Goal: Information Seeking & Learning: Learn about a topic

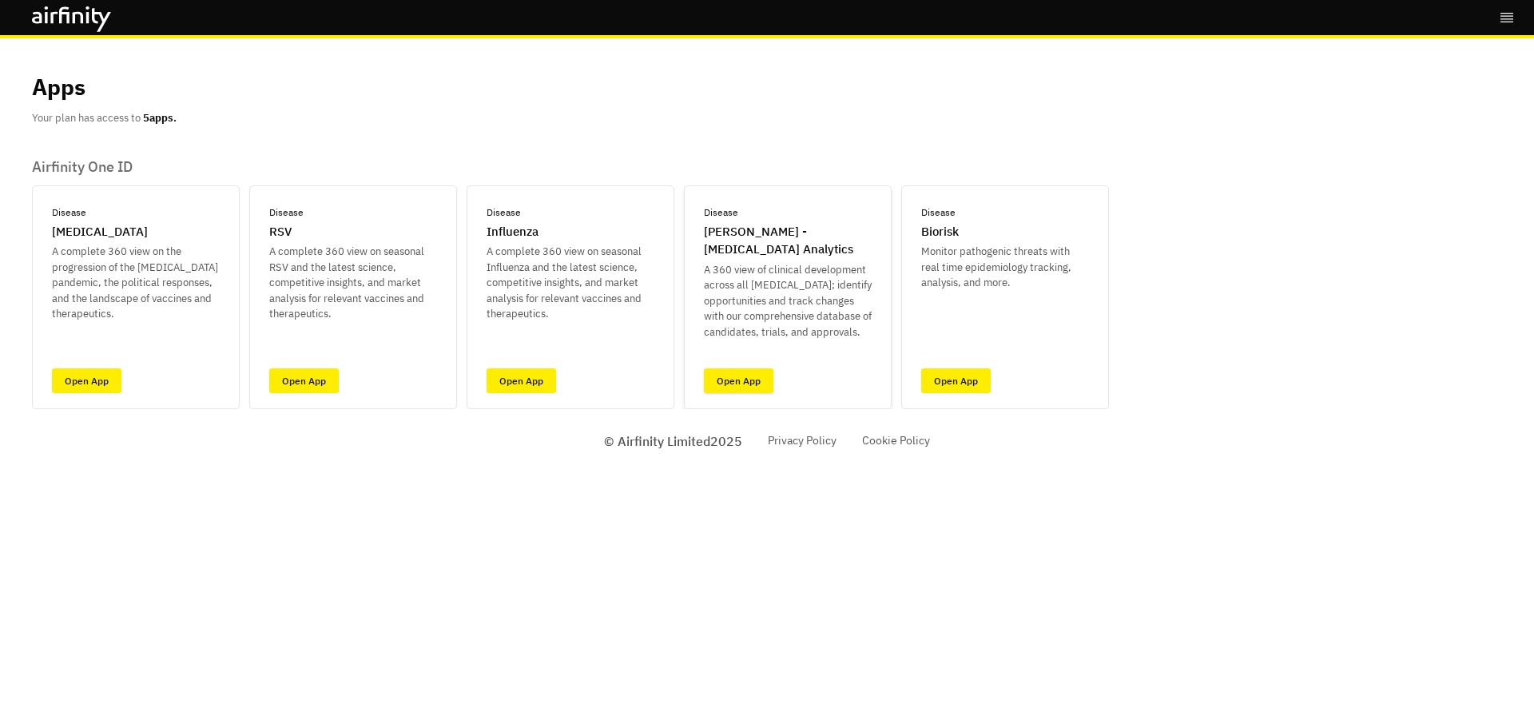
click at [750, 384] on link "Open App" at bounding box center [739, 380] width 70 height 25
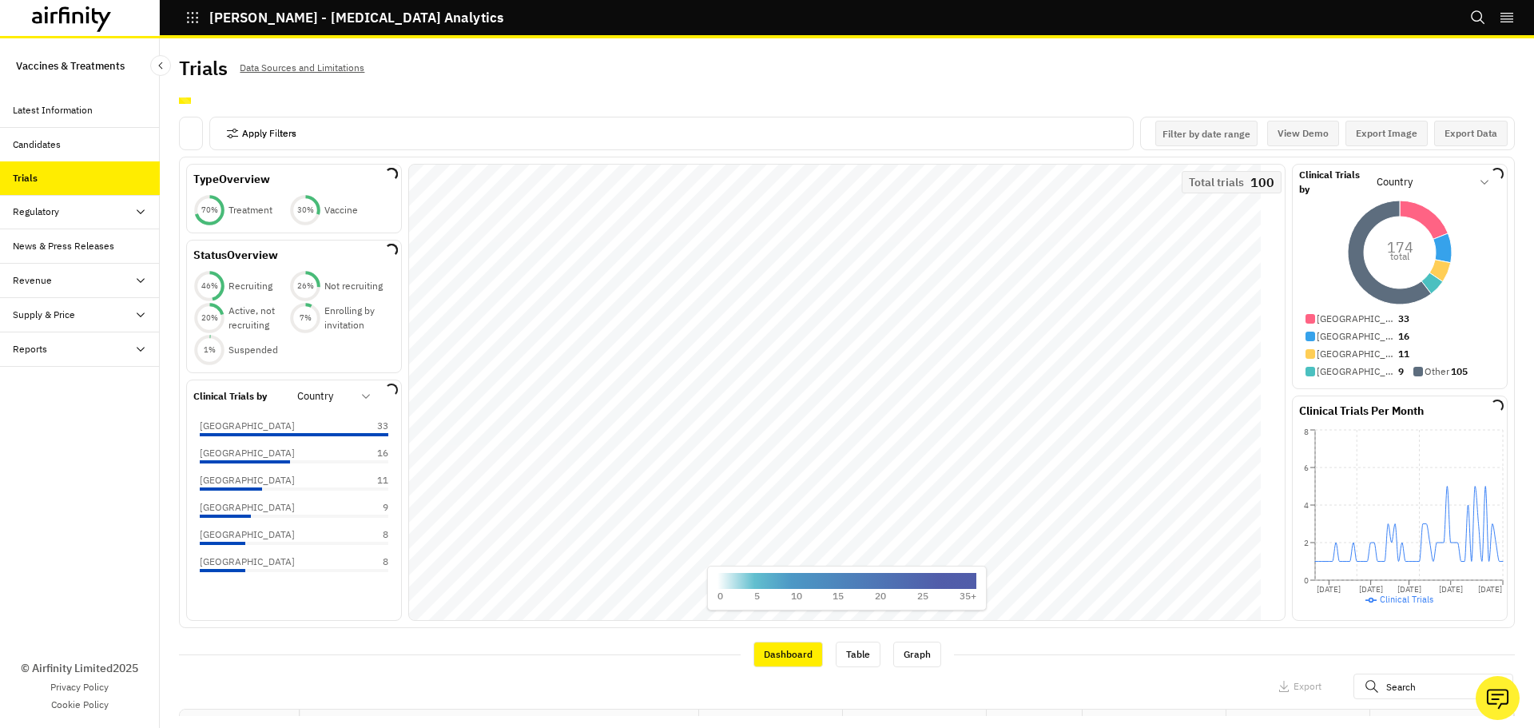
click at [244, 127] on button "Apply Filters" at bounding box center [261, 134] width 70 height 26
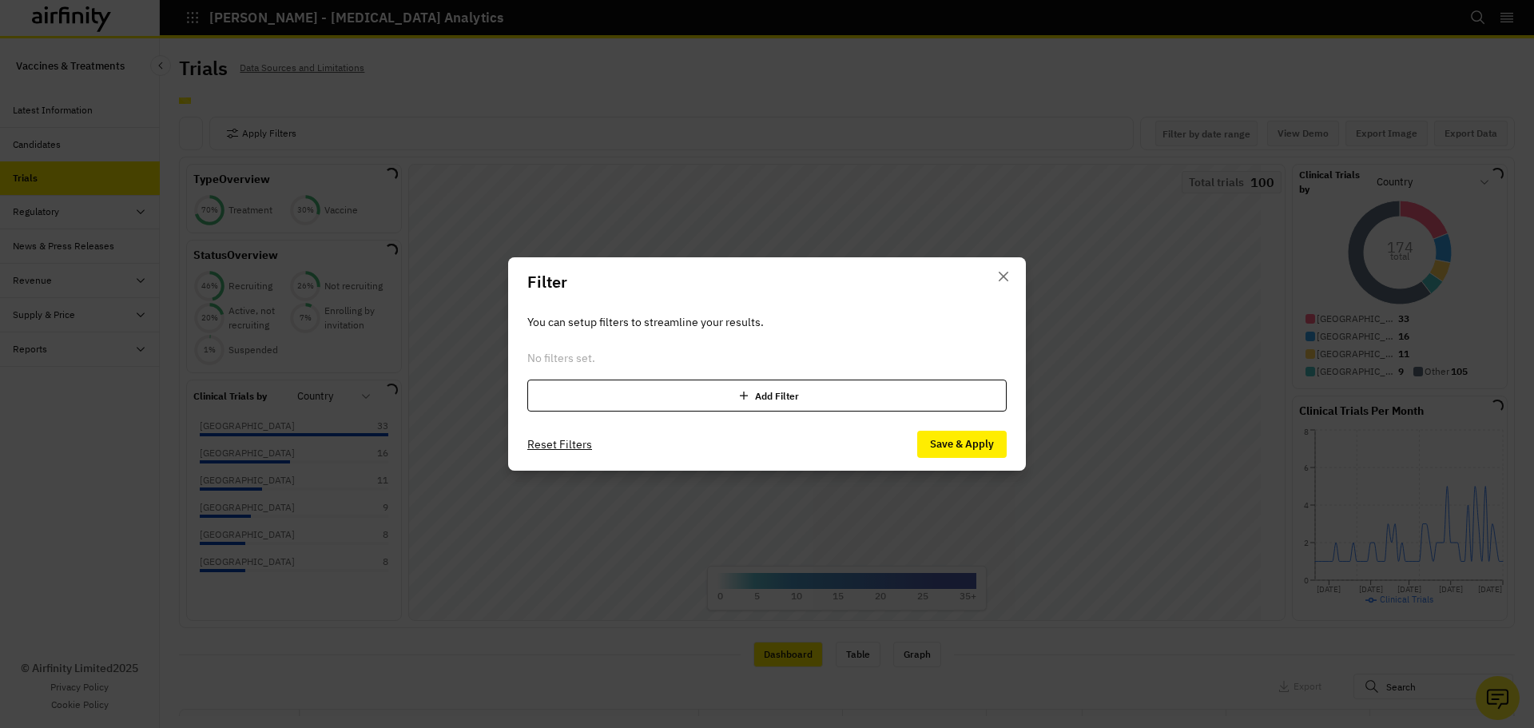
click at [725, 390] on div "Add Filter" at bounding box center [766, 396] width 479 height 32
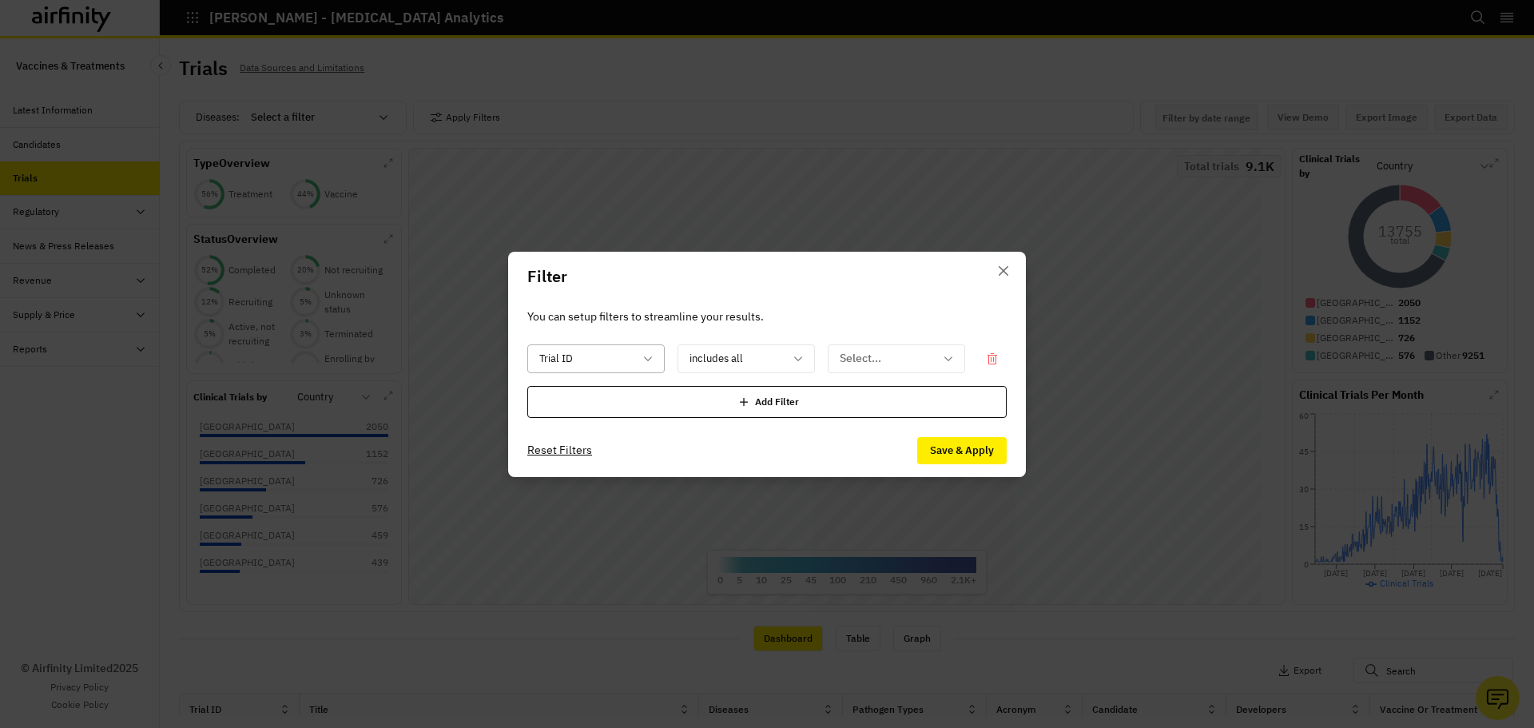
click at [615, 353] on div at bounding box center [586, 358] width 94 height 20
click at [738, 348] on div at bounding box center [737, 358] width 94 height 20
click at [933, 356] on div at bounding box center [887, 358] width 94 height 20
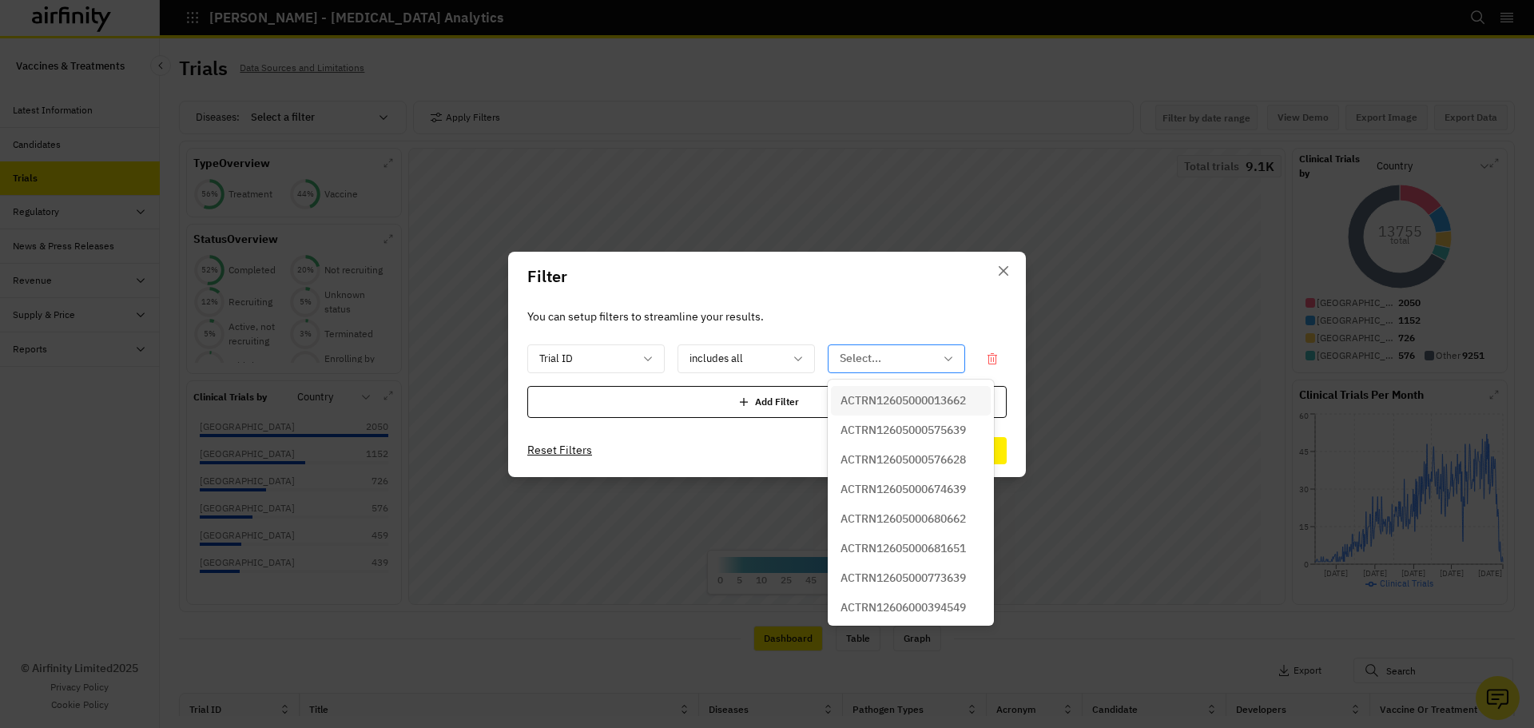
click at [943, 361] on icon at bounding box center [948, 358] width 13 height 13
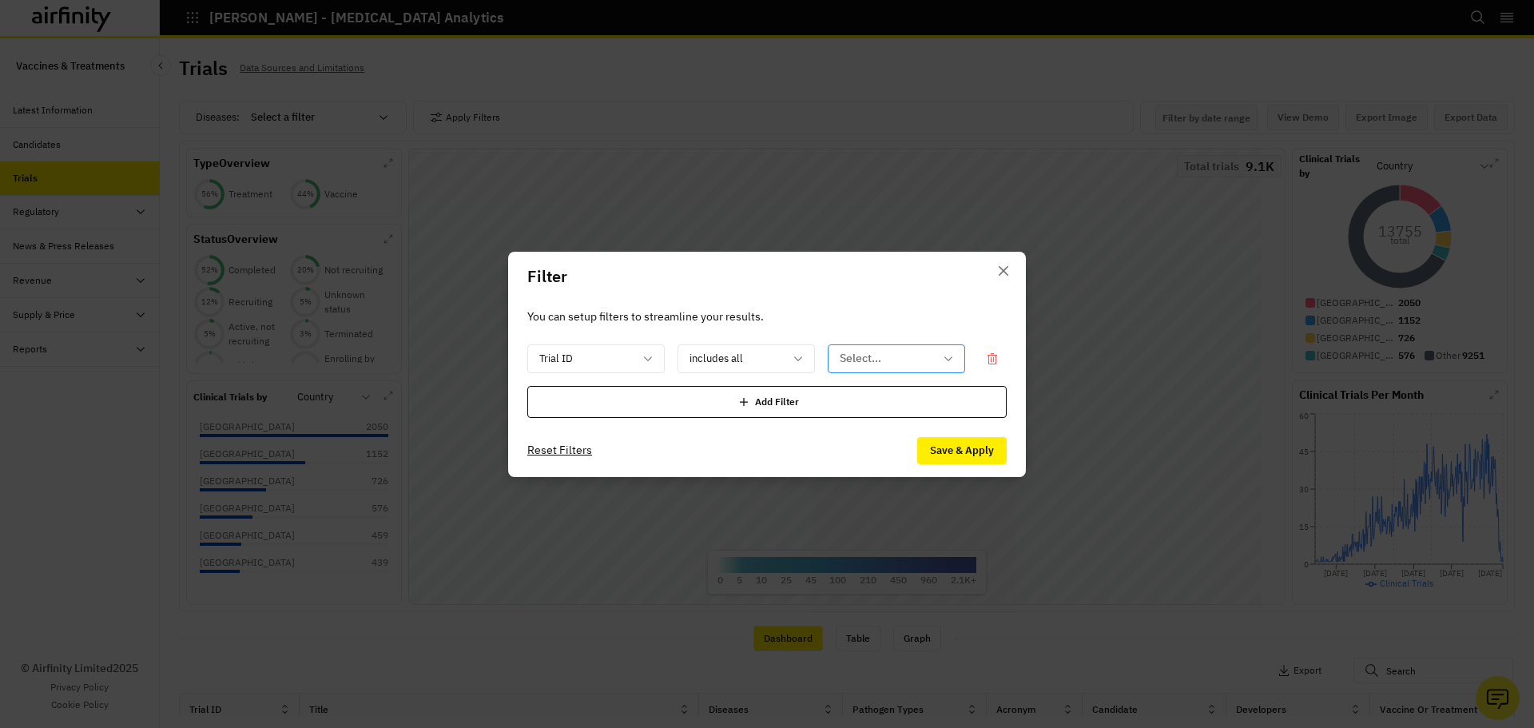
click at [943, 361] on icon at bounding box center [948, 358] width 13 height 13
click at [587, 356] on div at bounding box center [586, 358] width 94 height 20
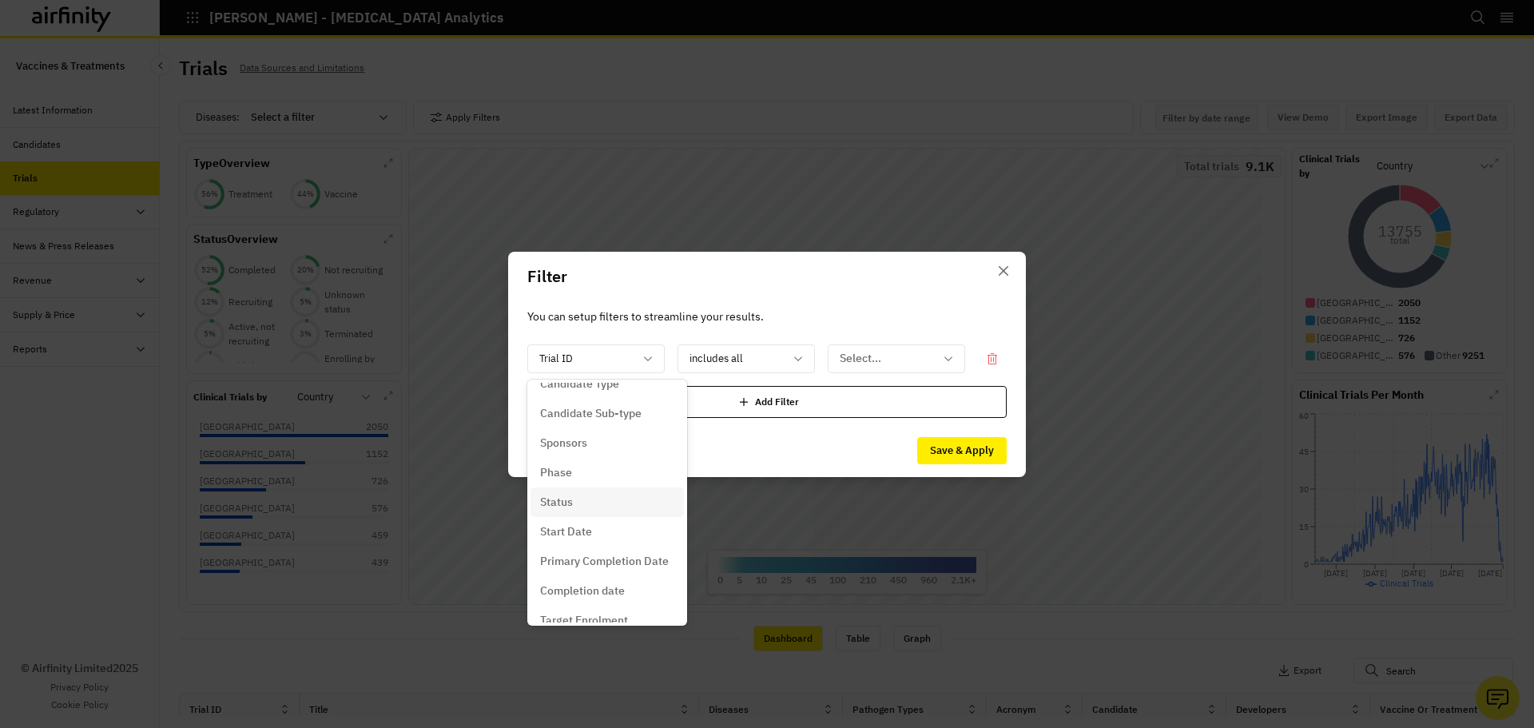
scroll to position [320, 0]
click at [568, 440] on p "Phase" at bounding box center [556, 436] width 32 height 17
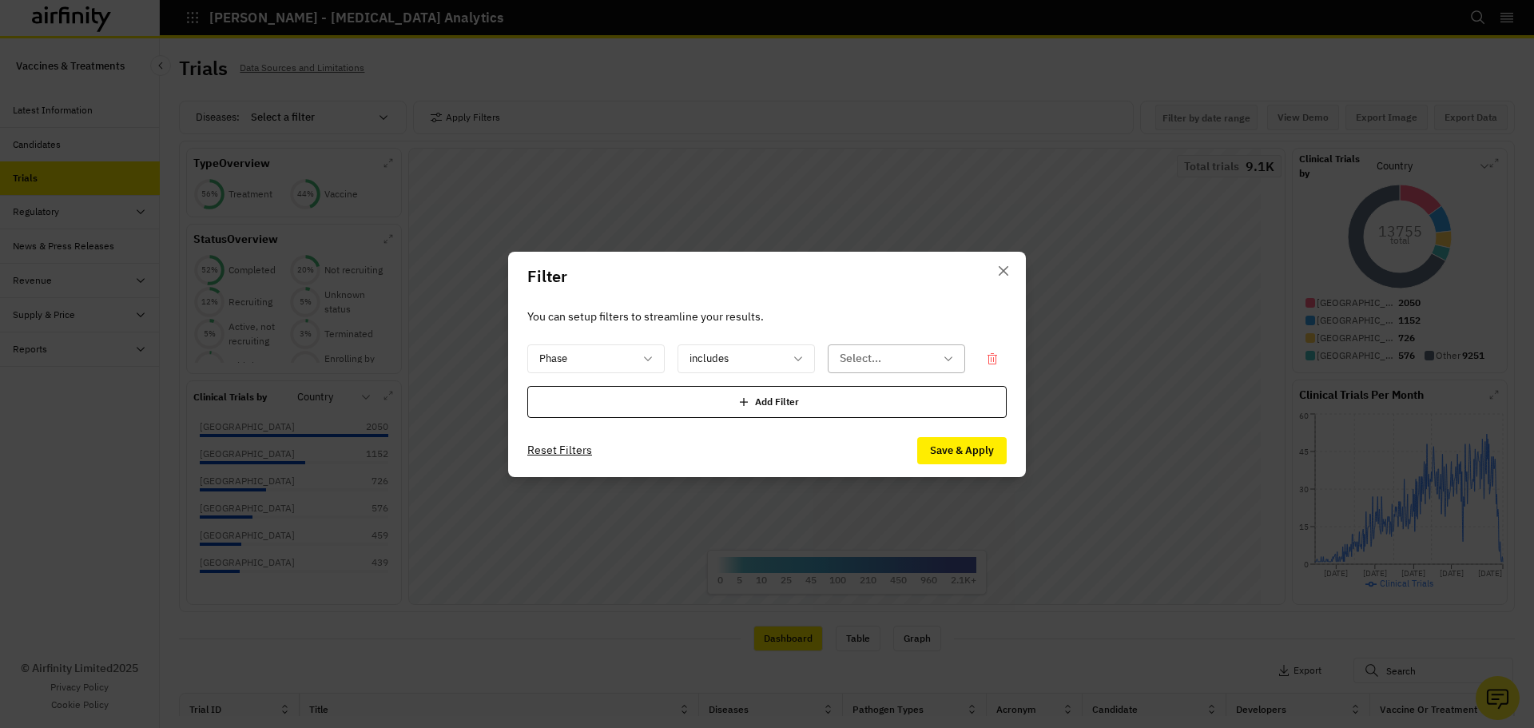
click at [907, 353] on div at bounding box center [887, 358] width 94 height 20
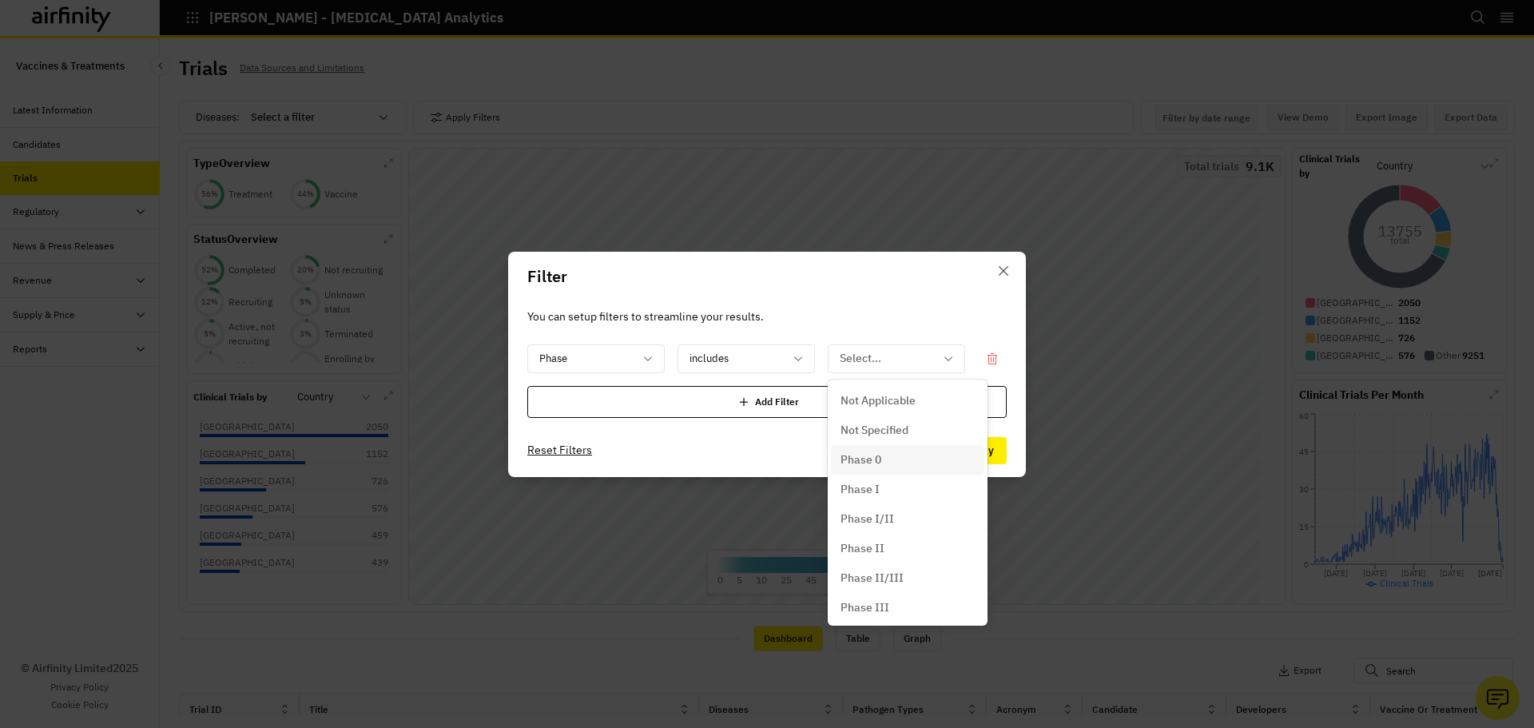
click at [889, 460] on div "Phase 0" at bounding box center [908, 460] width 134 height 17
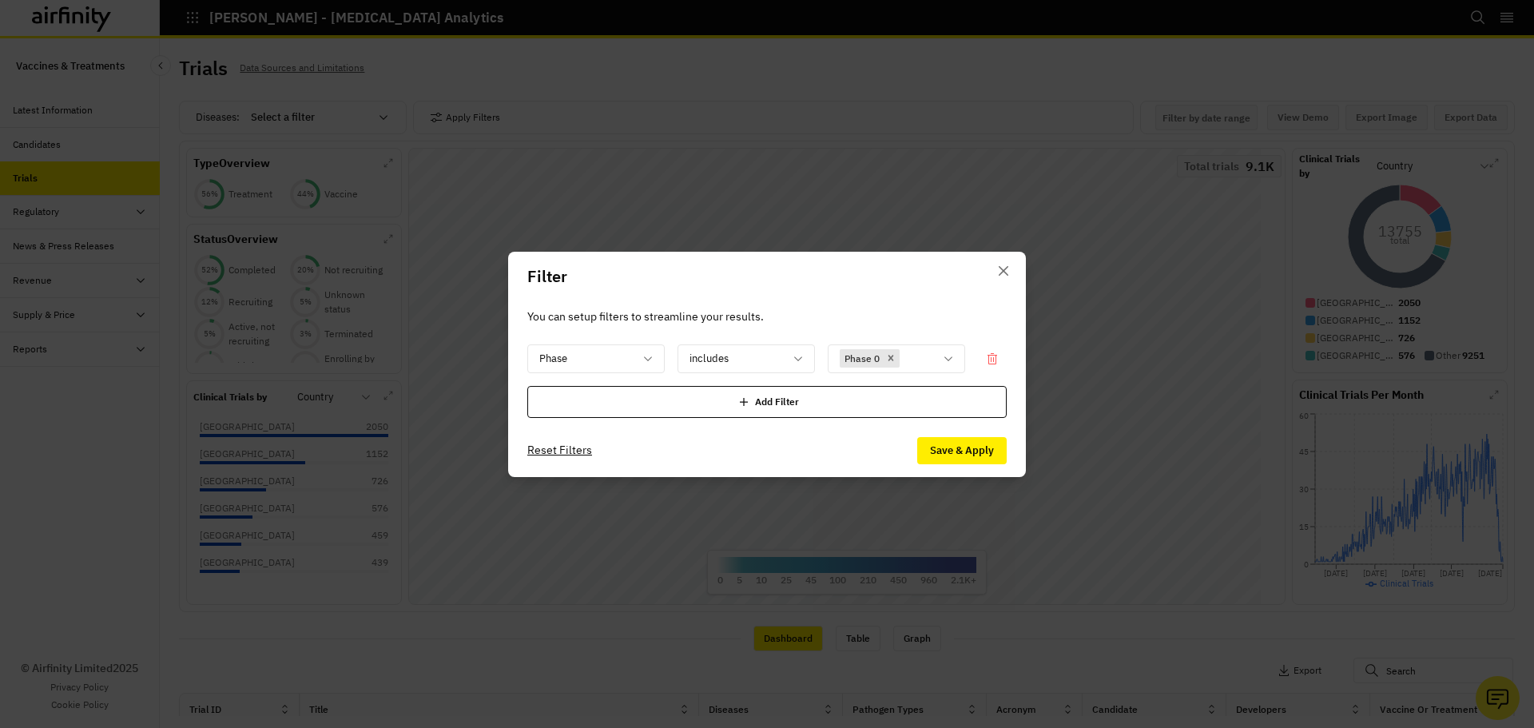
click at [750, 398] on icon at bounding box center [744, 402] width 16 height 16
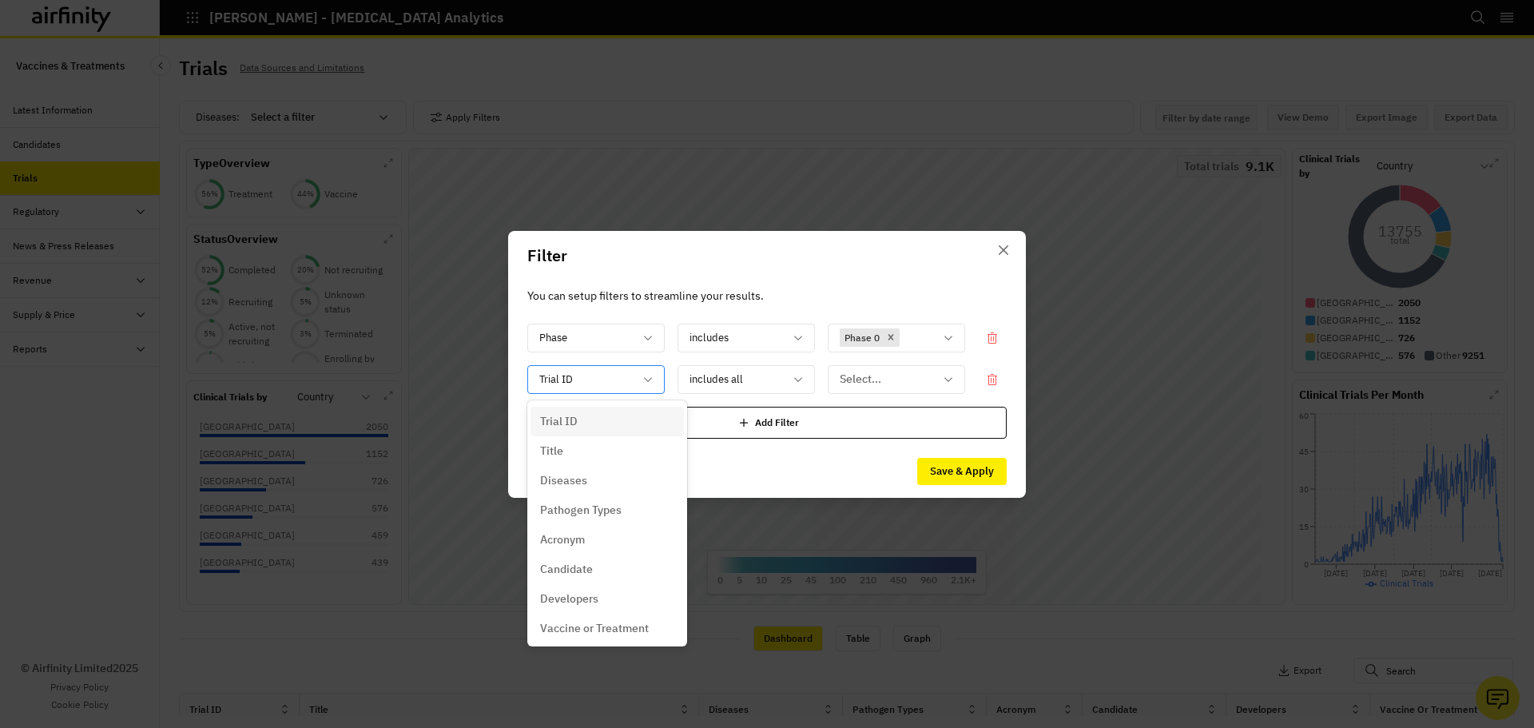
click at [630, 383] on div at bounding box center [586, 379] width 94 height 20
click at [570, 487] on p "Diseases" at bounding box center [563, 480] width 47 height 17
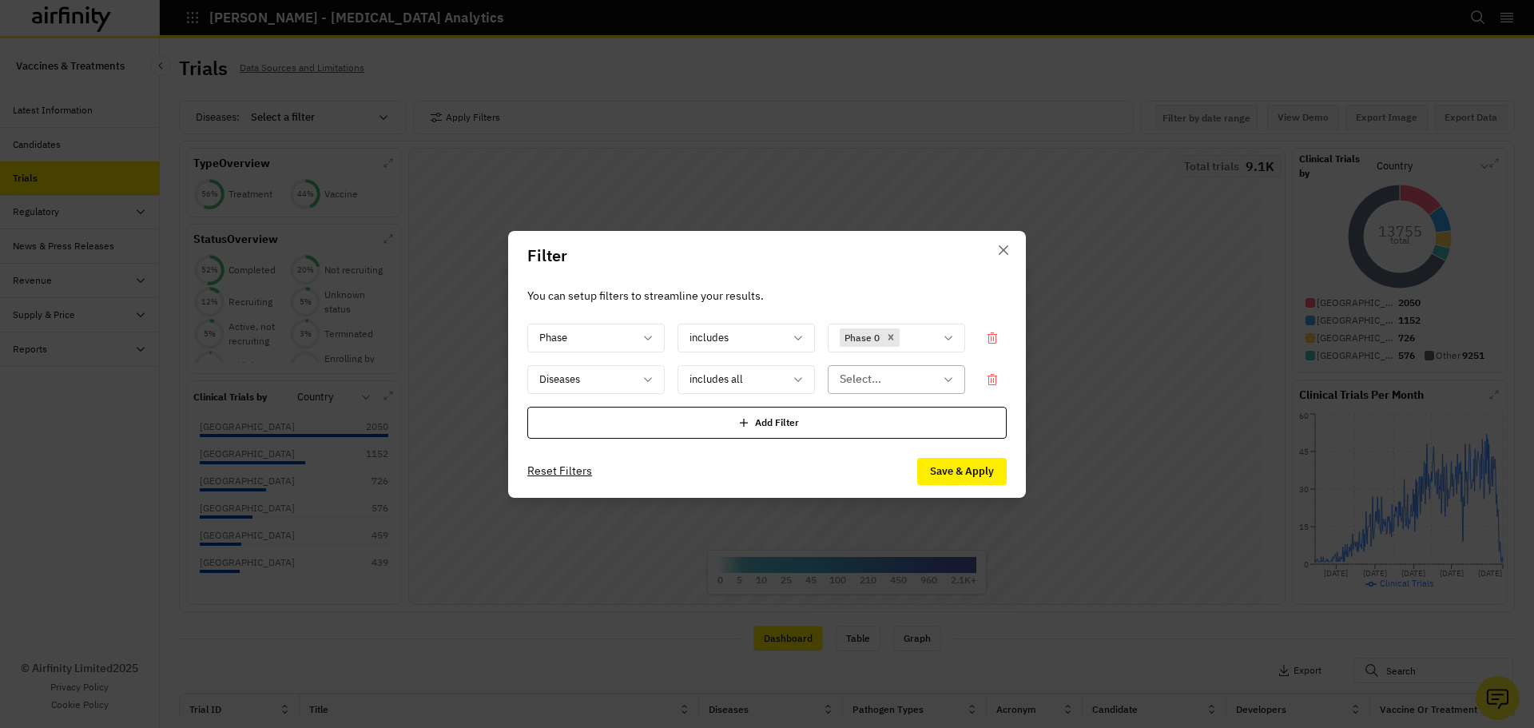
click at [877, 386] on div at bounding box center [887, 379] width 94 height 20
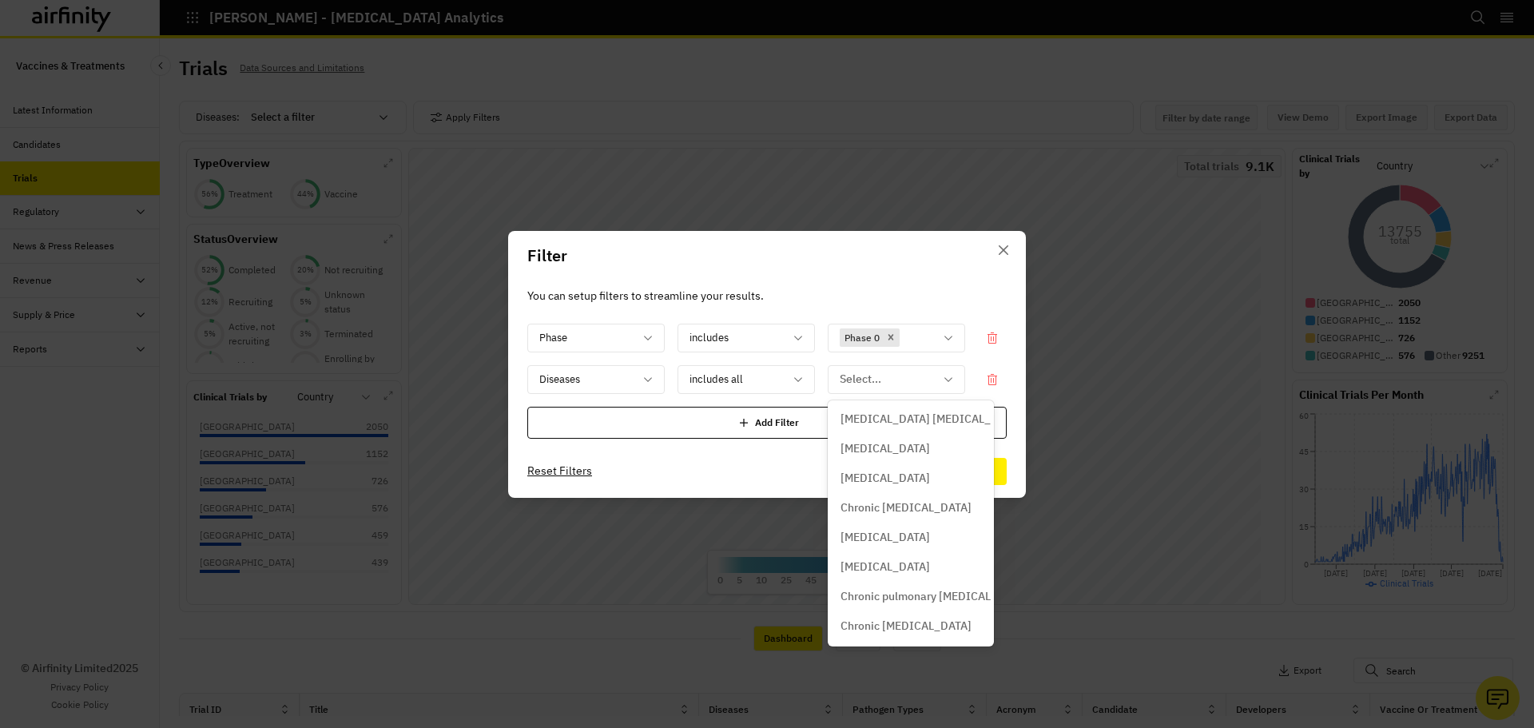
scroll to position [1678, 0]
click at [912, 575] on p "Clostridioides [MEDICAL_DATA]" at bounding box center [922, 576] width 163 height 17
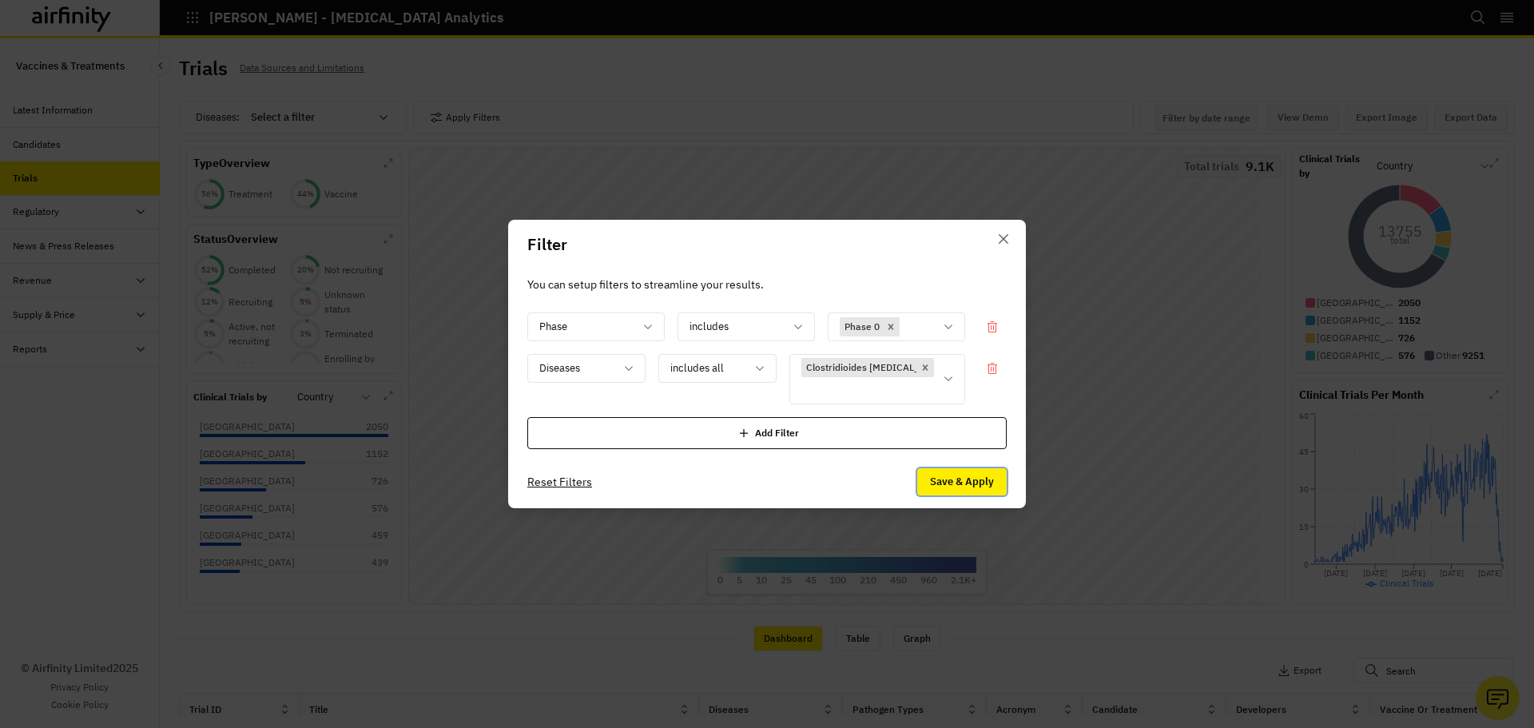
click at [949, 487] on button "Save & Apply" at bounding box center [962, 481] width 90 height 27
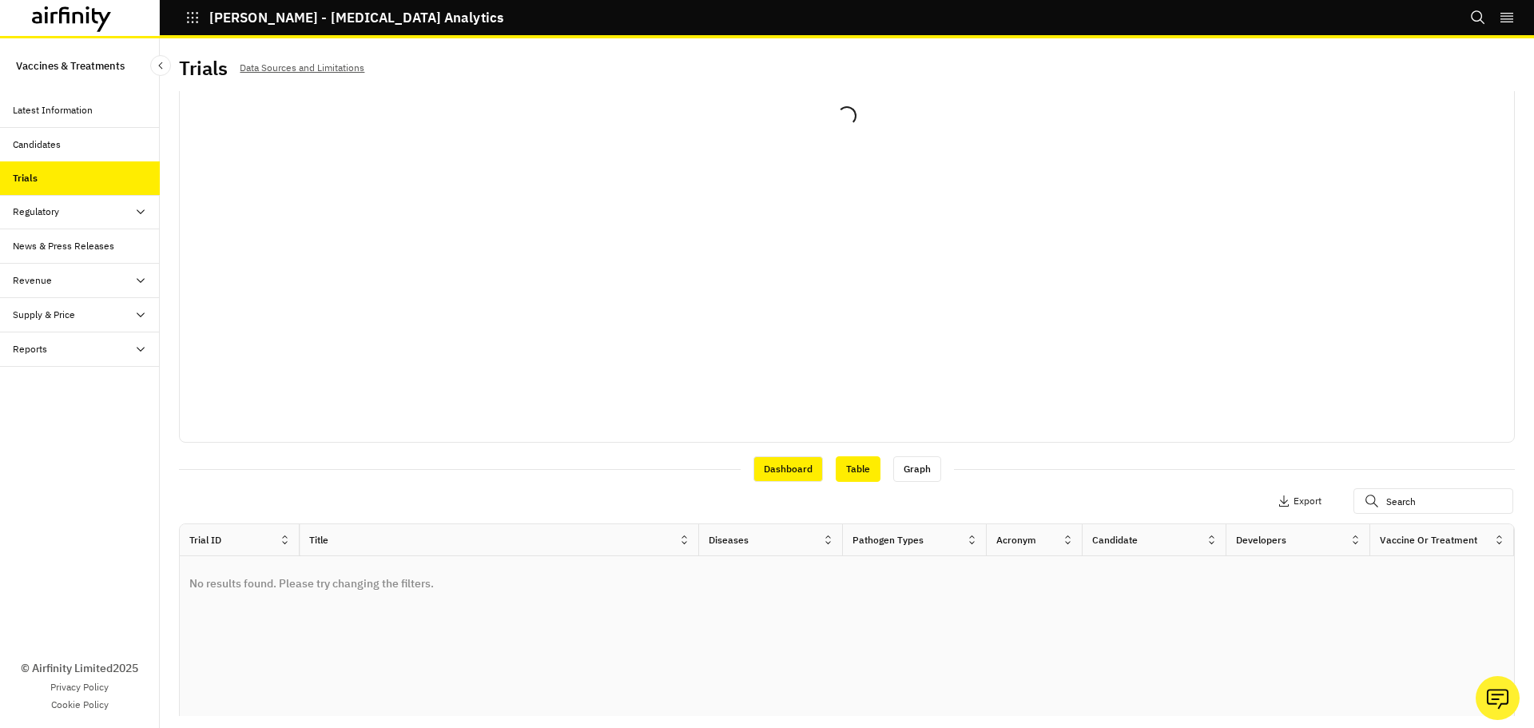
scroll to position [0, 0]
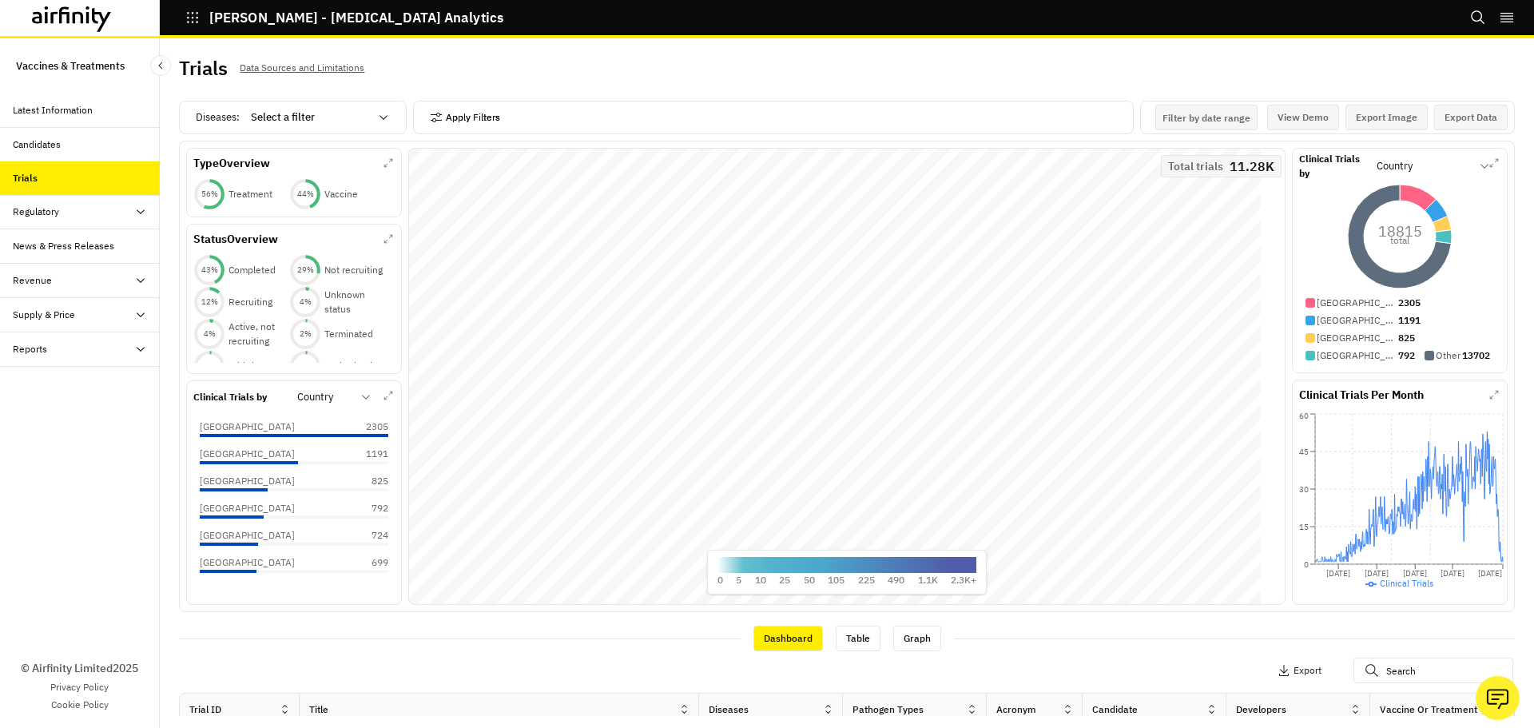
click at [452, 124] on button "Apply Filters" at bounding box center [465, 118] width 70 height 26
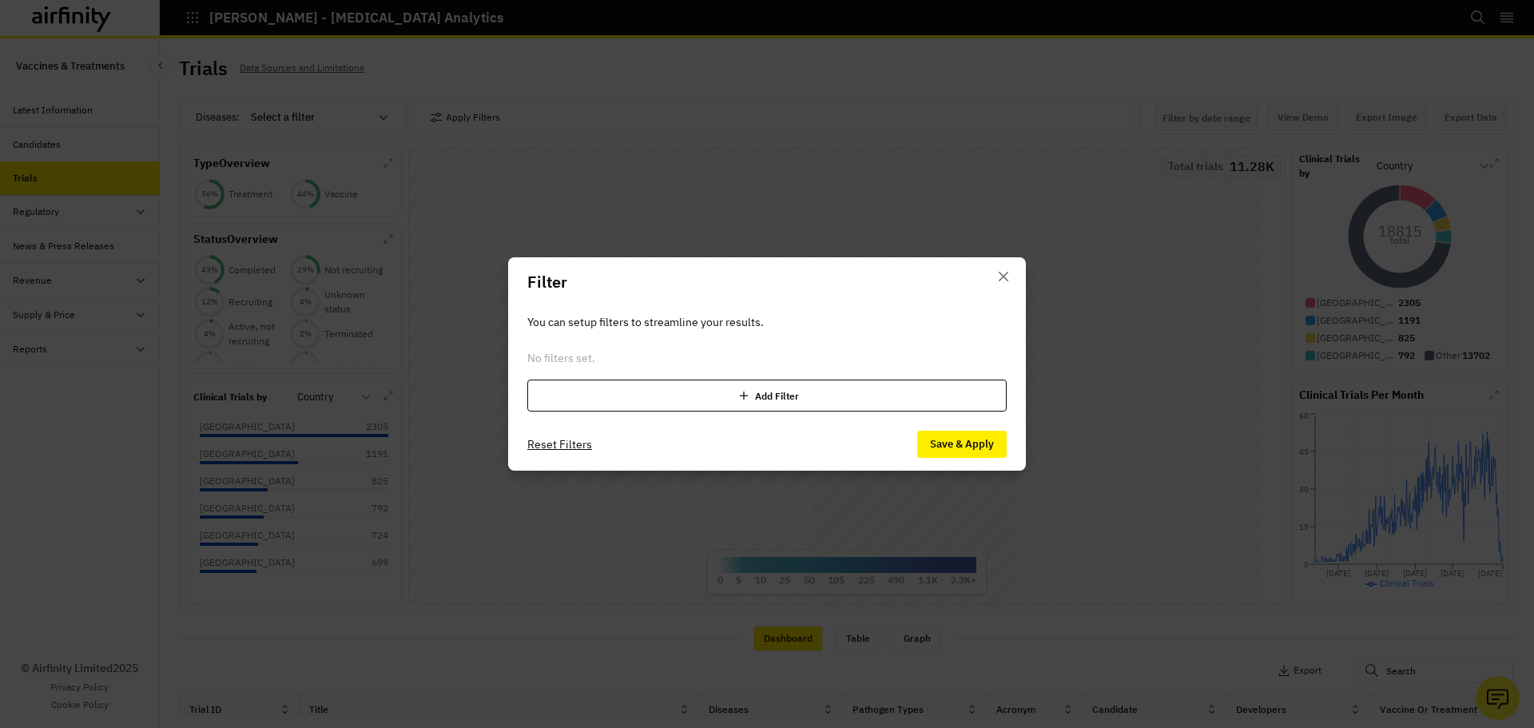
click at [662, 399] on div "Add Filter" at bounding box center [766, 396] width 479 height 32
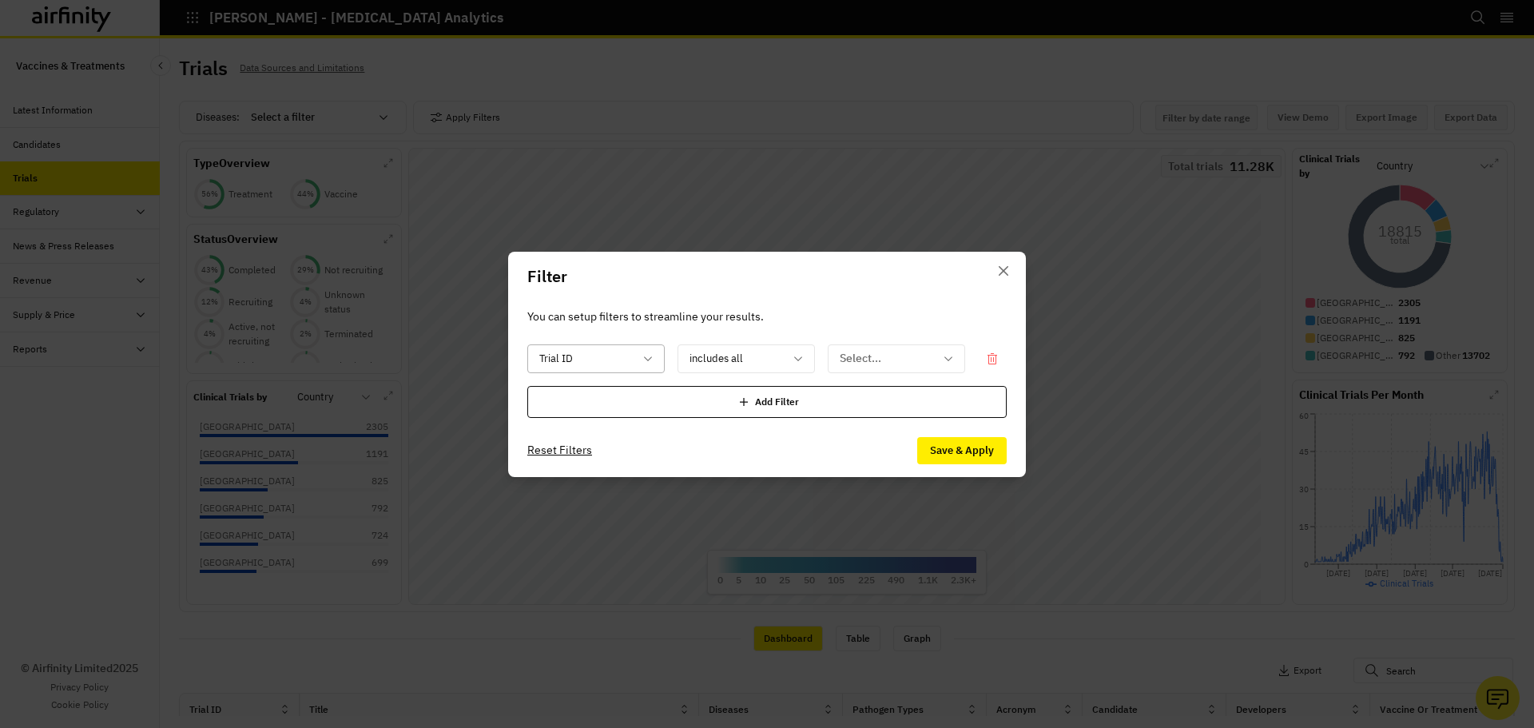
click at [639, 362] on div "Trial ID" at bounding box center [584, 358] width 113 height 26
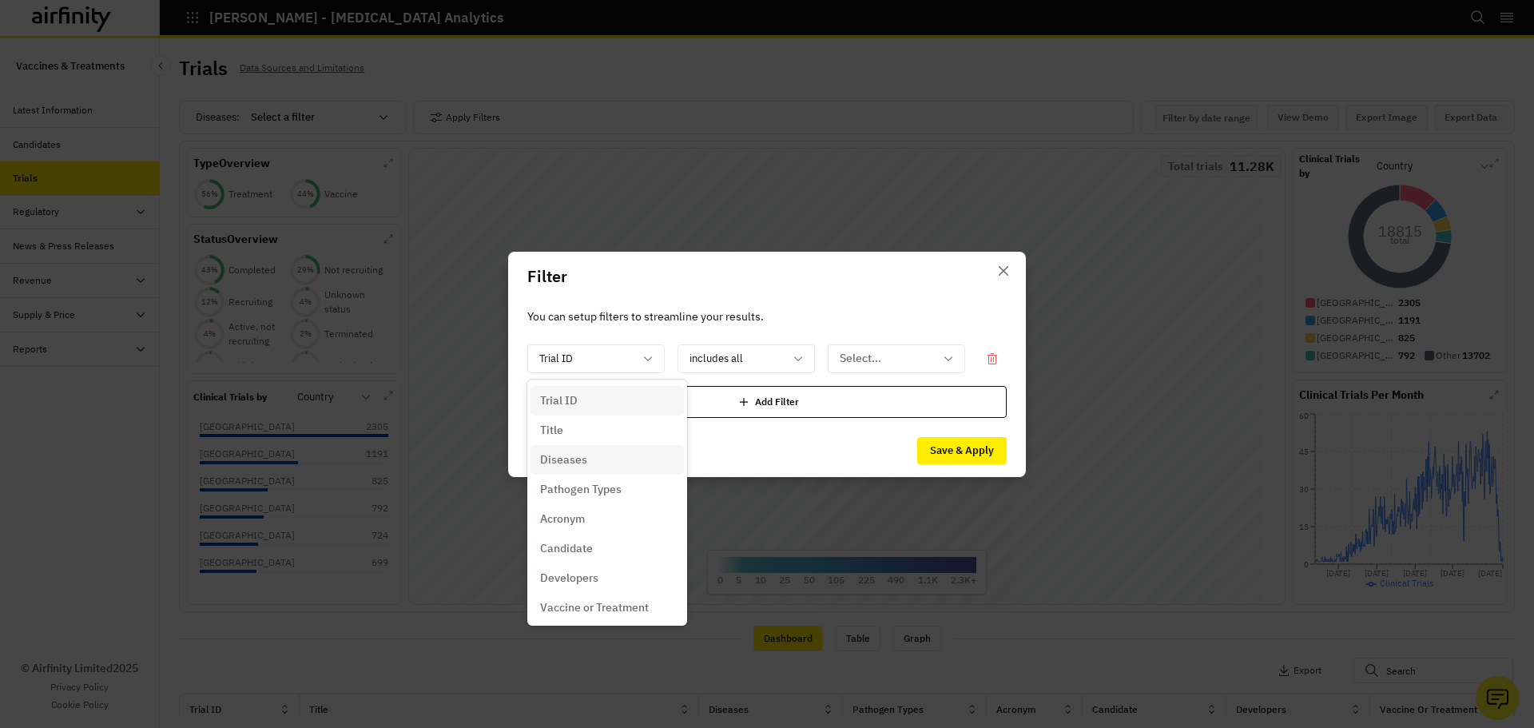
click at [598, 449] on div "Diseases" at bounding box center [607, 460] width 153 height 30
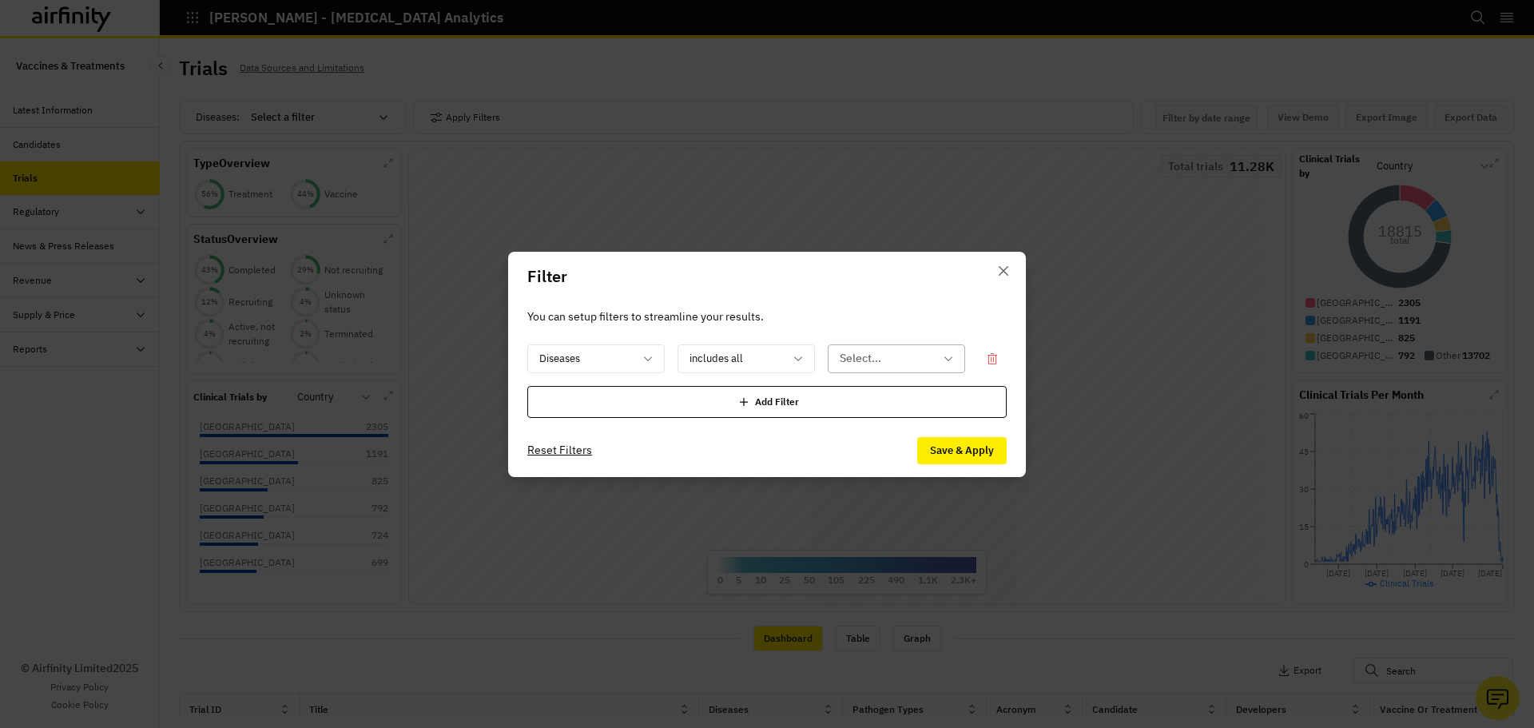
click at [901, 351] on div at bounding box center [887, 358] width 94 height 20
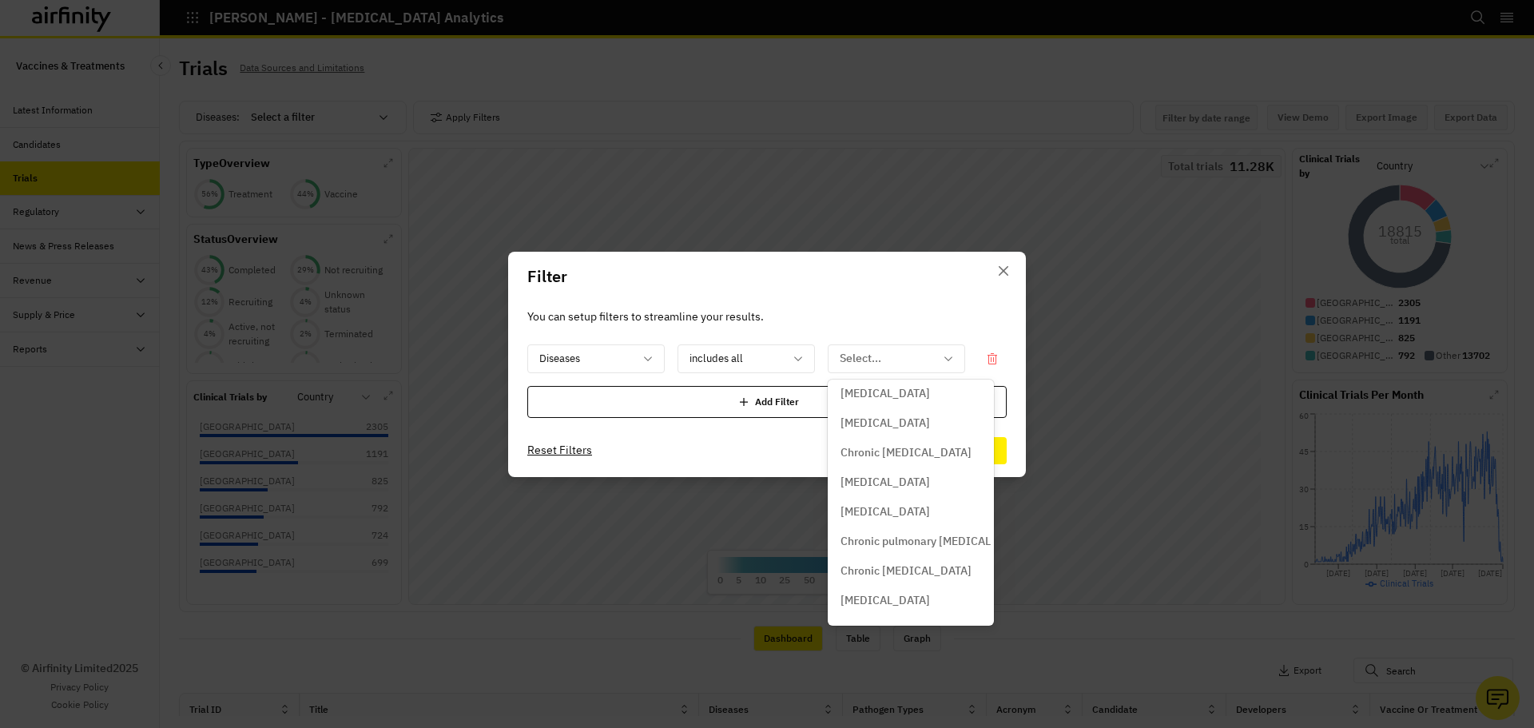
scroll to position [1838, 0]
click at [889, 484] on p "Clostridioides [MEDICAL_DATA]" at bounding box center [922, 484] width 163 height 17
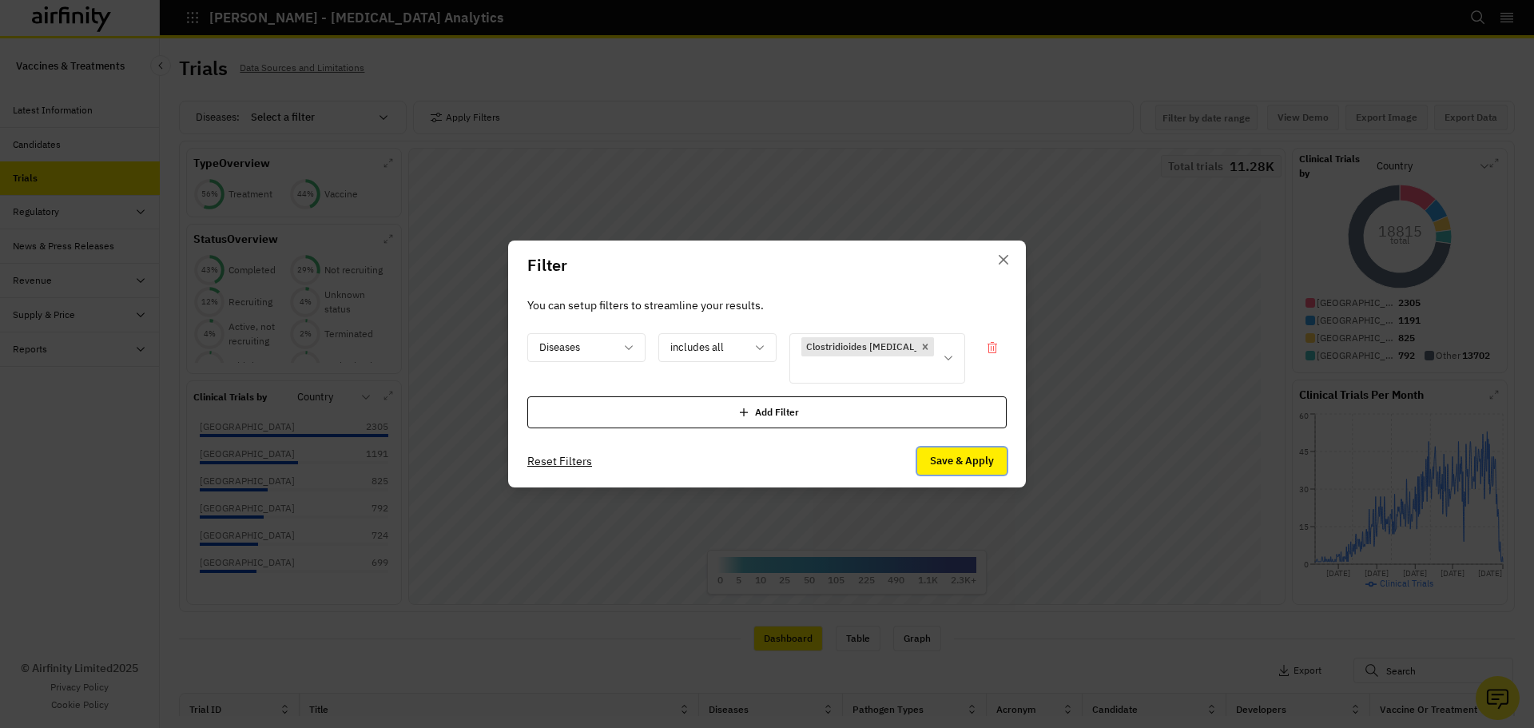
click at [960, 467] on button "Save & Apply" at bounding box center [962, 461] width 90 height 27
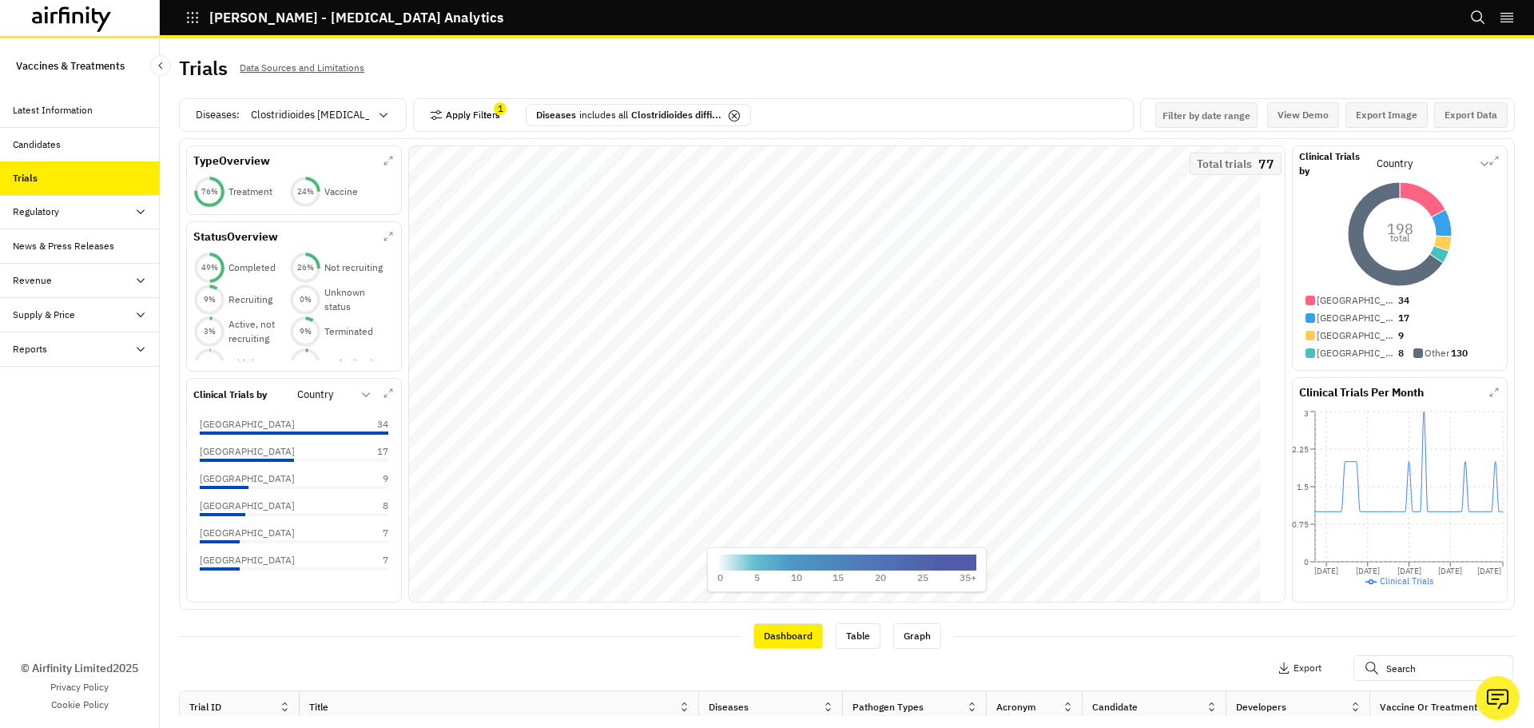
scroll to position [0, 0]
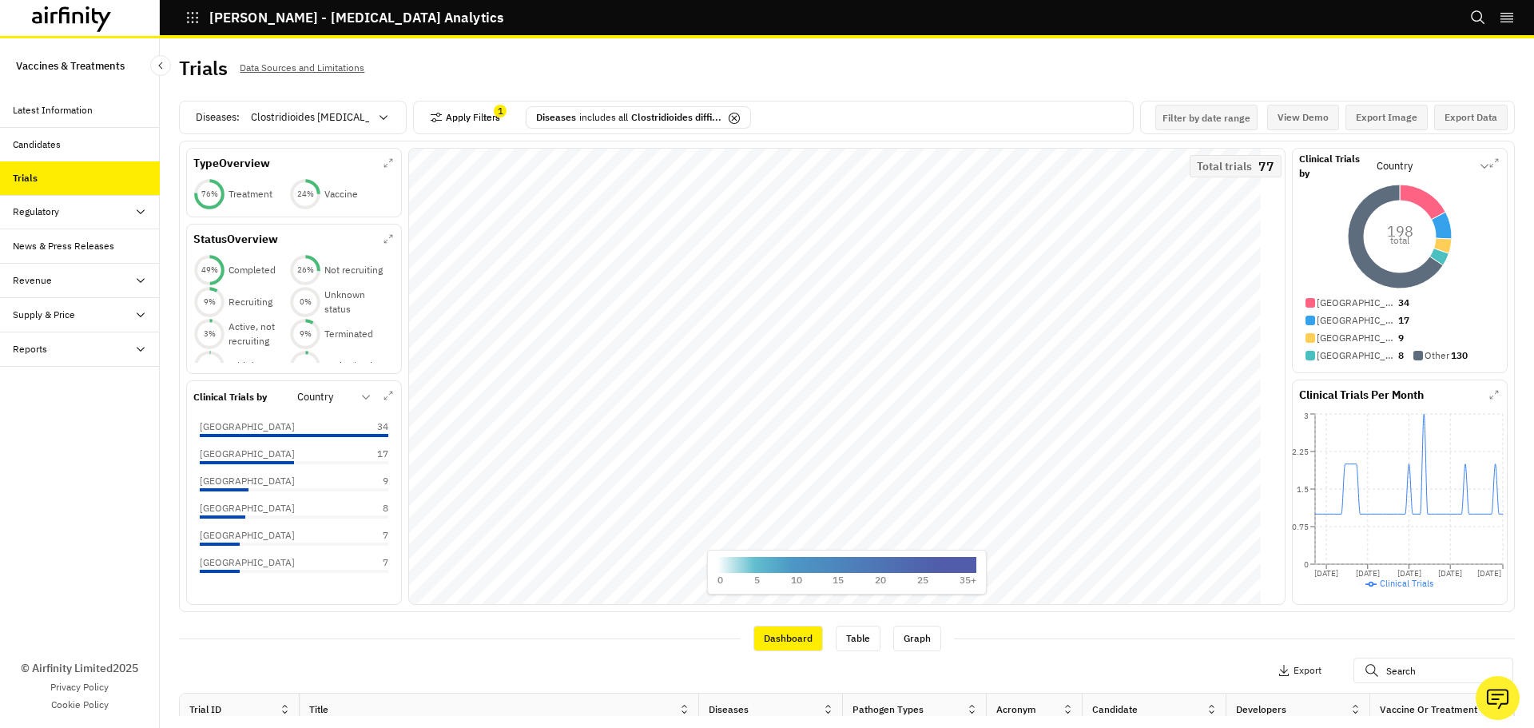
click at [466, 112] on button "Apply Filters" at bounding box center [465, 118] width 70 height 26
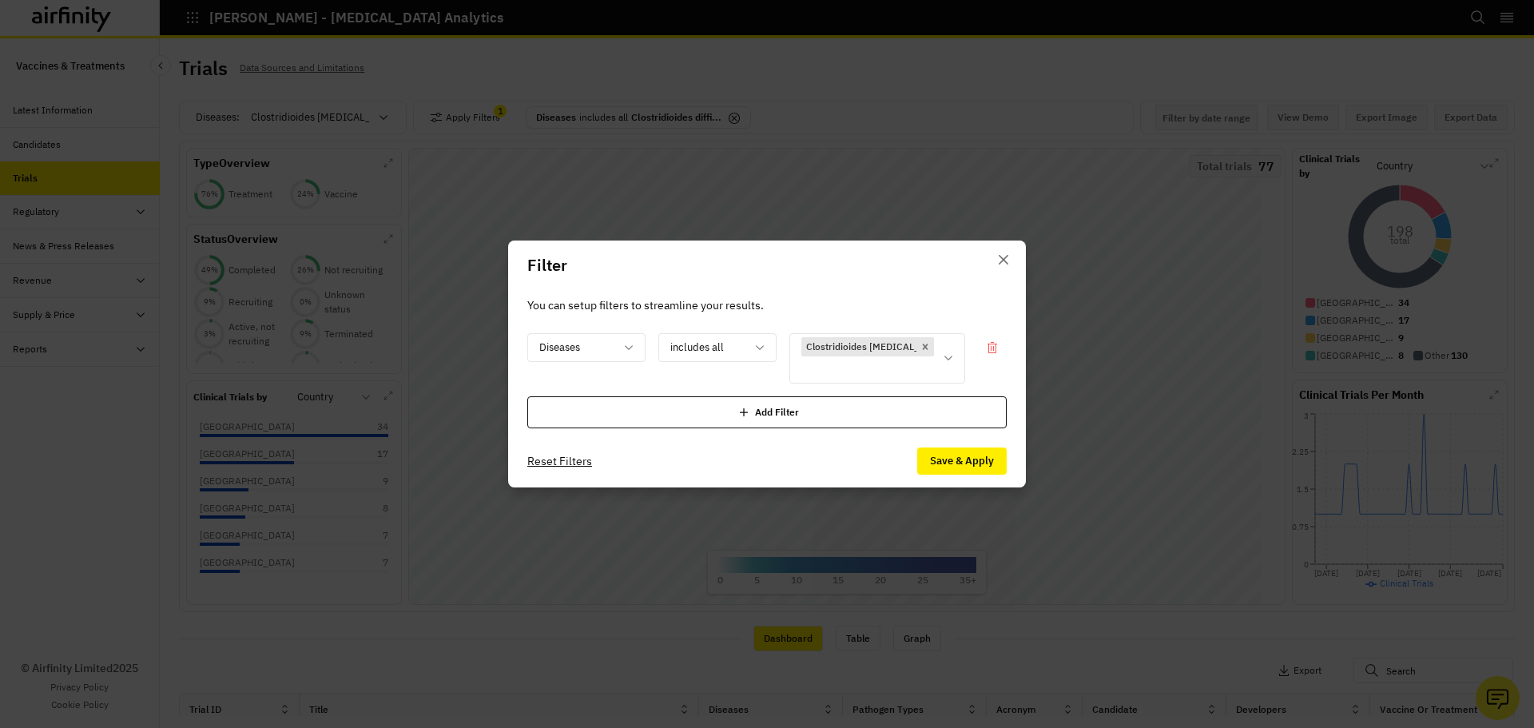
click at [668, 426] on div "Add Filter" at bounding box center [766, 412] width 479 height 32
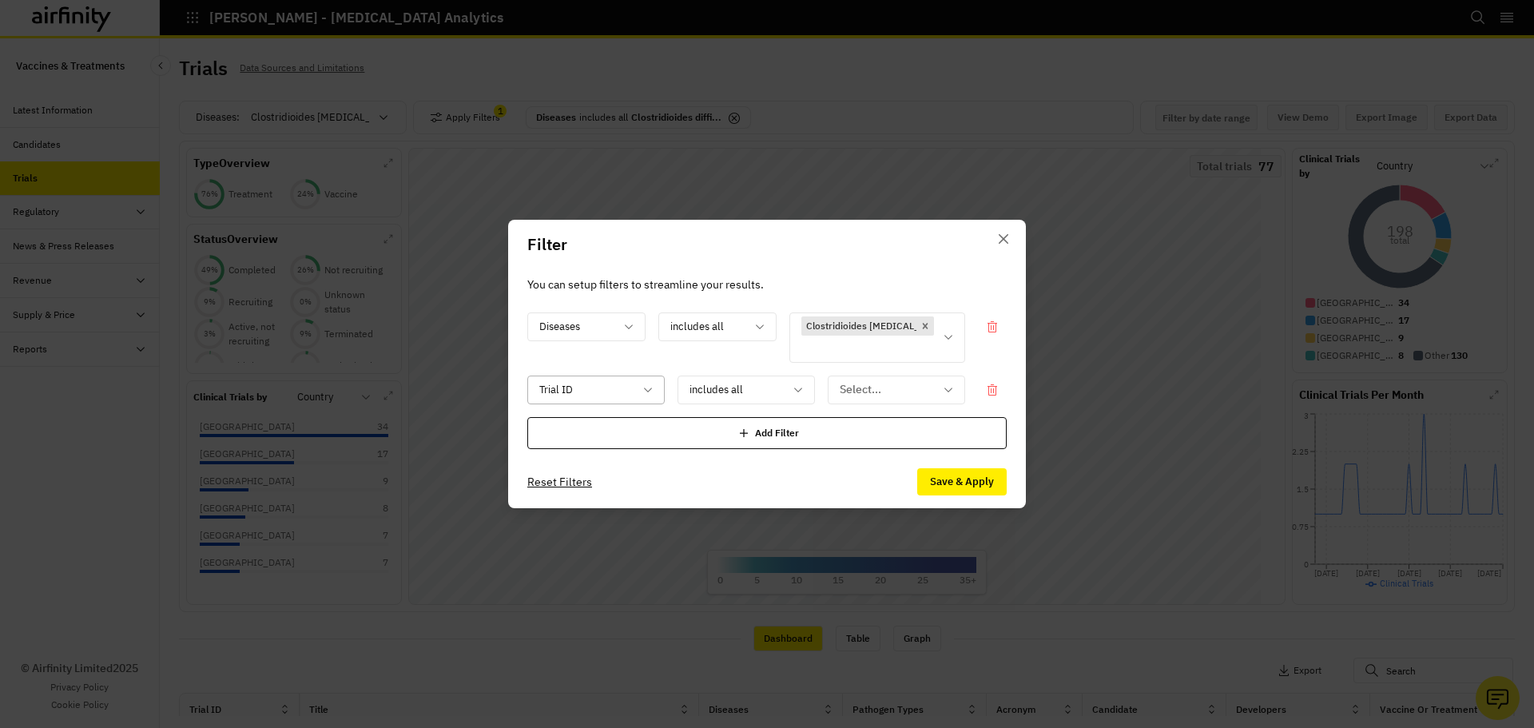
click at [601, 395] on div at bounding box center [586, 390] width 94 height 20
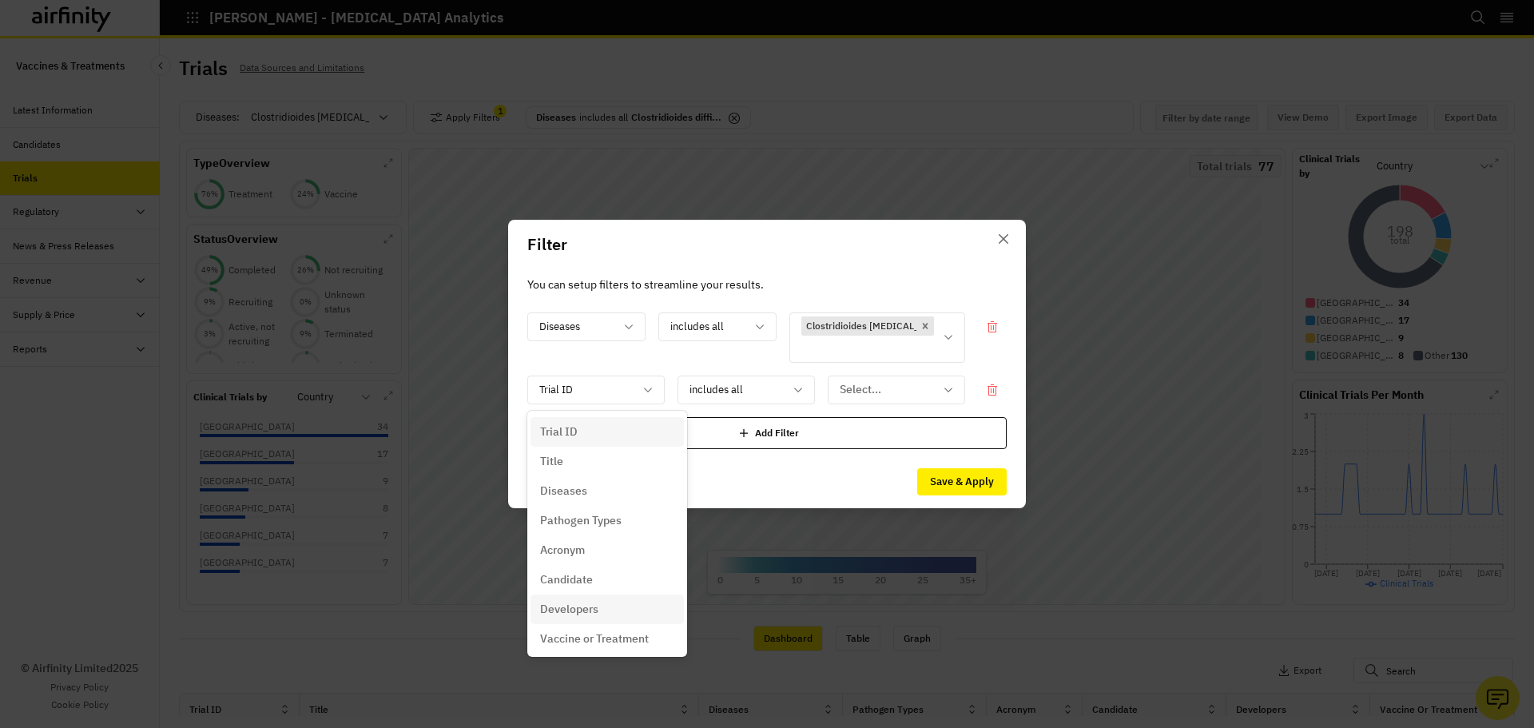
scroll to position [240, 0]
click at [579, 551] on div "Phase" at bounding box center [607, 547] width 134 height 17
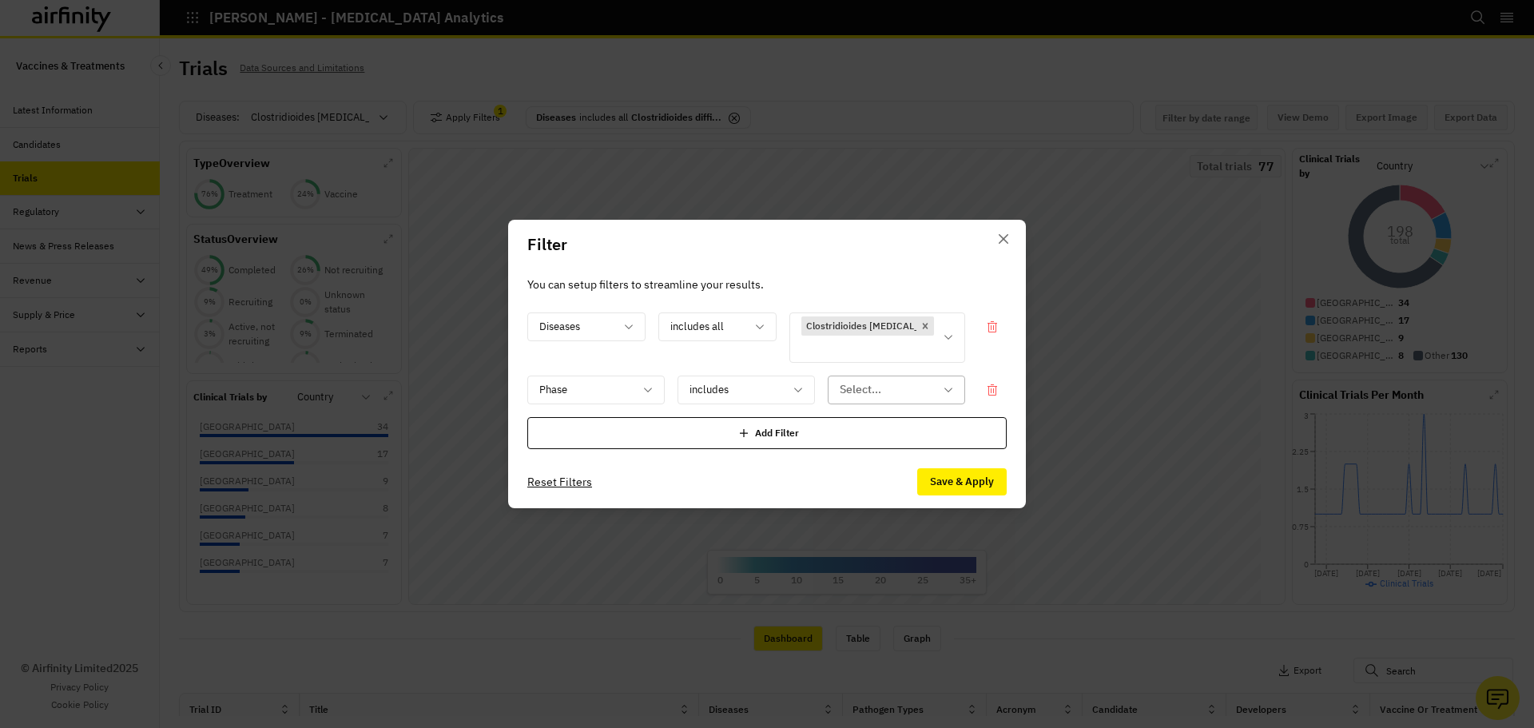
click at [889, 397] on div at bounding box center [887, 390] width 94 height 20
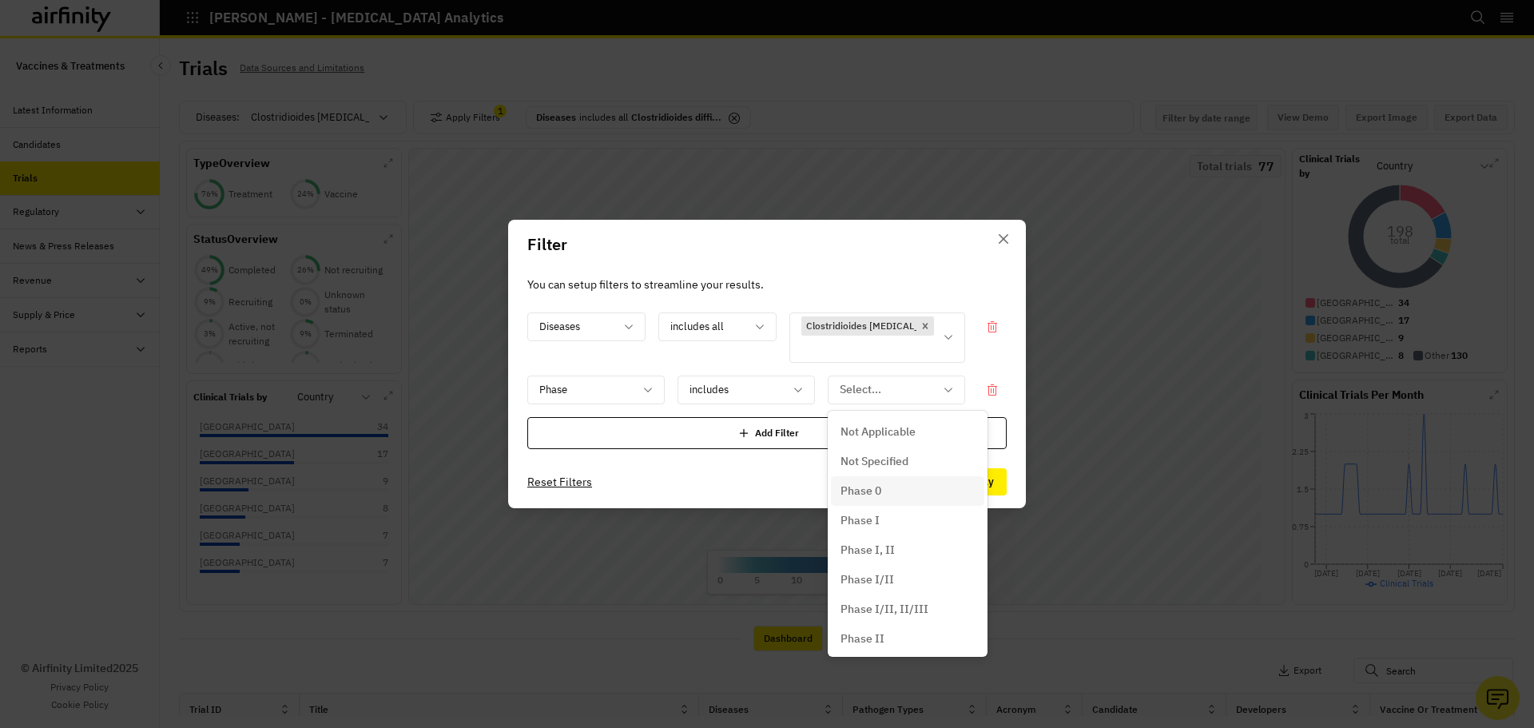
click at [890, 478] on div "Phase 0" at bounding box center [907, 491] width 153 height 30
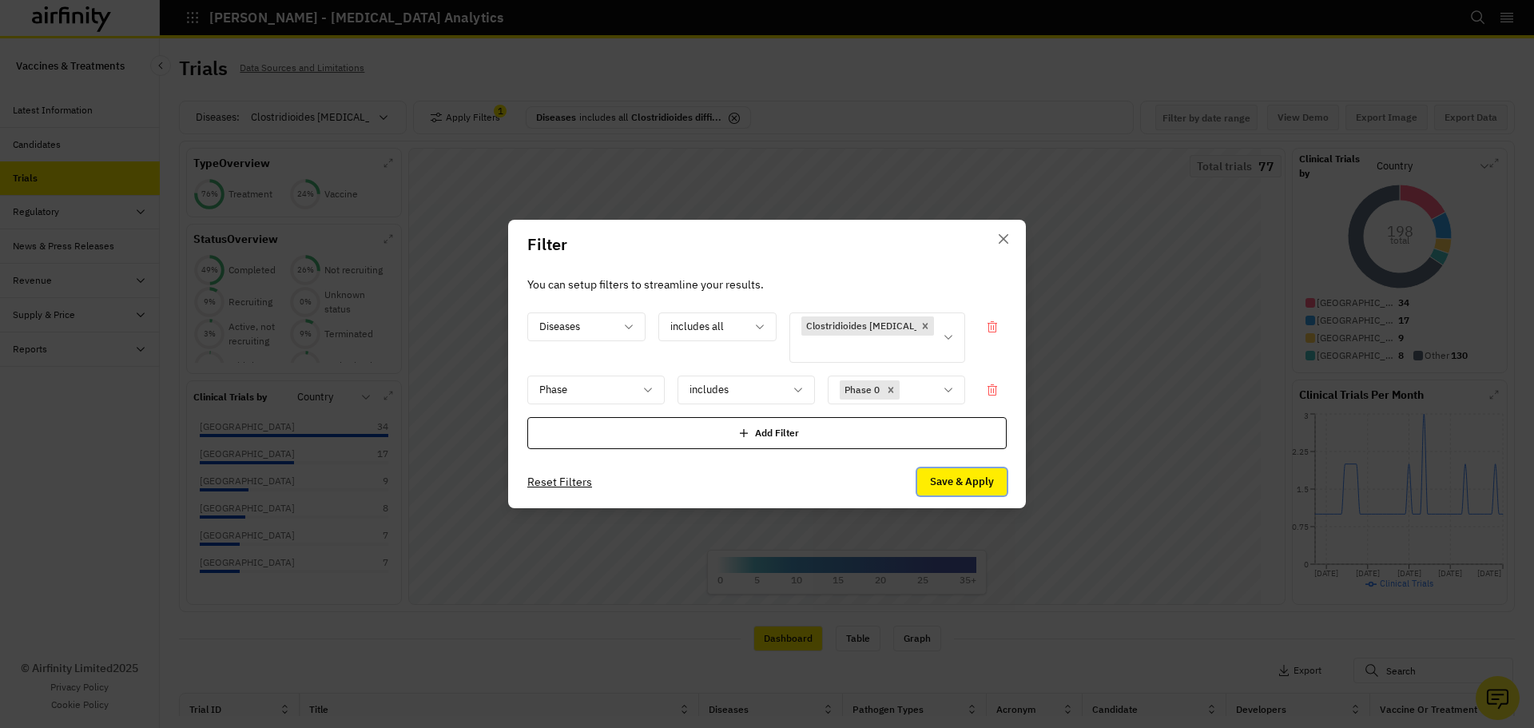
click at [966, 476] on button "Save & Apply" at bounding box center [962, 481] width 90 height 27
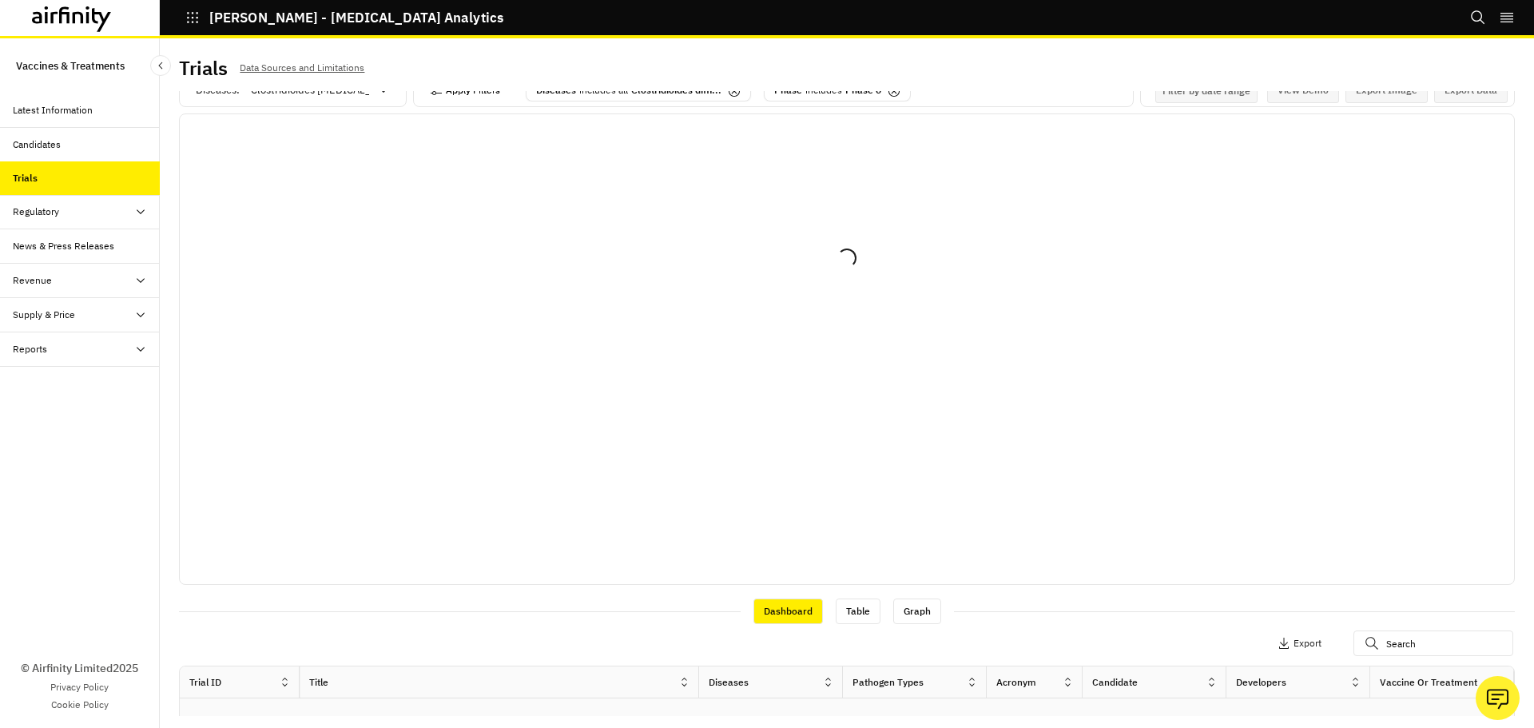
scroll to position [0, 0]
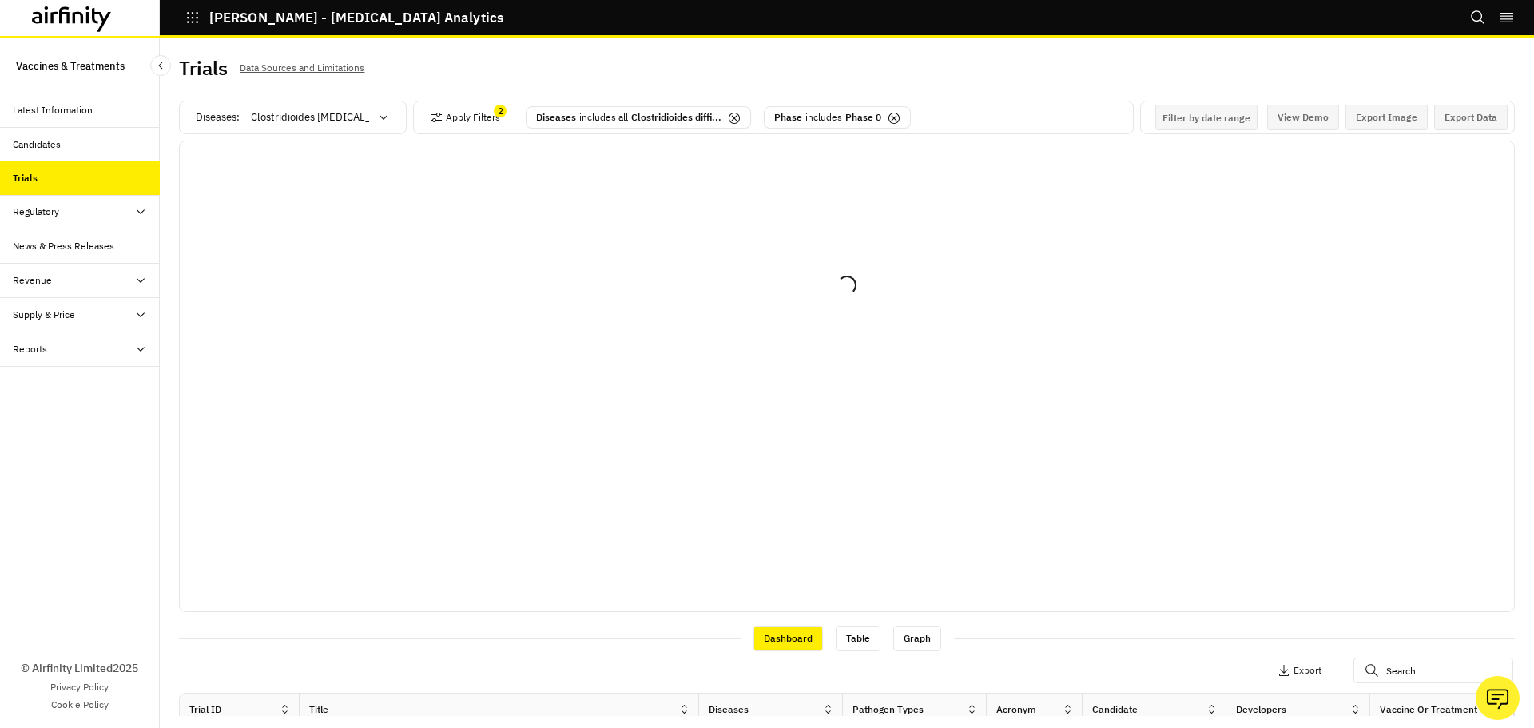
click at [894, 121] on icon at bounding box center [895, 119] width 6 height 6
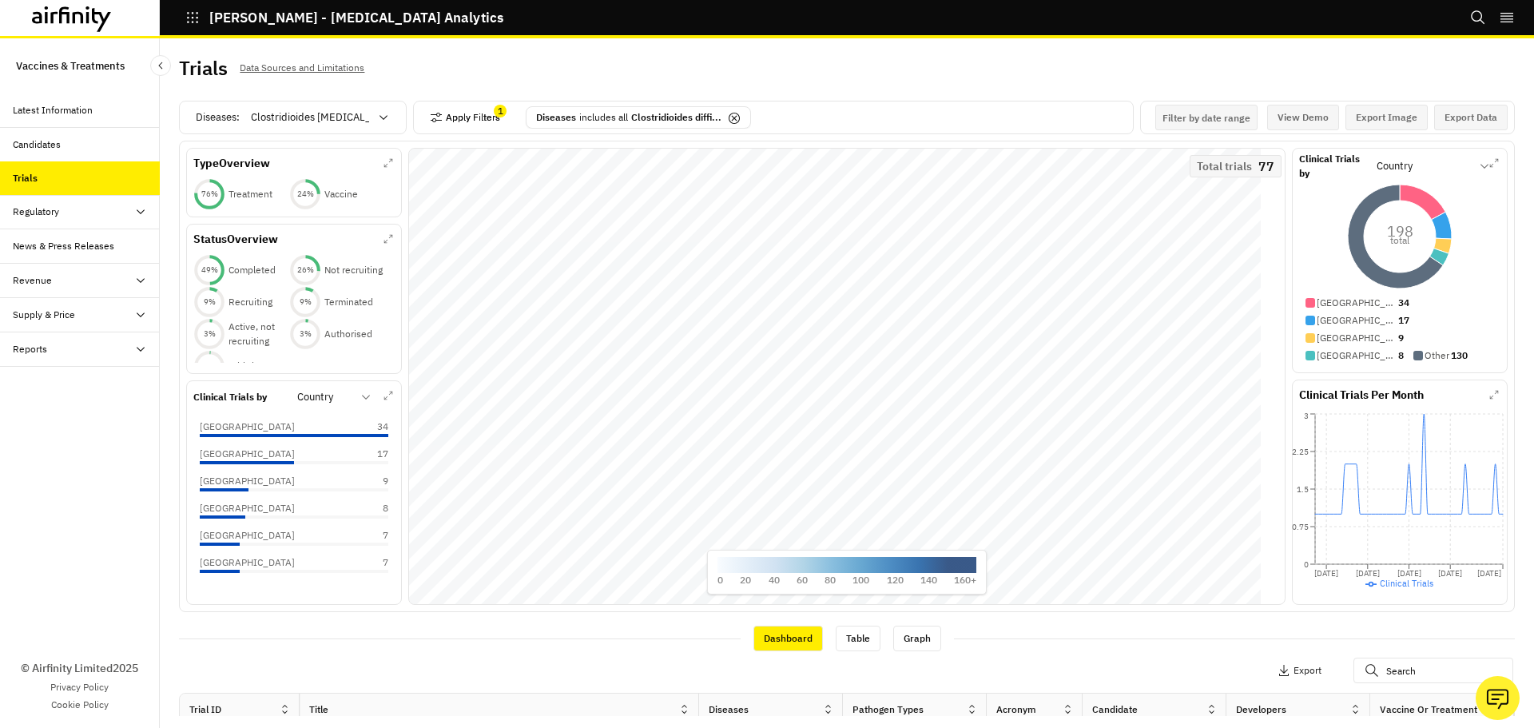
click at [456, 129] on button "Apply Filters" at bounding box center [465, 118] width 70 height 26
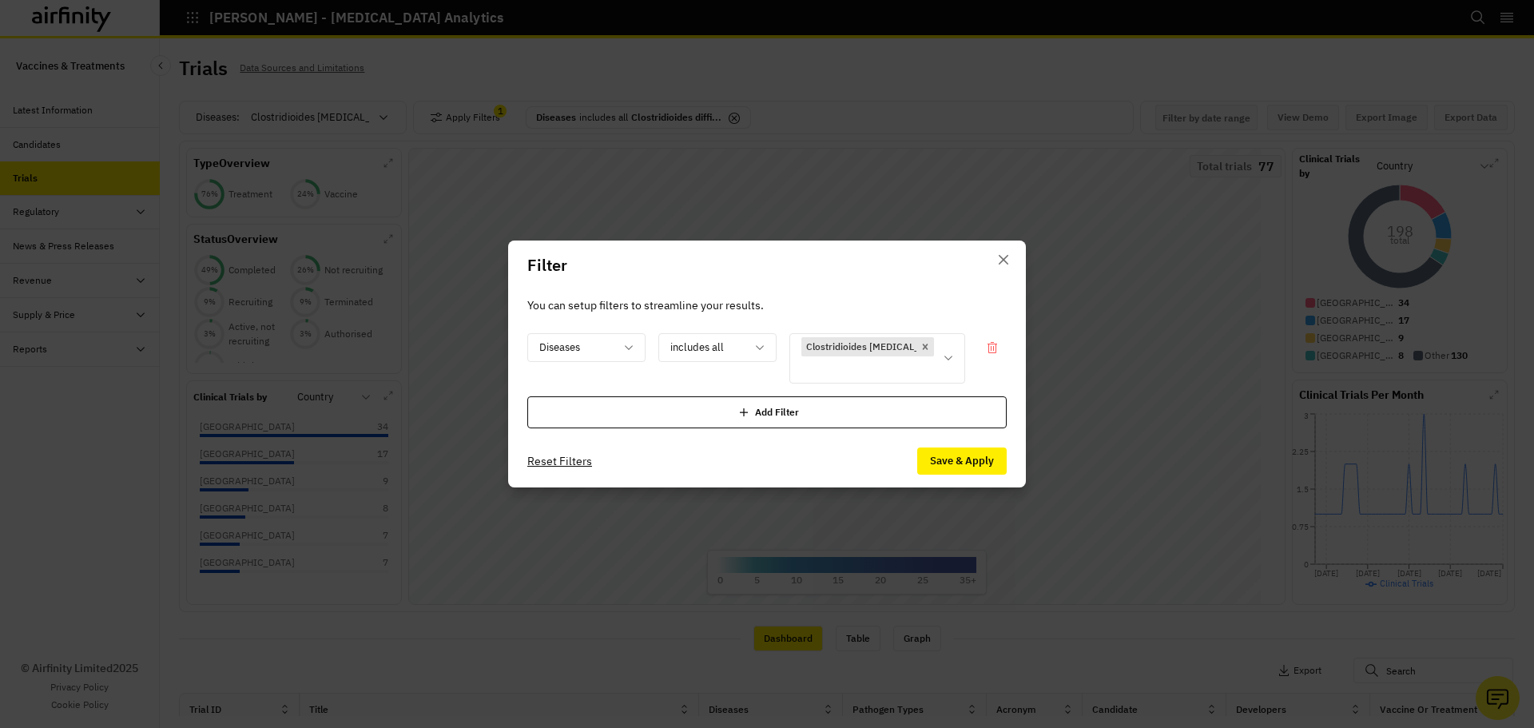
click at [726, 423] on div "Add Filter" at bounding box center [766, 412] width 479 height 32
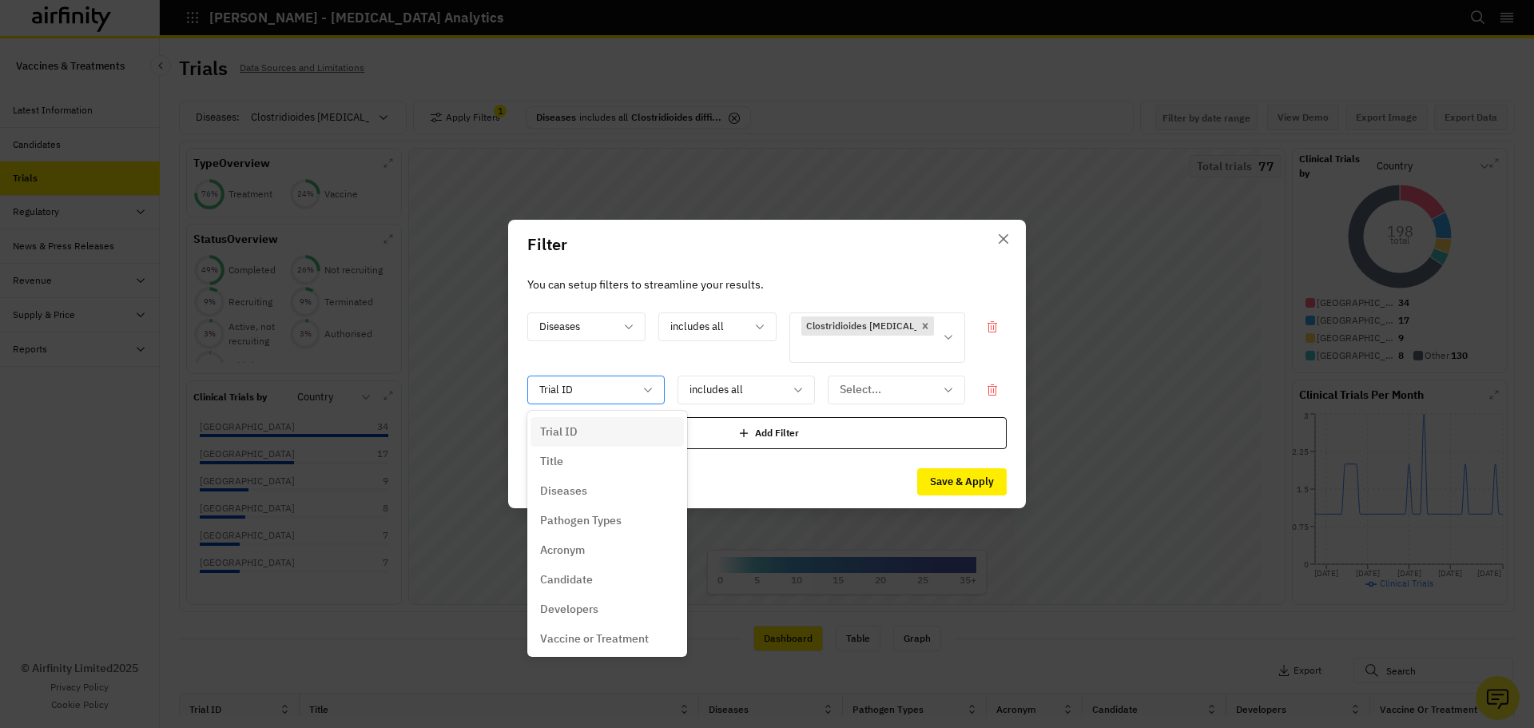
click at [590, 398] on div at bounding box center [586, 390] width 94 height 20
click at [585, 628] on div "Phase" at bounding box center [607, 627] width 134 height 17
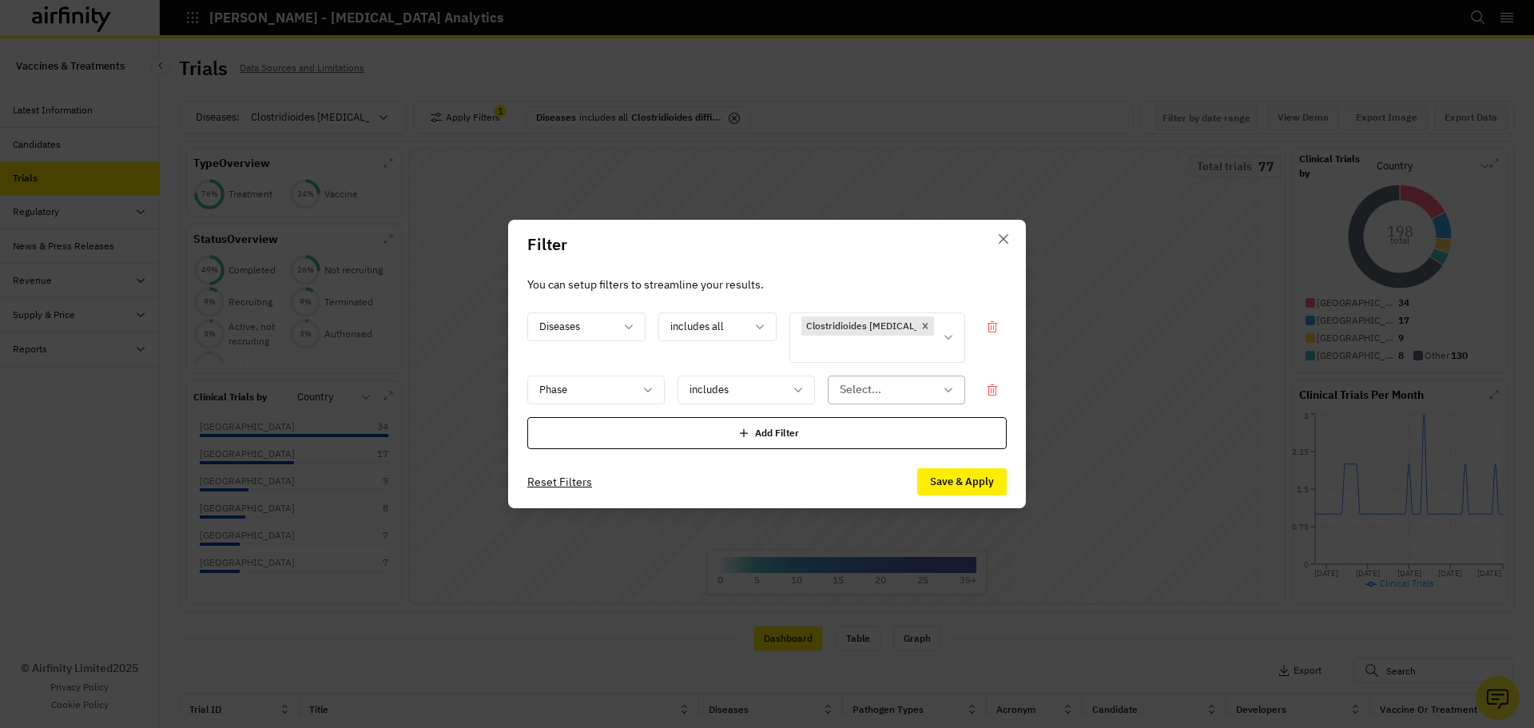
click at [885, 396] on div at bounding box center [887, 390] width 94 height 20
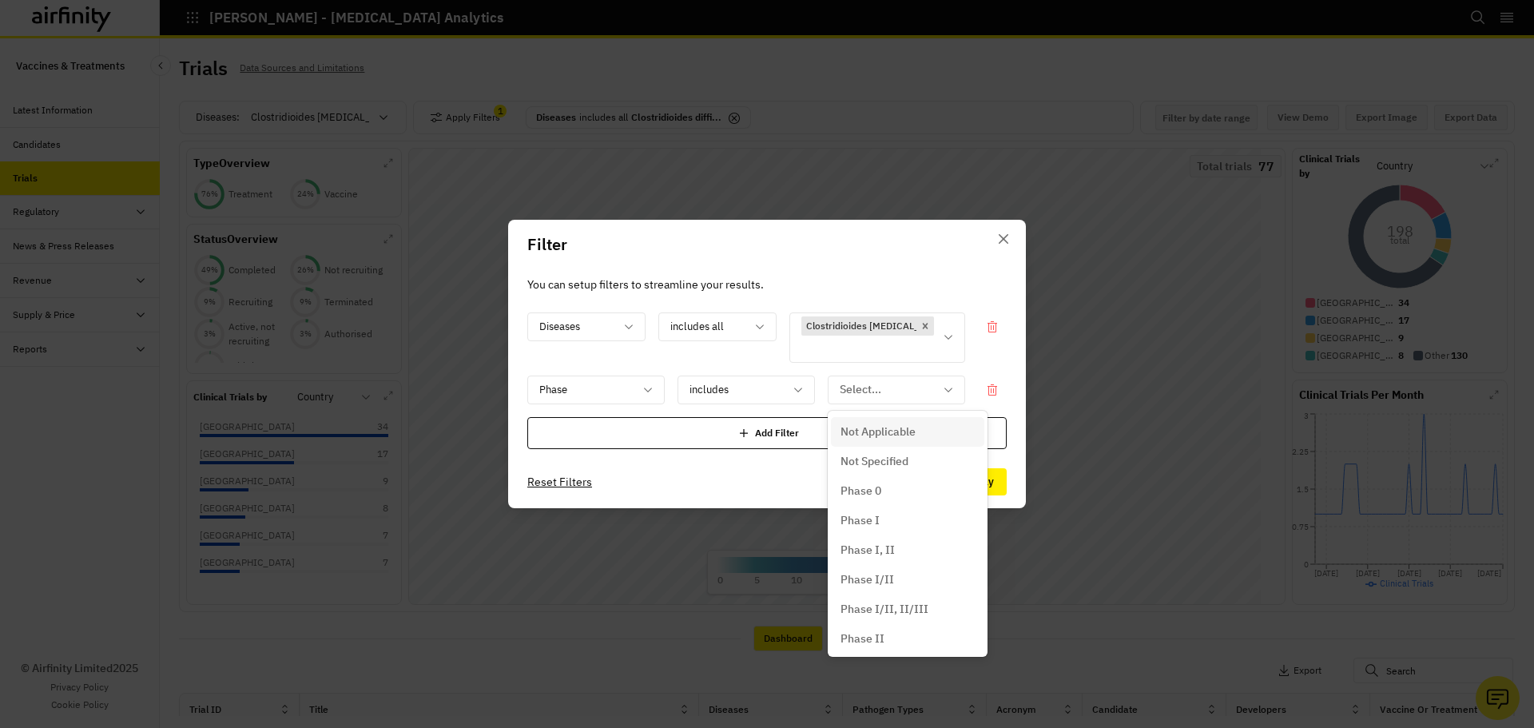
click at [869, 434] on p "Not Applicable" at bounding box center [878, 432] width 75 height 17
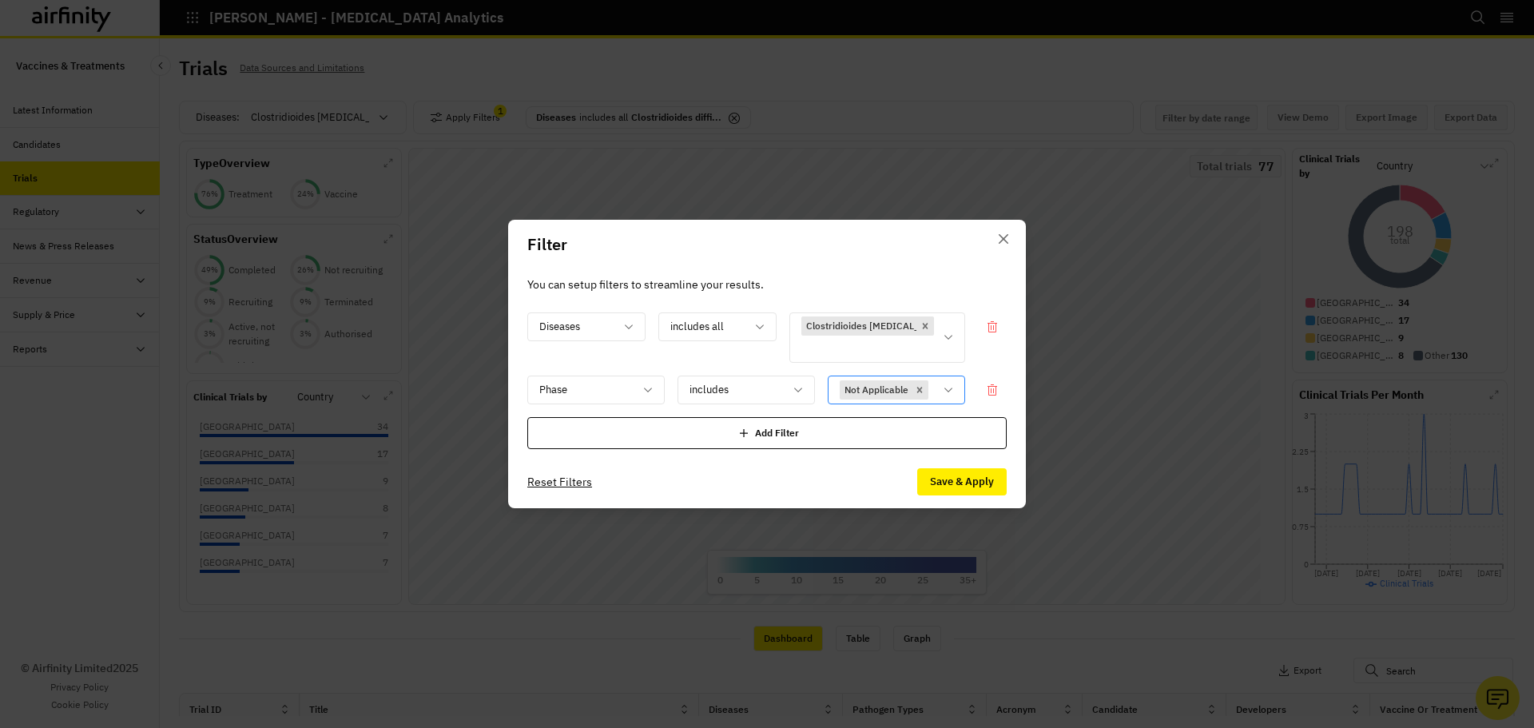
click at [949, 388] on icon at bounding box center [948, 390] width 13 height 13
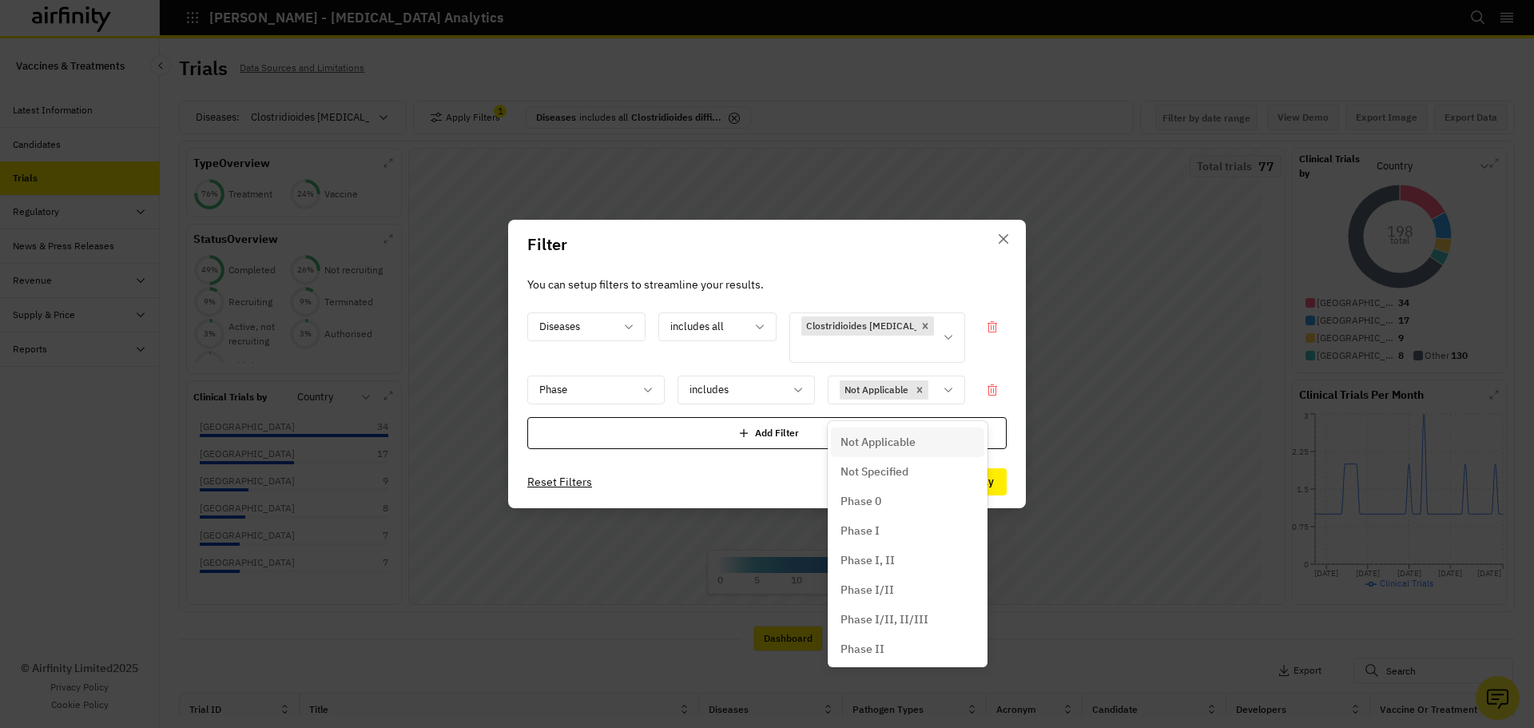
click at [845, 472] on p "Not Specified" at bounding box center [875, 471] width 68 height 17
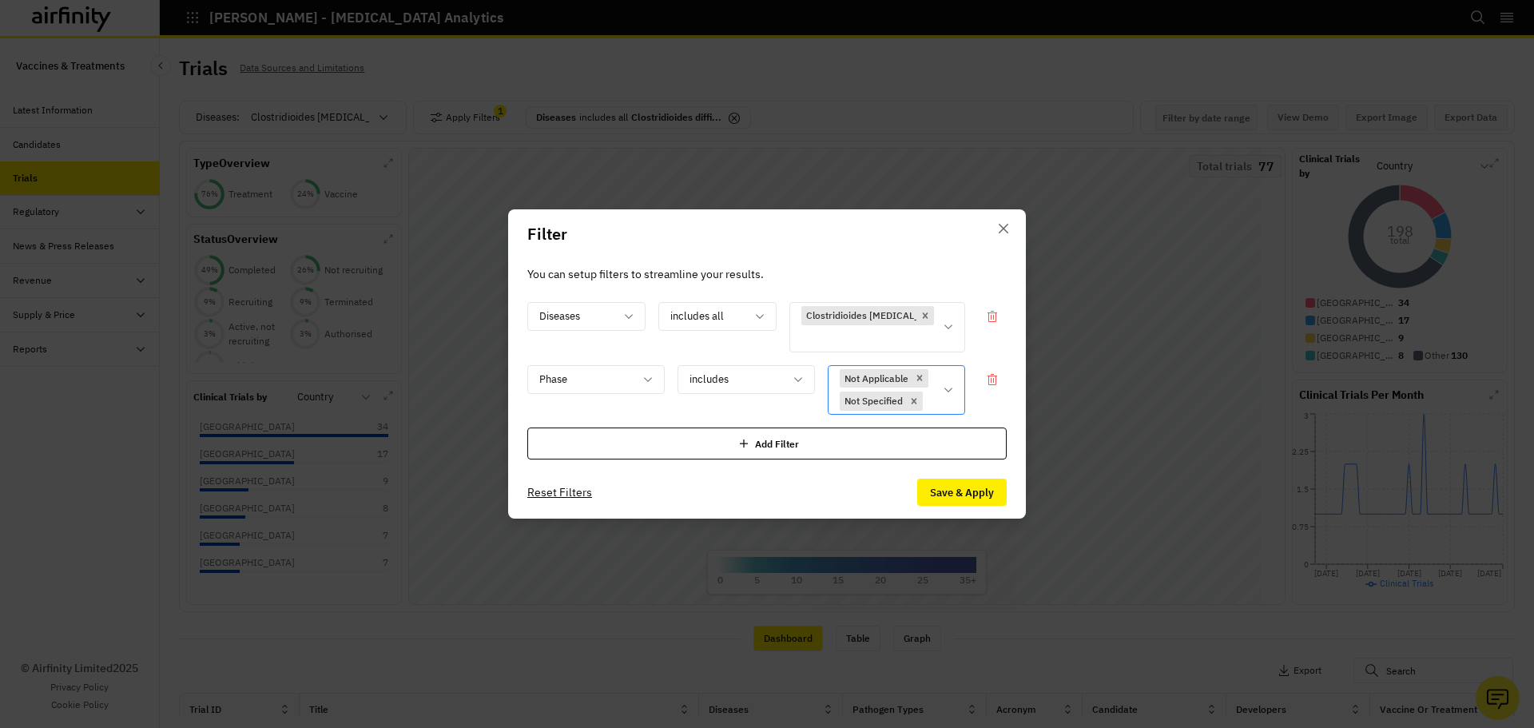
click at [944, 392] on icon at bounding box center [948, 390] width 13 height 13
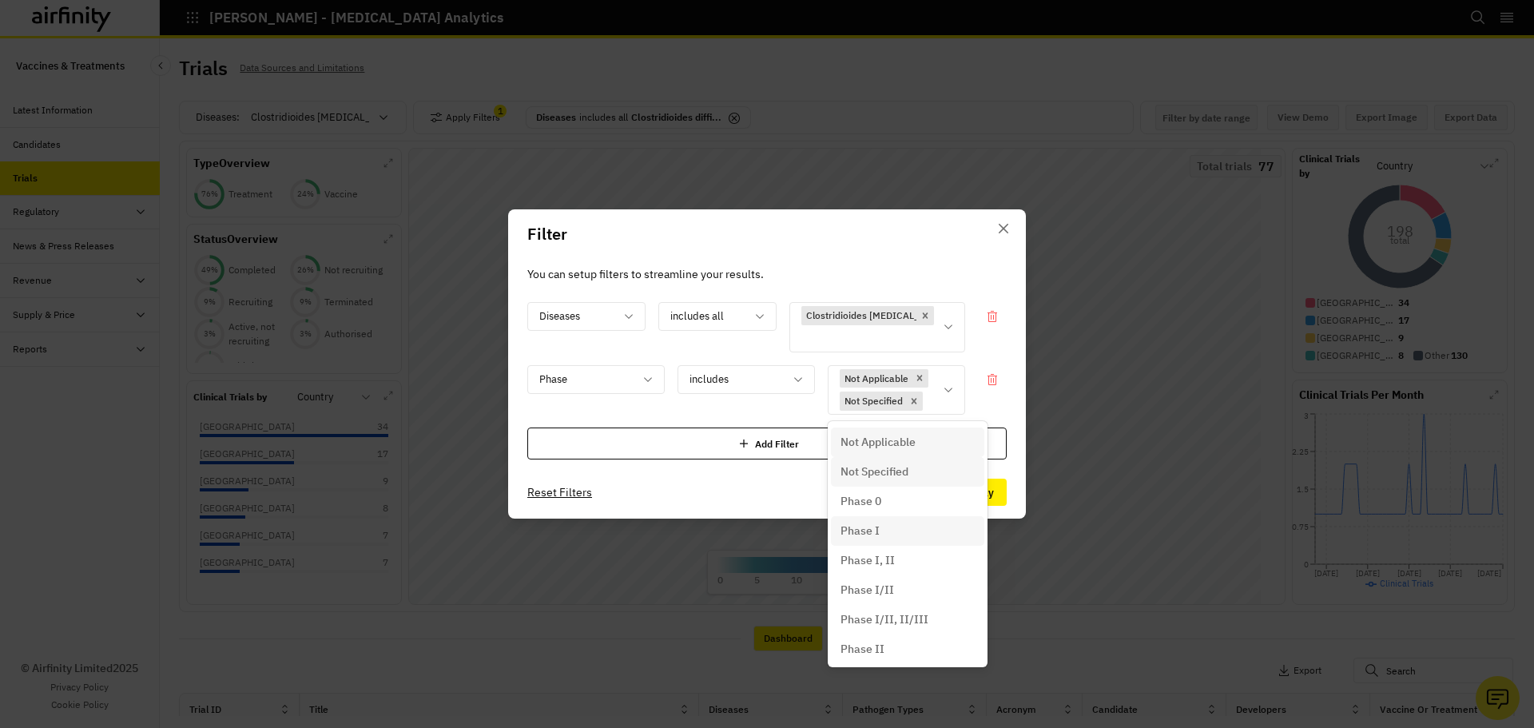
click at [885, 531] on div "Phase I" at bounding box center [908, 531] width 134 height 17
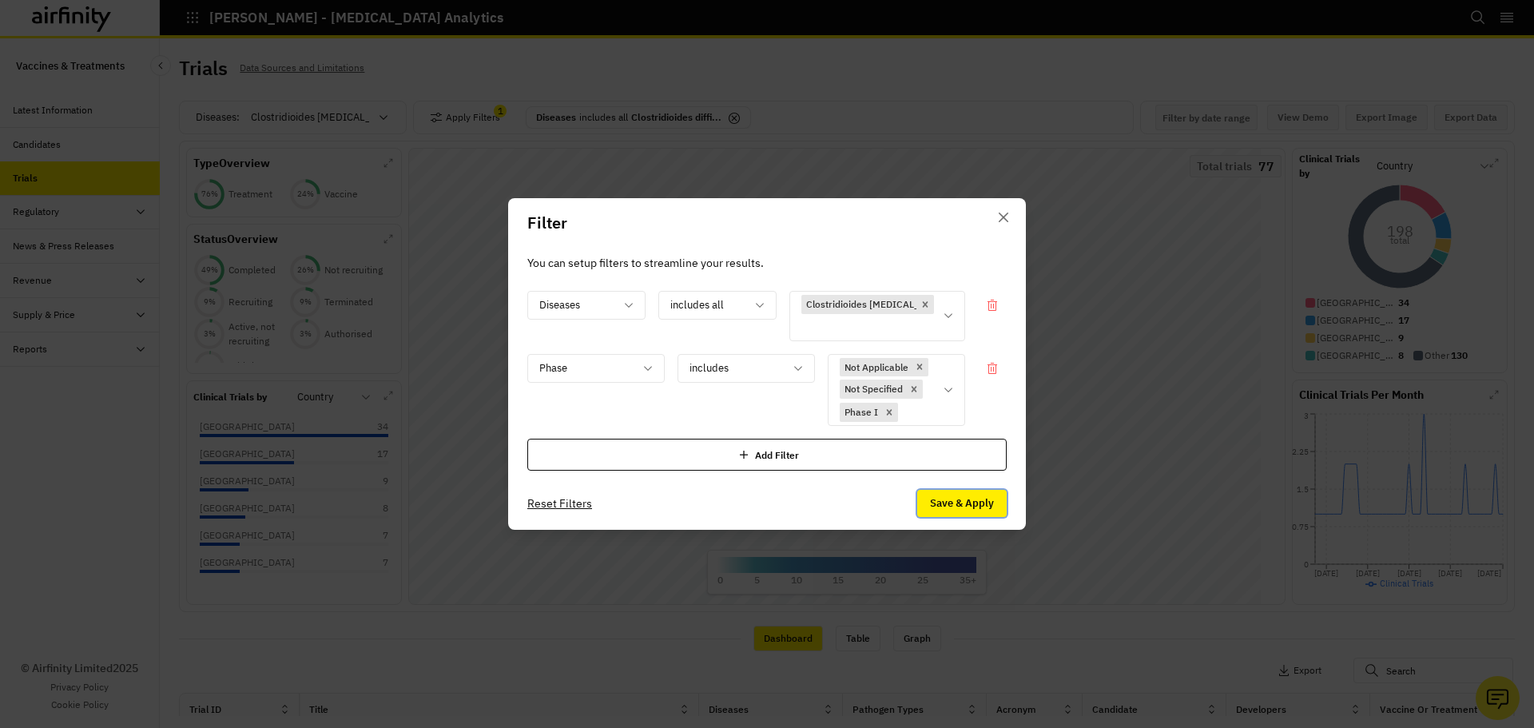
click at [947, 508] on button "Save & Apply" at bounding box center [962, 503] width 90 height 27
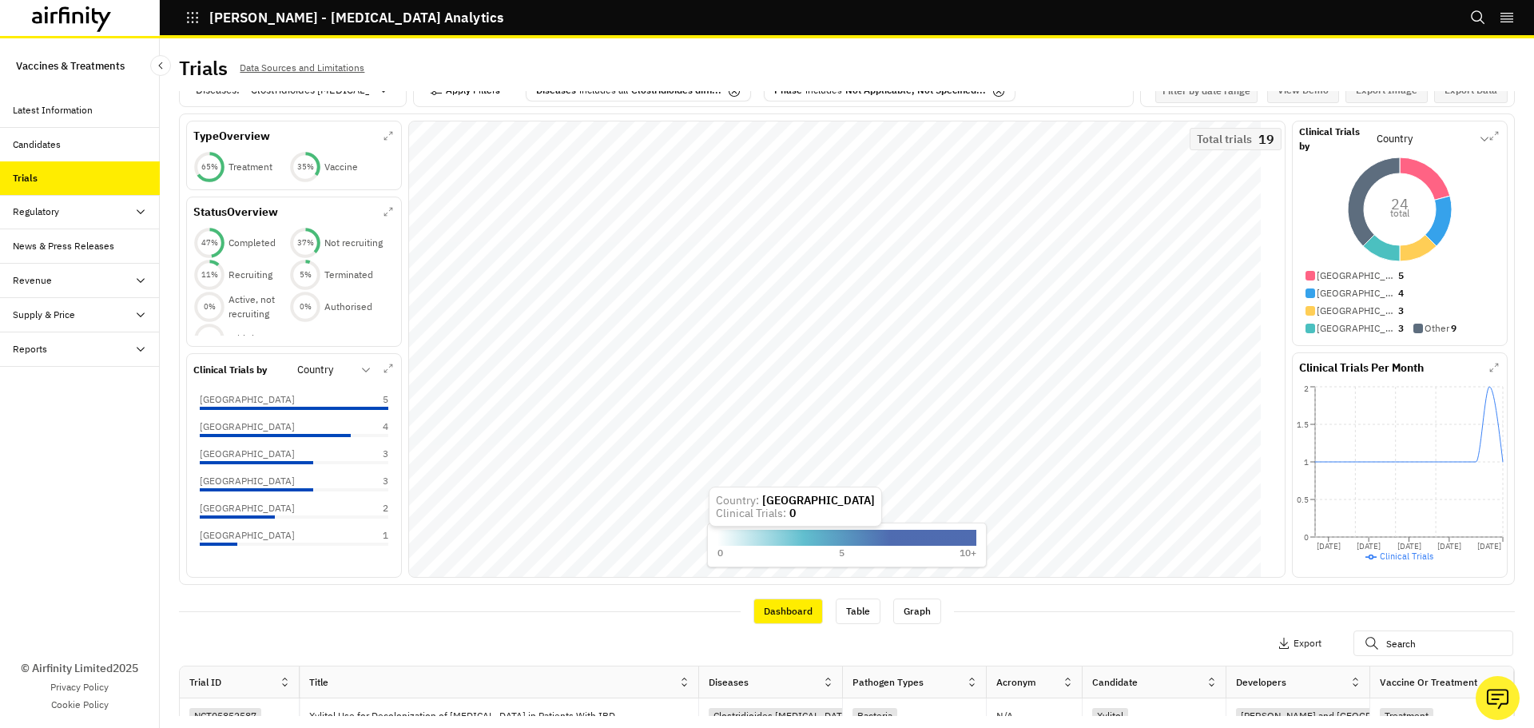
scroll to position [0, 0]
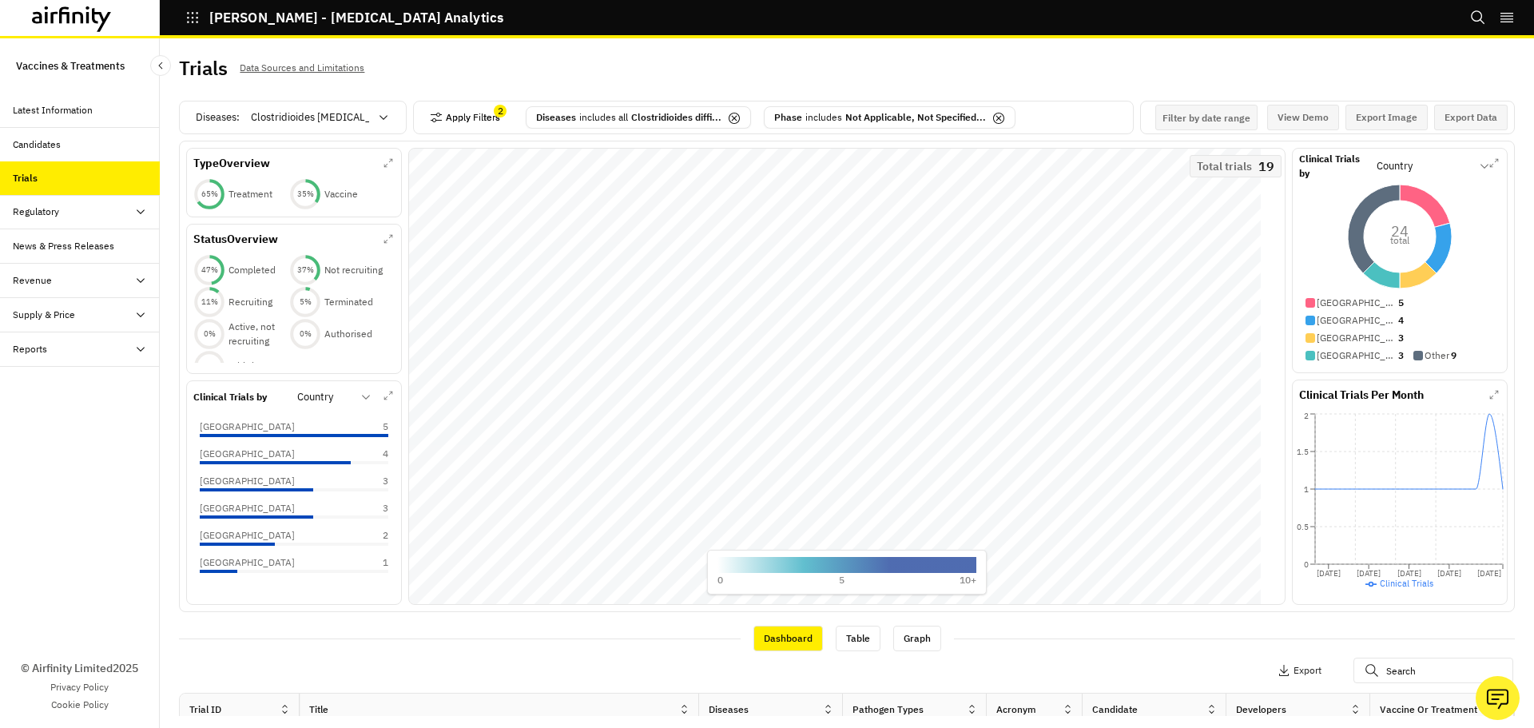
click at [433, 117] on icon "button" at bounding box center [436, 117] width 13 height 13
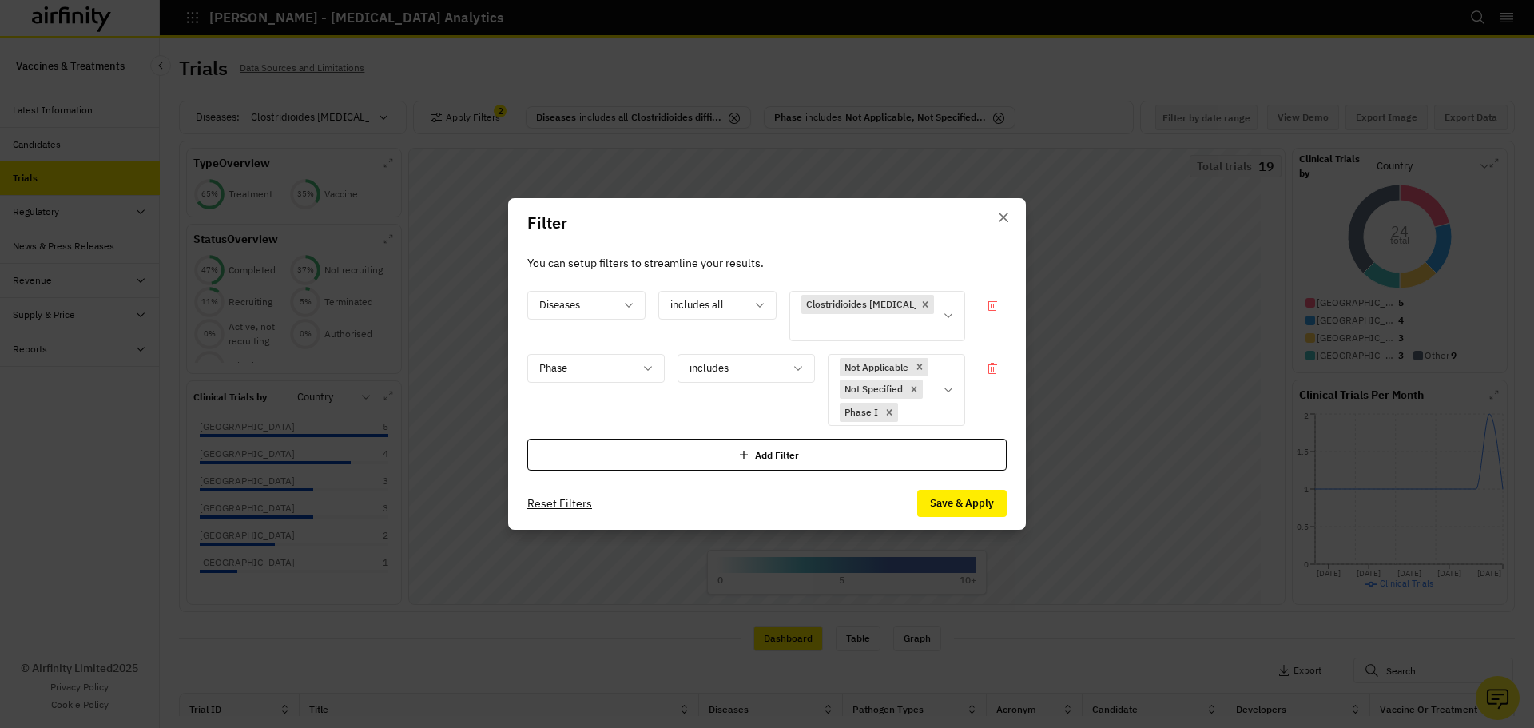
click at [664, 459] on div "Add Filter" at bounding box center [766, 455] width 479 height 32
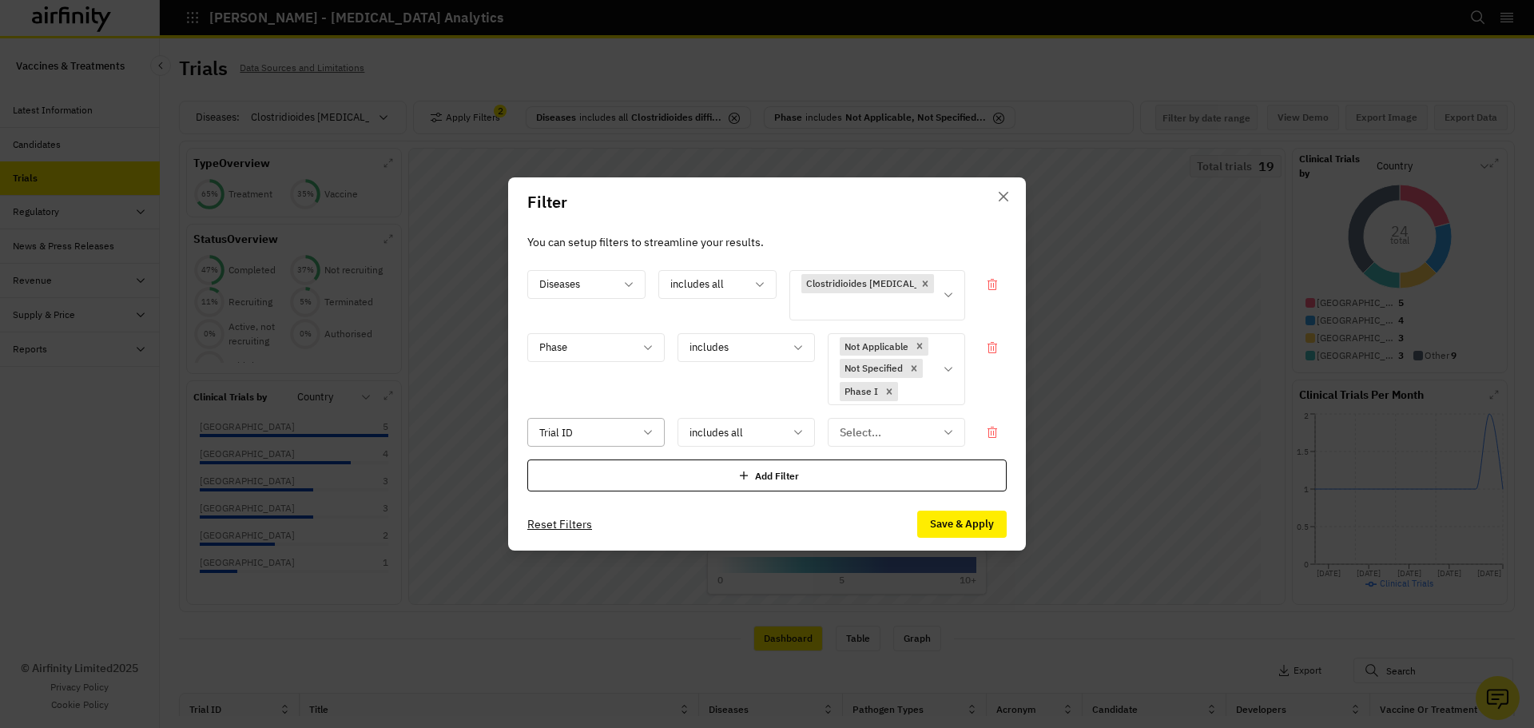
click at [627, 440] on div at bounding box center [586, 433] width 94 height 20
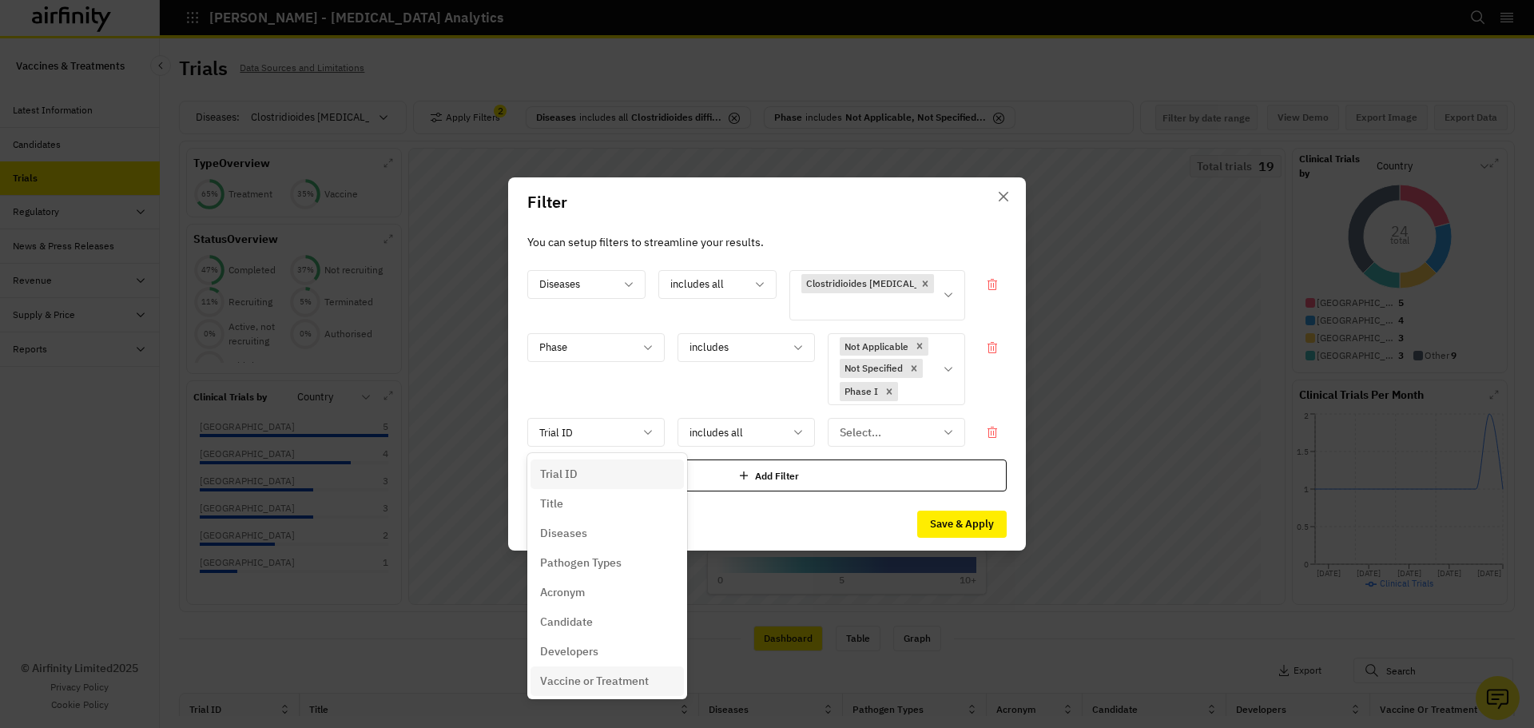
click at [622, 672] on div "Vaccine or Treatment" at bounding box center [607, 681] width 153 height 30
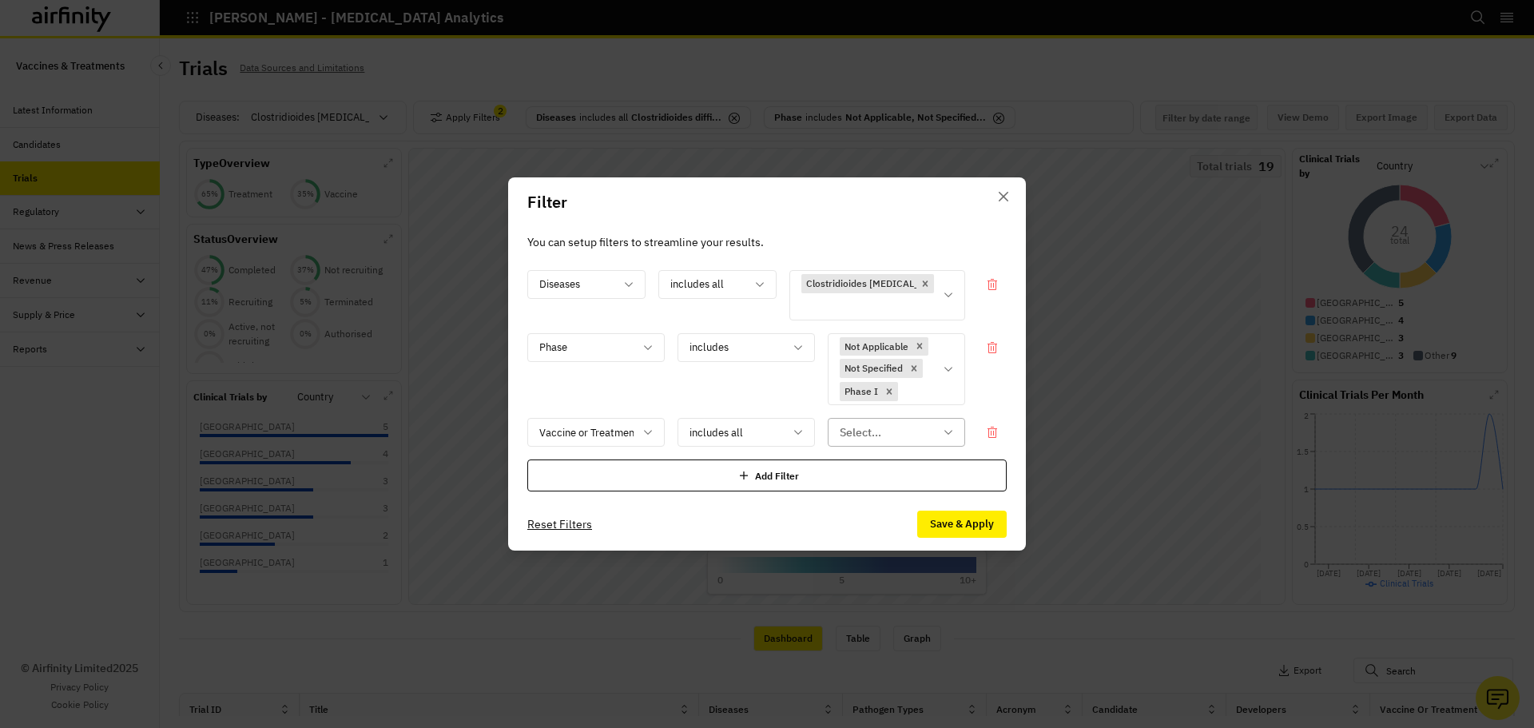
click at [865, 436] on div at bounding box center [887, 433] width 94 height 20
click at [885, 507] on div "Vaccine" at bounding box center [908, 503] width 134 height 17
click at [977, 527] on button "Save & Apply" at bounding box center [962, 524] width 90 height 27
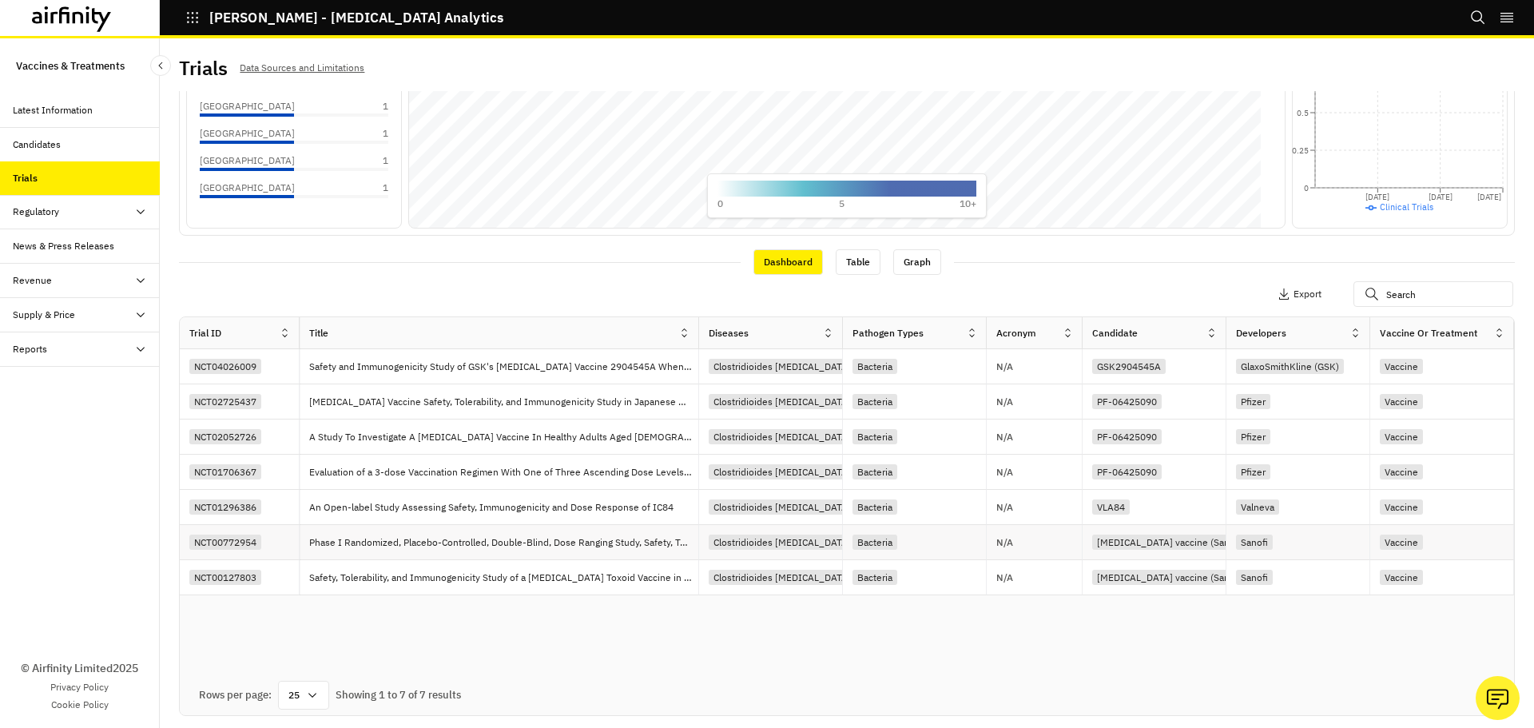
scroll to position [386, 0]
drag, startPoint x: 615, startPoint y: 675, endPoint x: 690, endPoint y: 674, distance: 74.3
click at [690, 675] on div "Rows per page: 25 Showing 1 to 7 of 7 results" at bounding box center [847, 695] width 1335 height 40
drag, startPoint x: 611, startPoint y: 675, endPoint x: 712, endPoint y: 675, distance: 101.5
click at [712, 675] on div "Rows per page: 25 Showing 1 to 7 of 7 results" at bounding box center [847, 695] width 1335 height 40
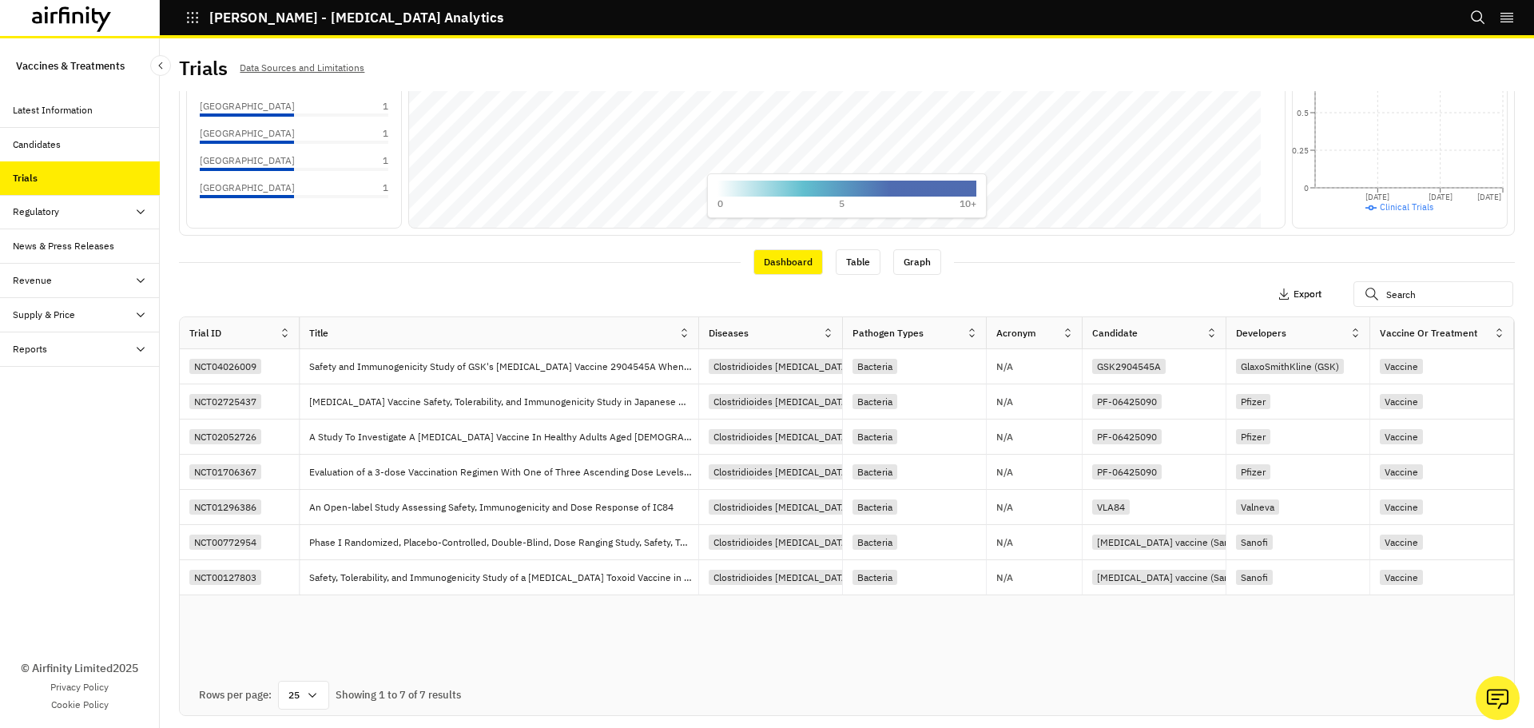
click at [1295, 292] on p "Export" at bounding box center [1308, 293] width 28 height 11
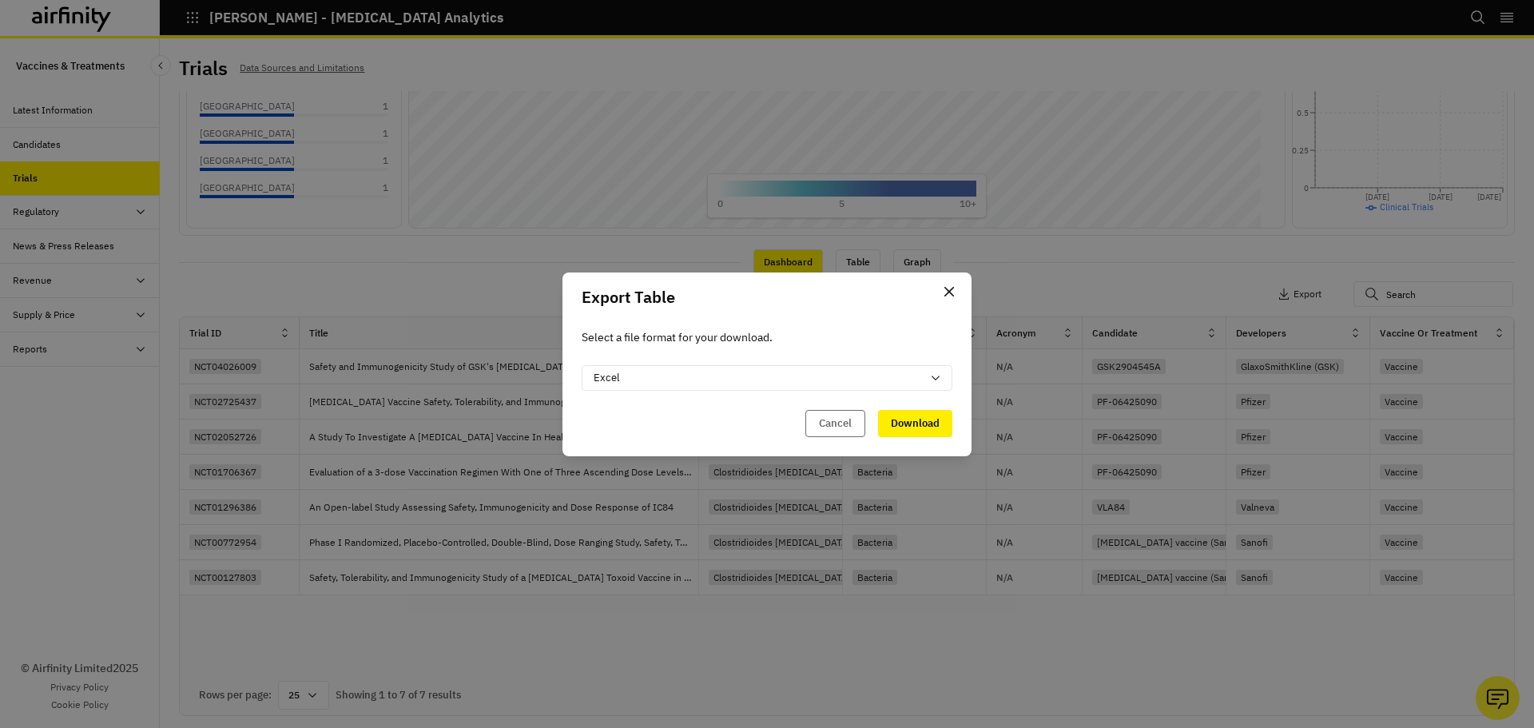
click at [743, 393] on div "Select a file format for your download. Excel Cancel Download" at bounding box center [767, 389] width 409 height 134
click at [746, 384] on div "Excel" at bounding box center [758, 378] width 328 height 16
click at [933, 424] on button "Download" at bounding box center [915, 423] width 74 height 27
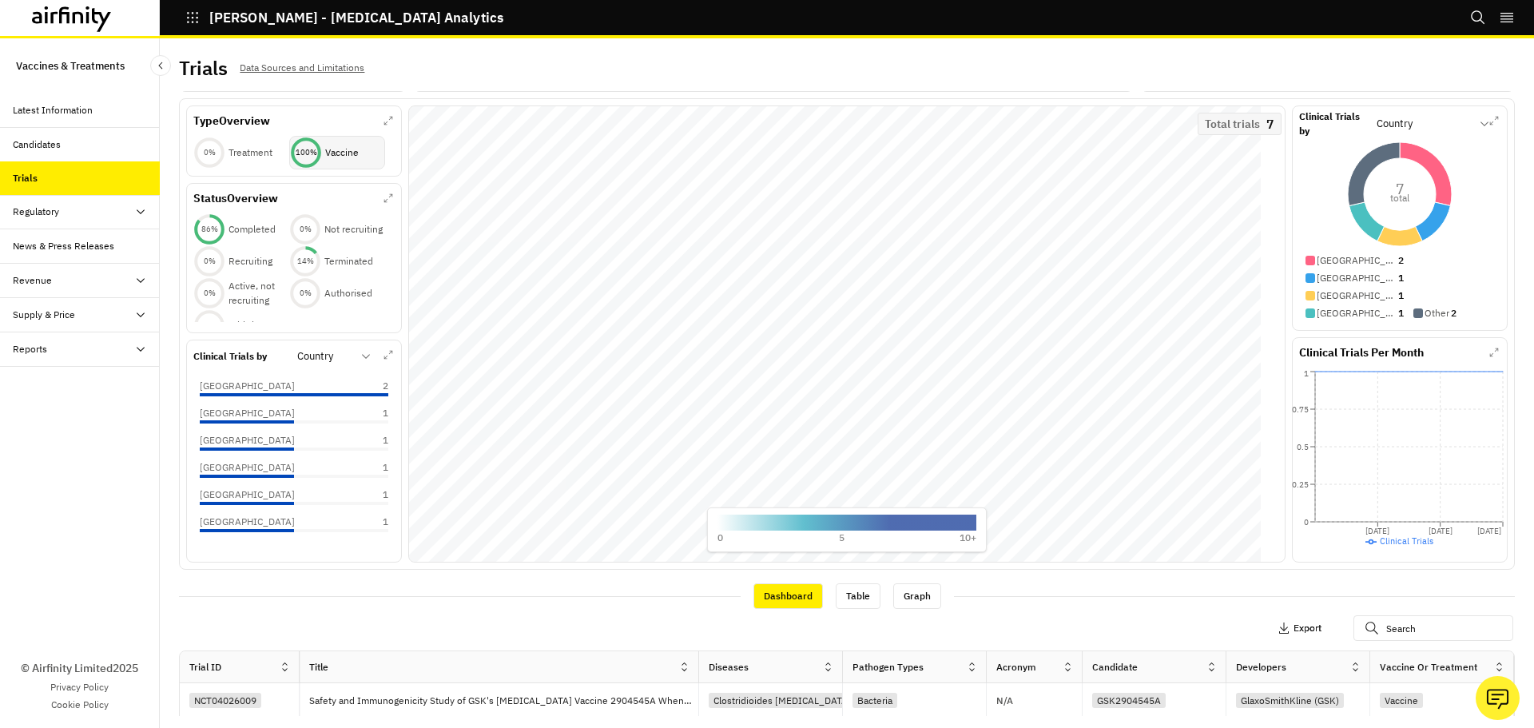
scroll to position [0, 0]
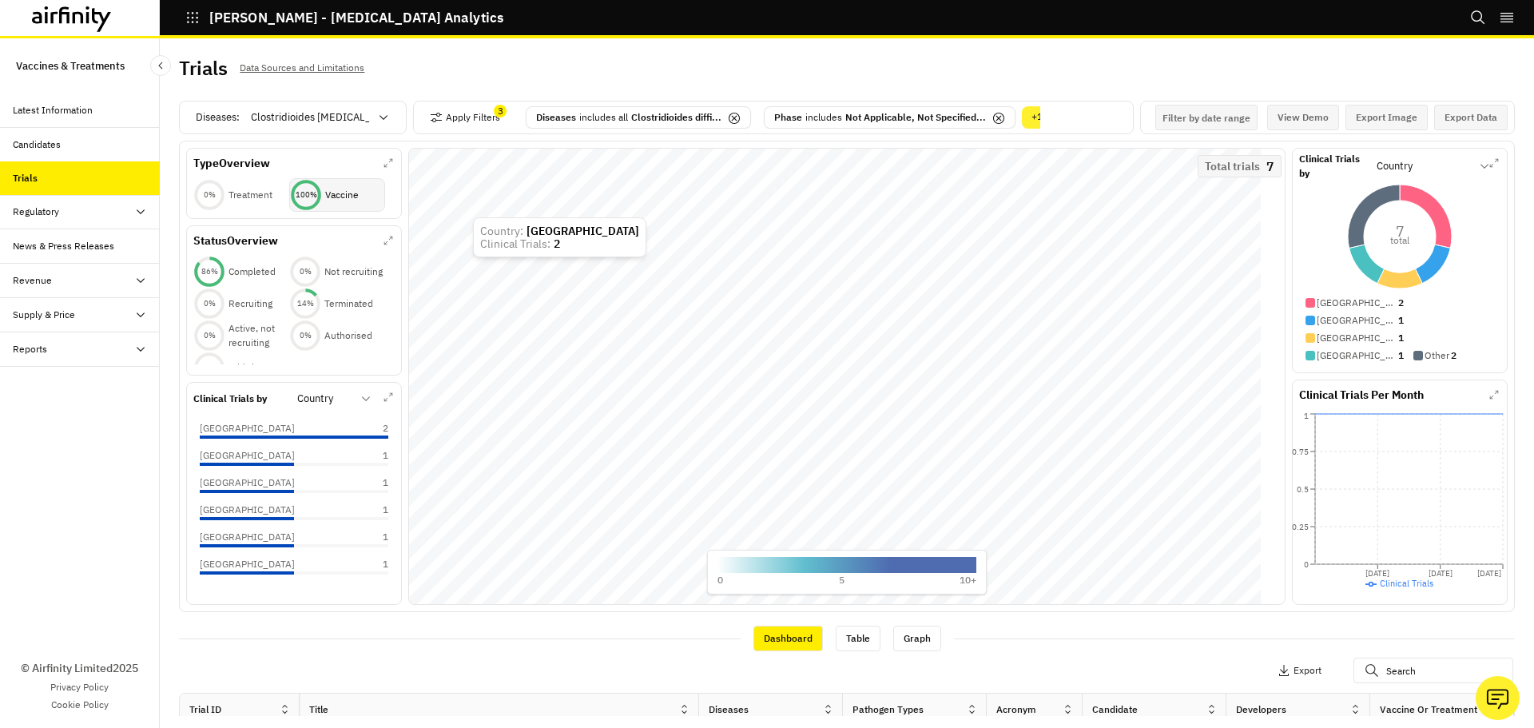
click at [75, 155] on div "Candidates" at bounding box center [80, 145] width 160 height 34
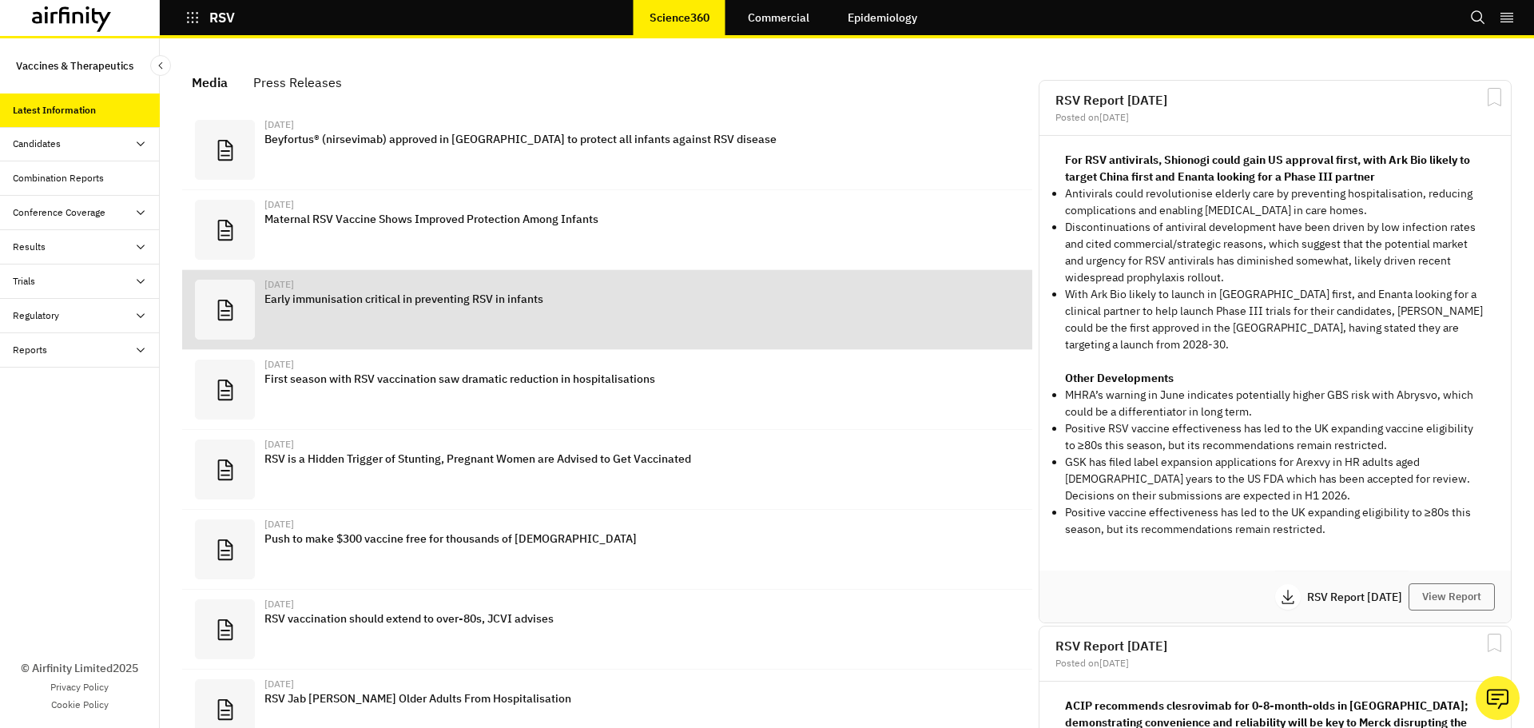
scroll to position [994, 467]
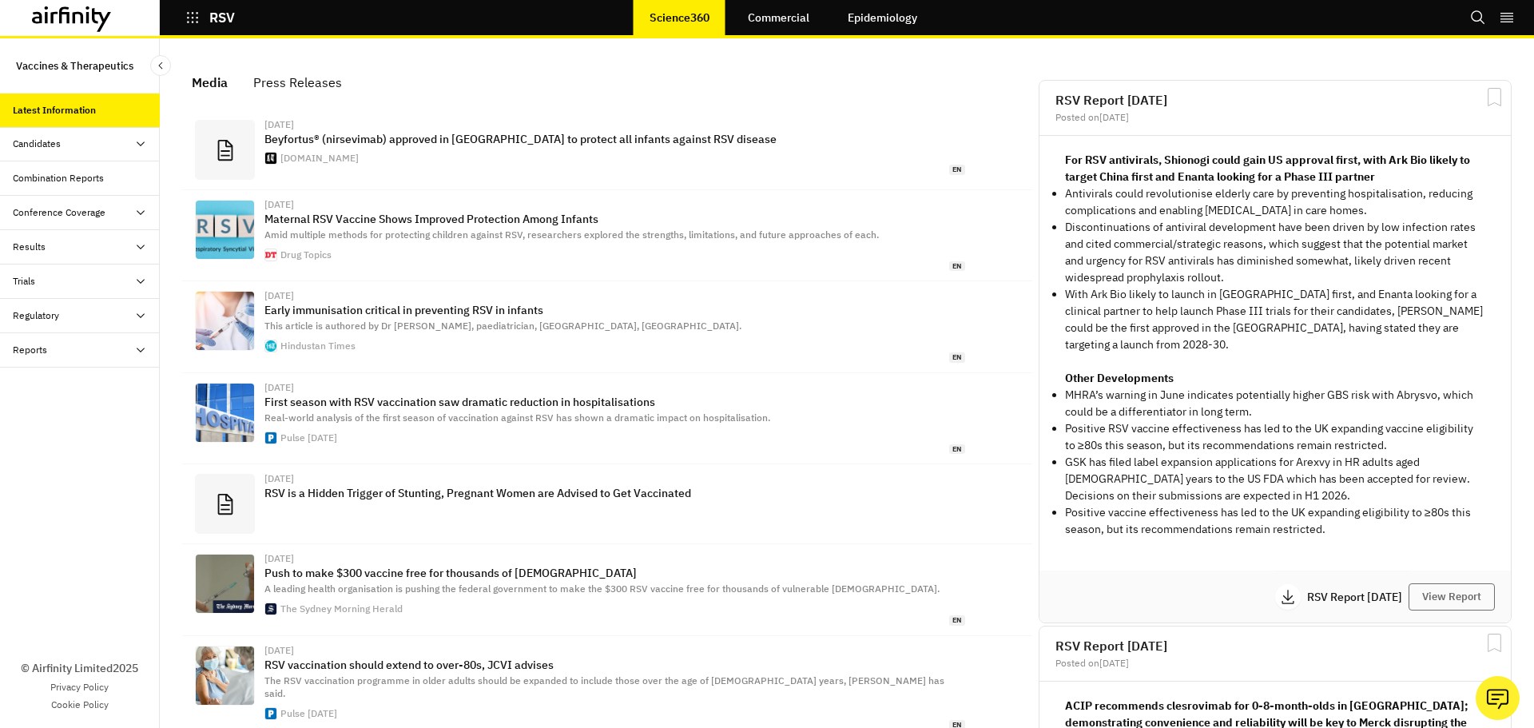
click at [40, 147] on div "Candidates" at bounding box center [37, 144] width 48 height 14
click at [21, 141] on div "Candidates" at bounding box center [37, 144] width 48 height 14
click at [44, 175] on div "Dashboard" at bounding box center [49, 178] width 46 height 14
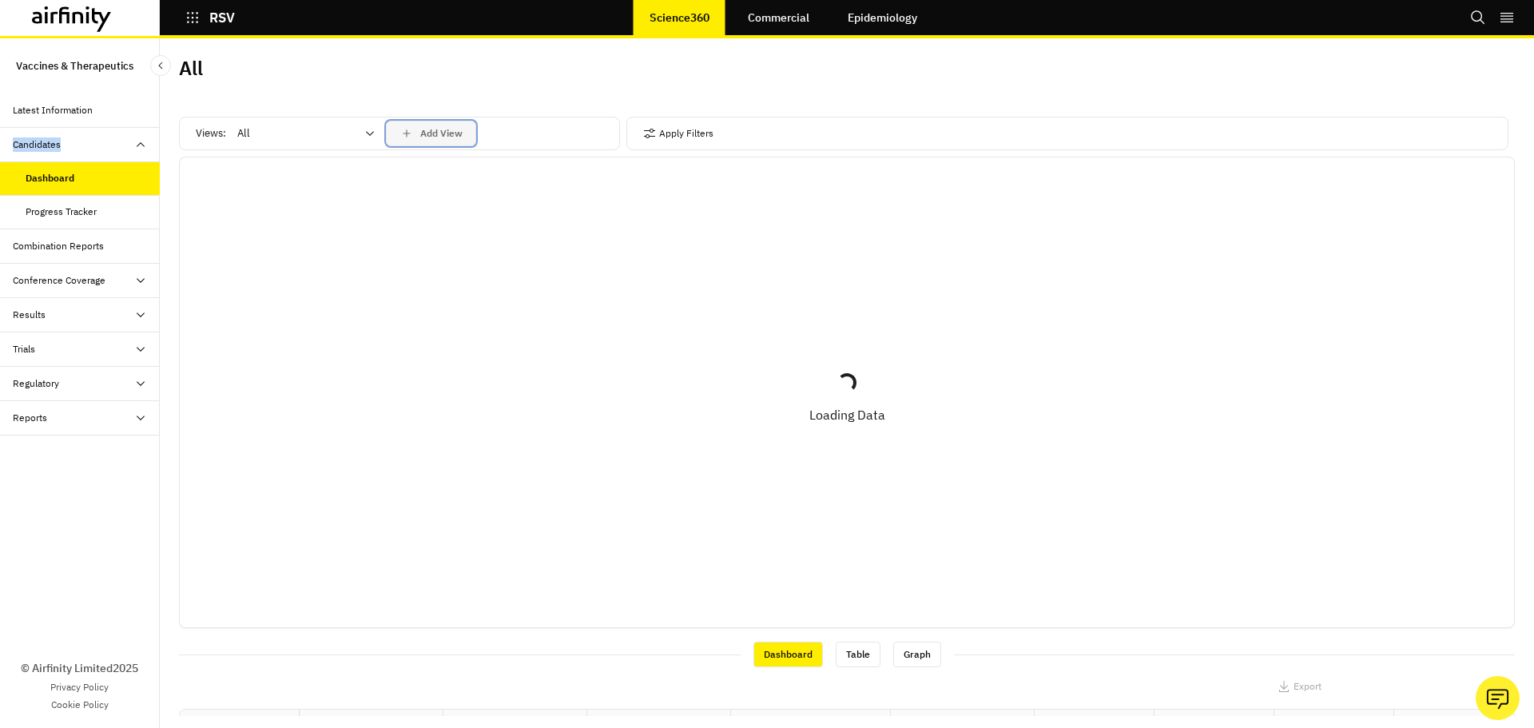
click at [450, 142] on button "Add View" at bounding box center [431, 134] width 90 height 26
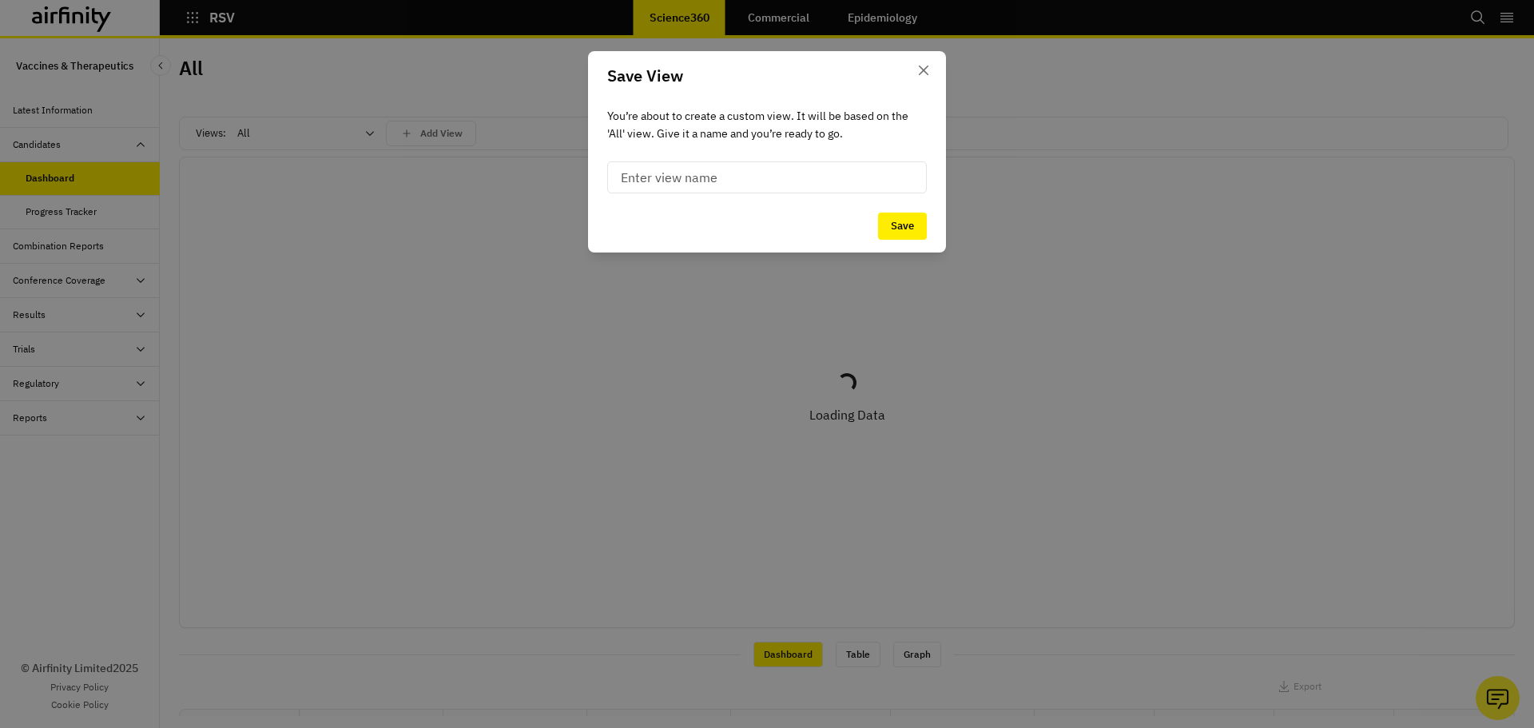
click at [791, 177] on input at bounding box center [767, 177] width 320 height 32
type input "Preclinical"
click at [914, 237] on button "Save" at bounding box center [902, 226] width 49 height 27
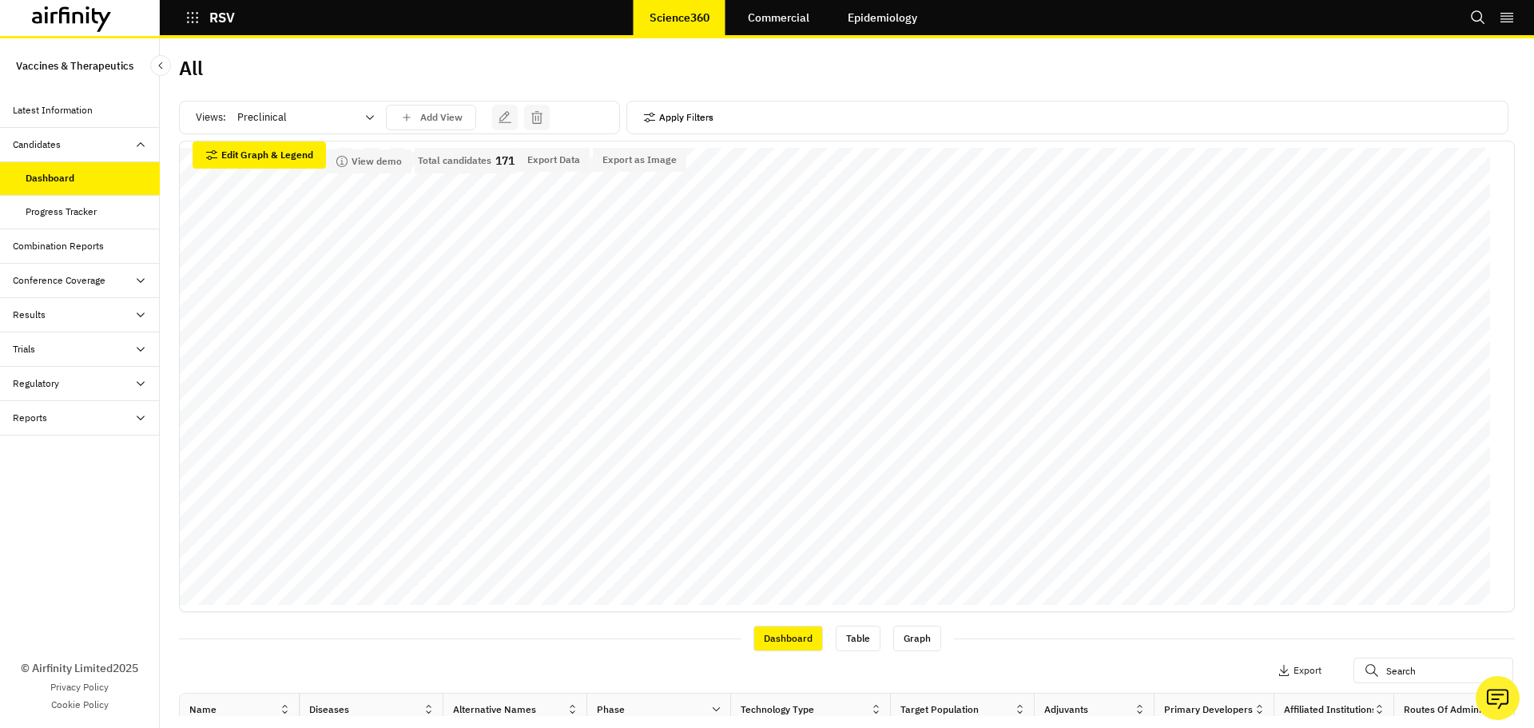
click at [680, 121] on button "Apply Filters" at bounding box center [678, 118] width 70 height 26
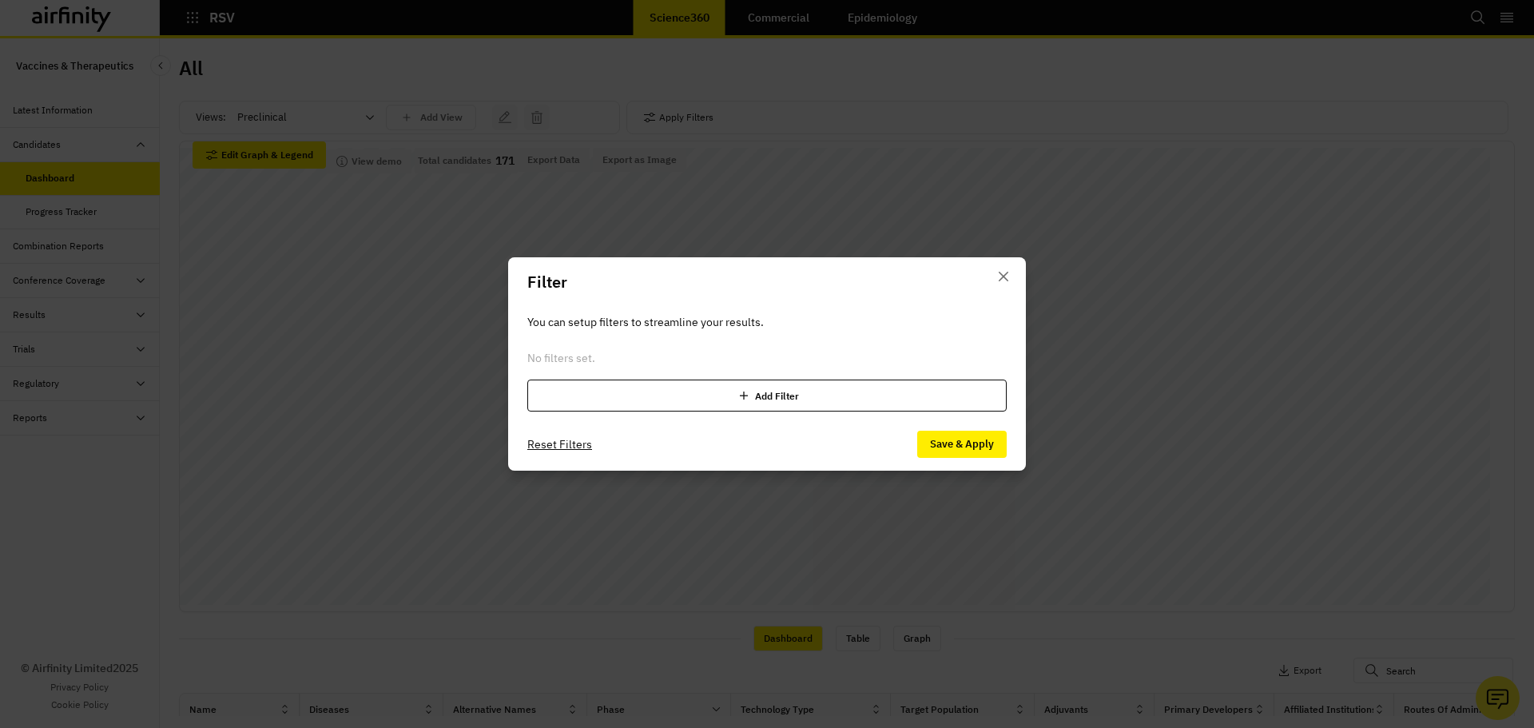
click at [746, 380] on div "Add Filter" at bounding box center [766, 396] width 479 height 32
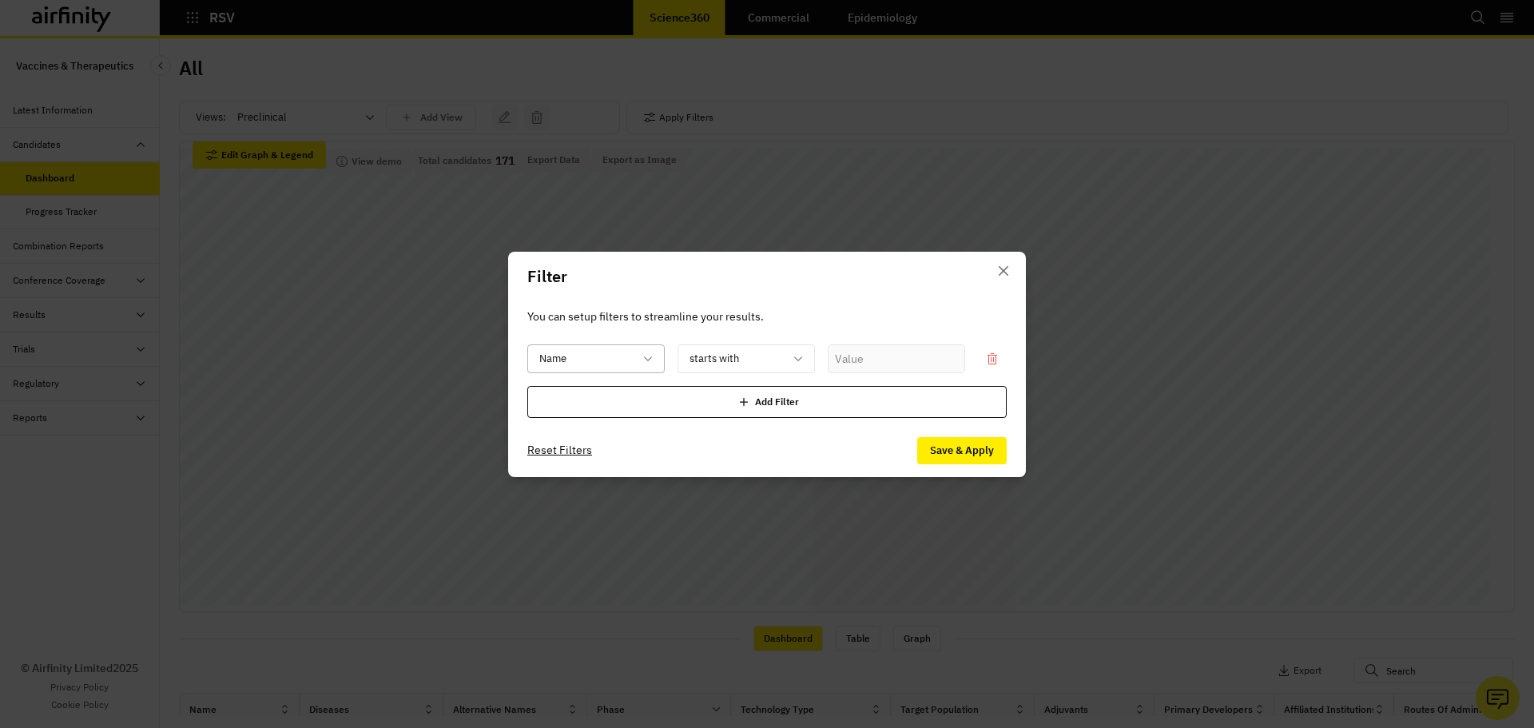
click at [587, 353] on div at bounding box center [586, 358] width 94 height 20
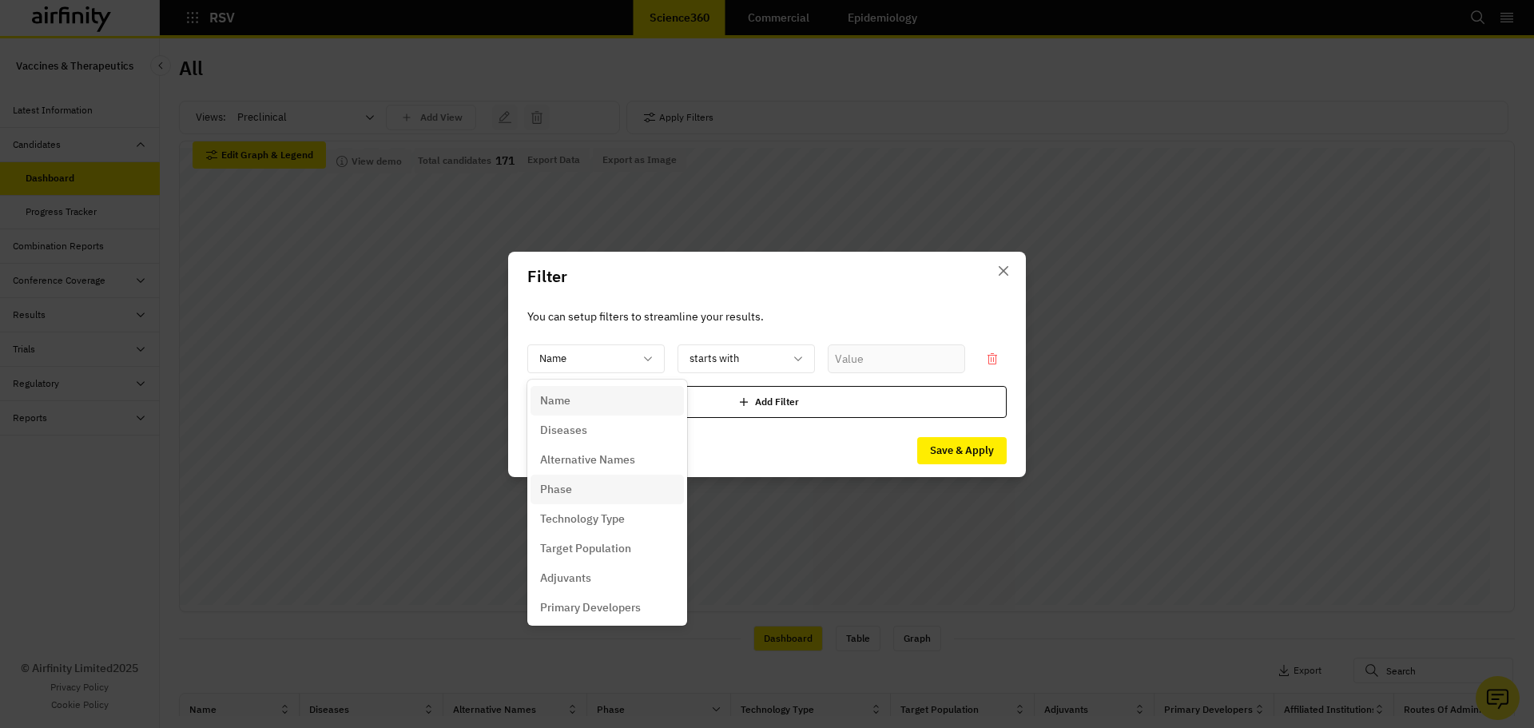
click at [570, 481] on p "Phase" at bounding box center [556, 489] width 32 height 17
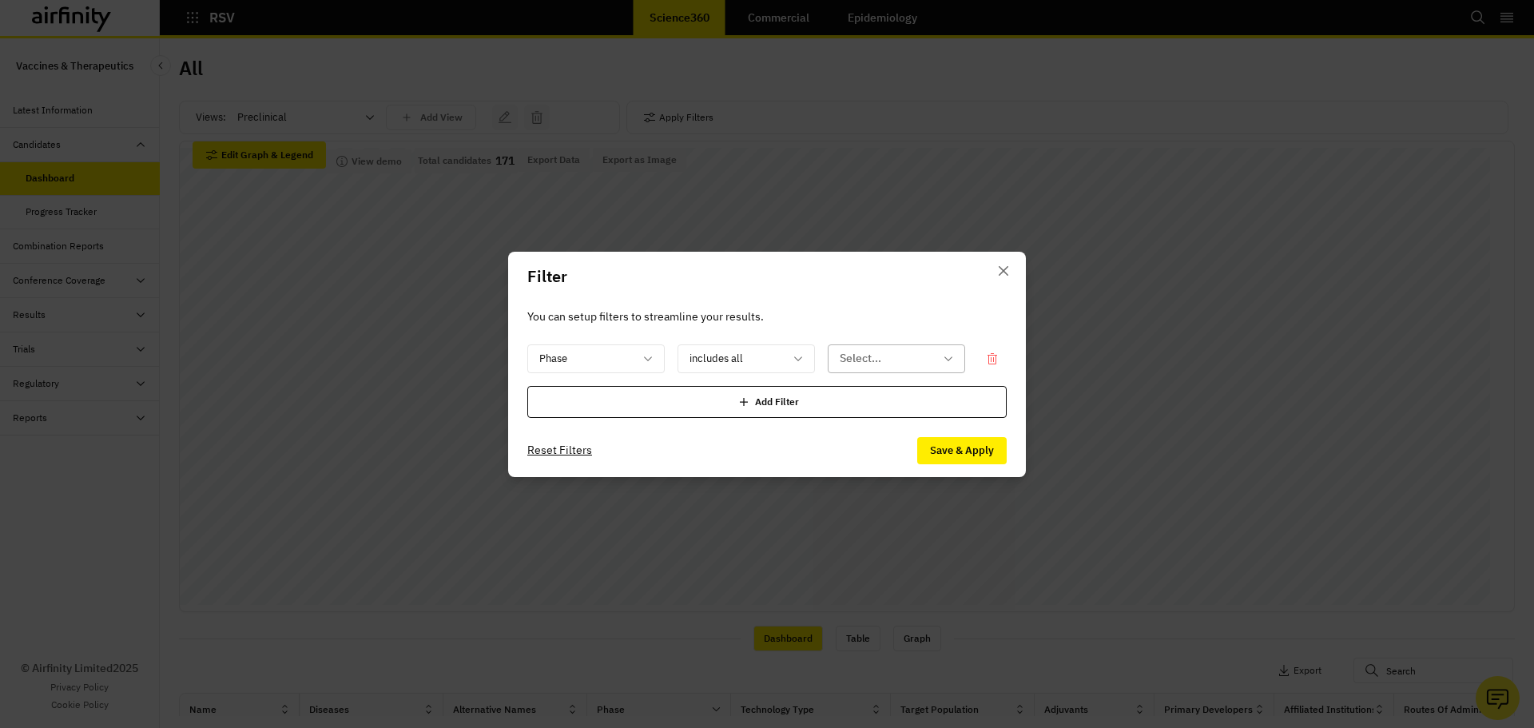
click at [860, 356] on div at bounding box center [887, 358] width 94 height 20
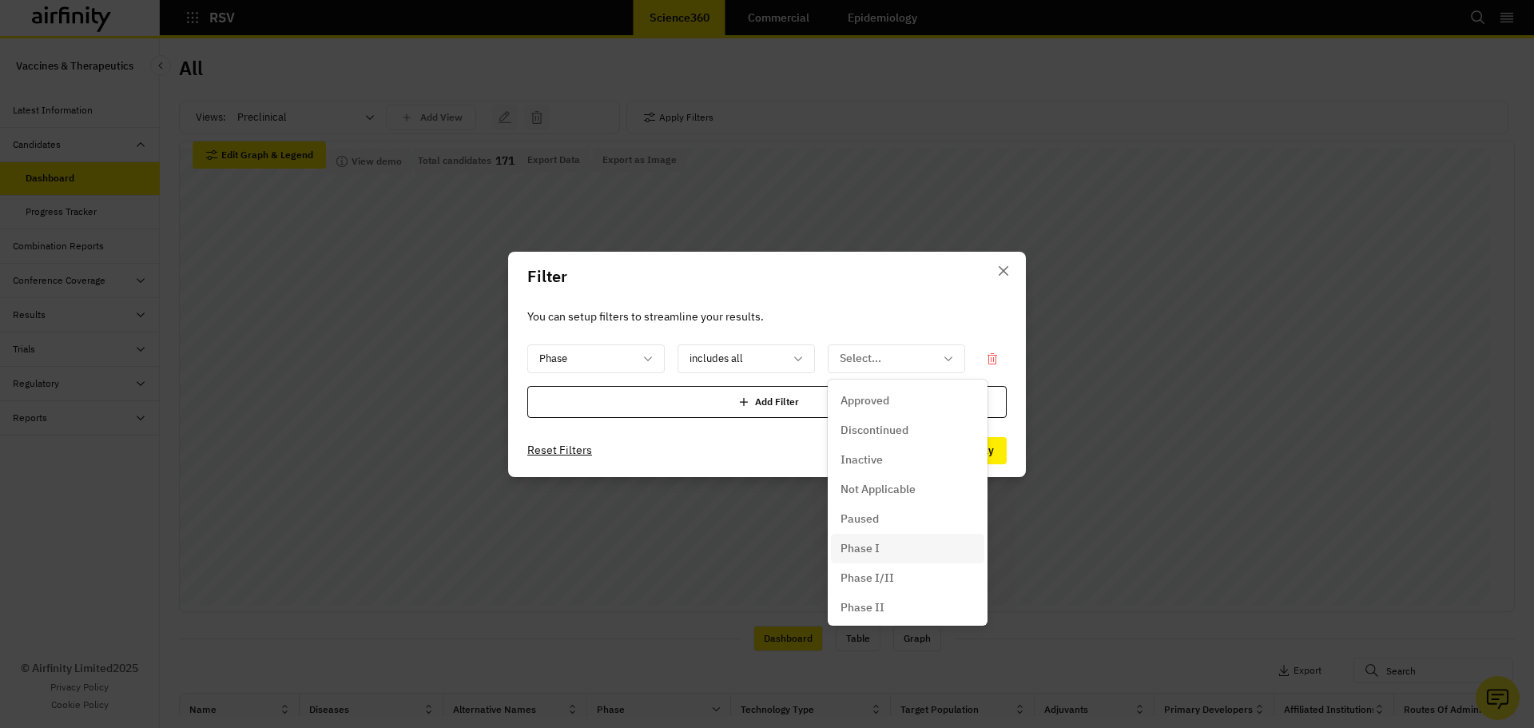
scroll to position [92, 0]
click at [880, 581] on p "Preclinical" at bounding box center [868, 575] width 54 height 17
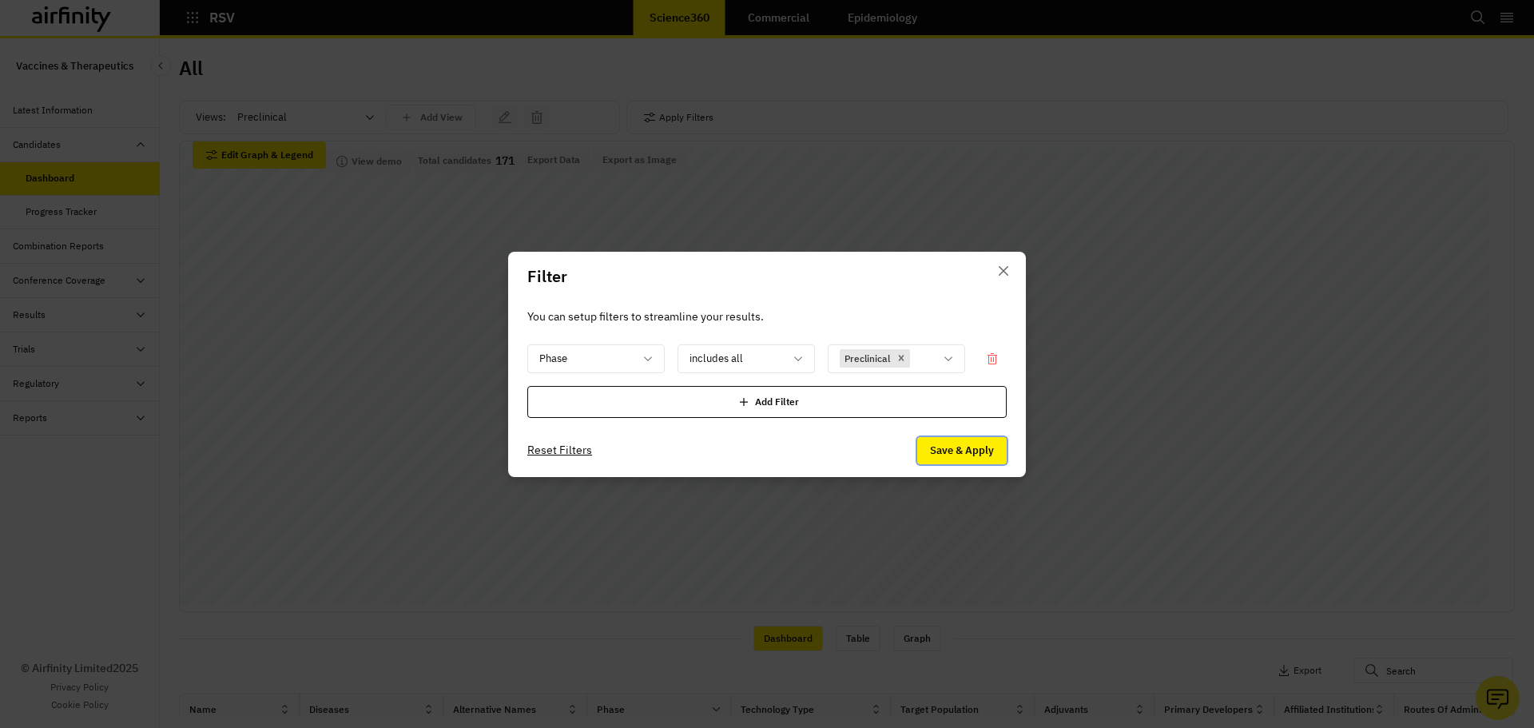
click at [985, 456] on button "Save & Apply" at bounding box center [962, 450] width 90 height 27
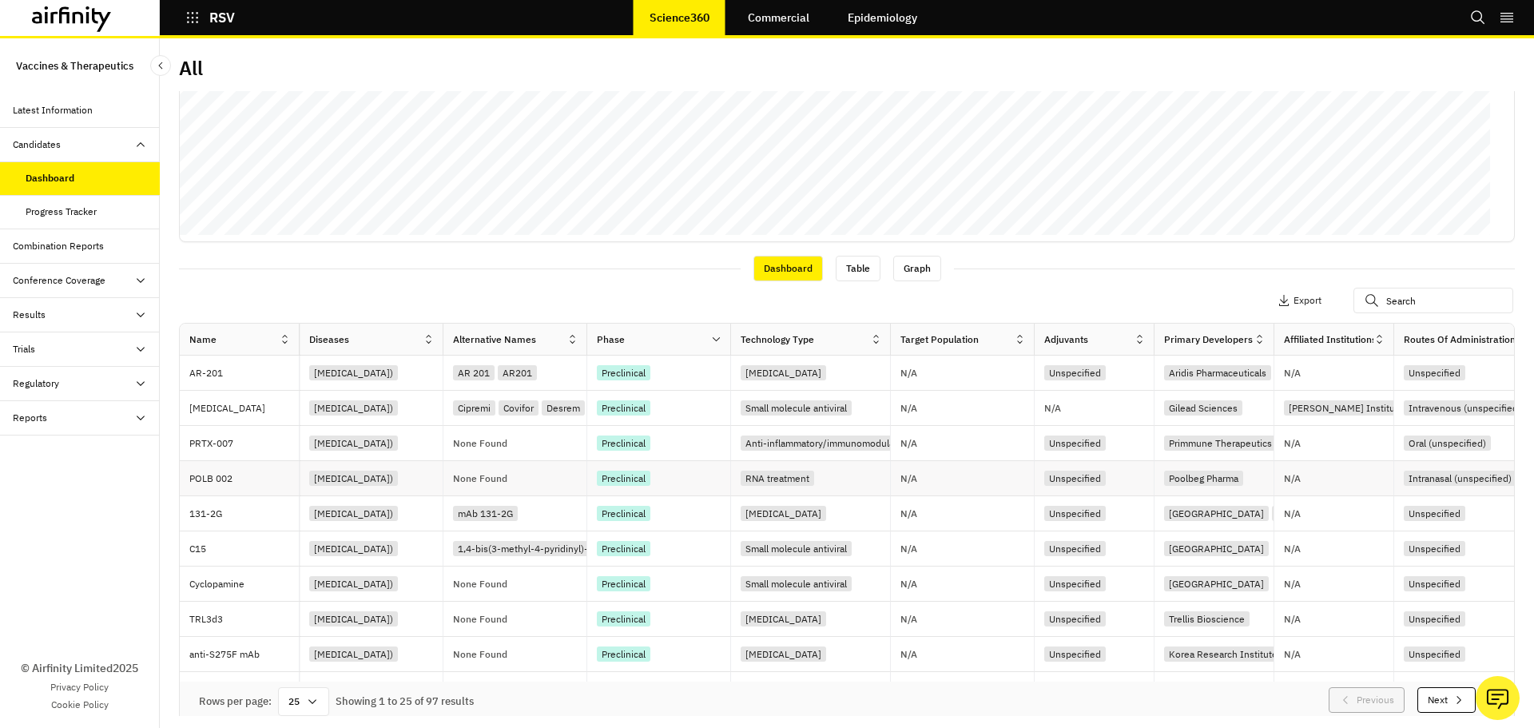
scroll to position [376, 0]
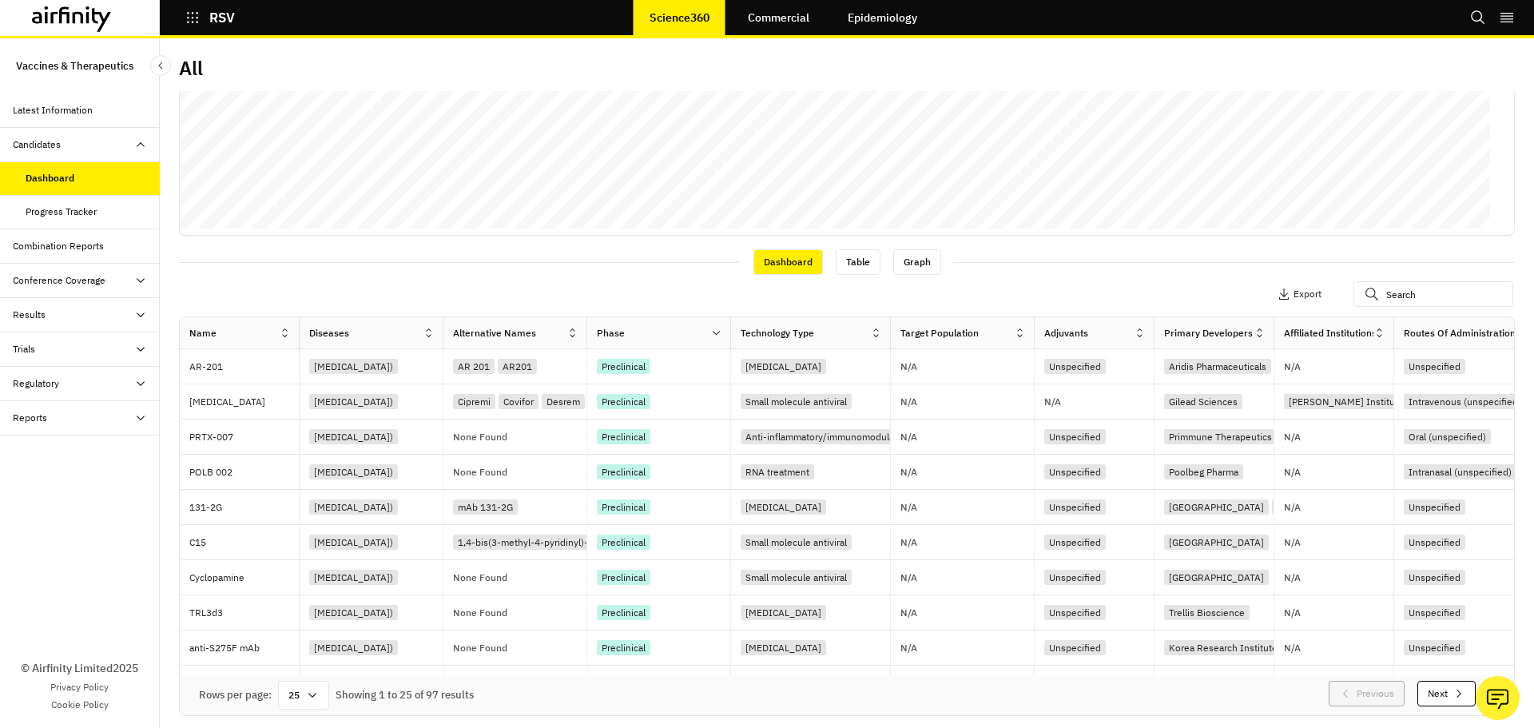
click at [317, 693] on icon at bounding box center [312, 695] width 13 height 13
click at [304, 490] on div "100" at bounding box center [304, 484] width 46 height 36
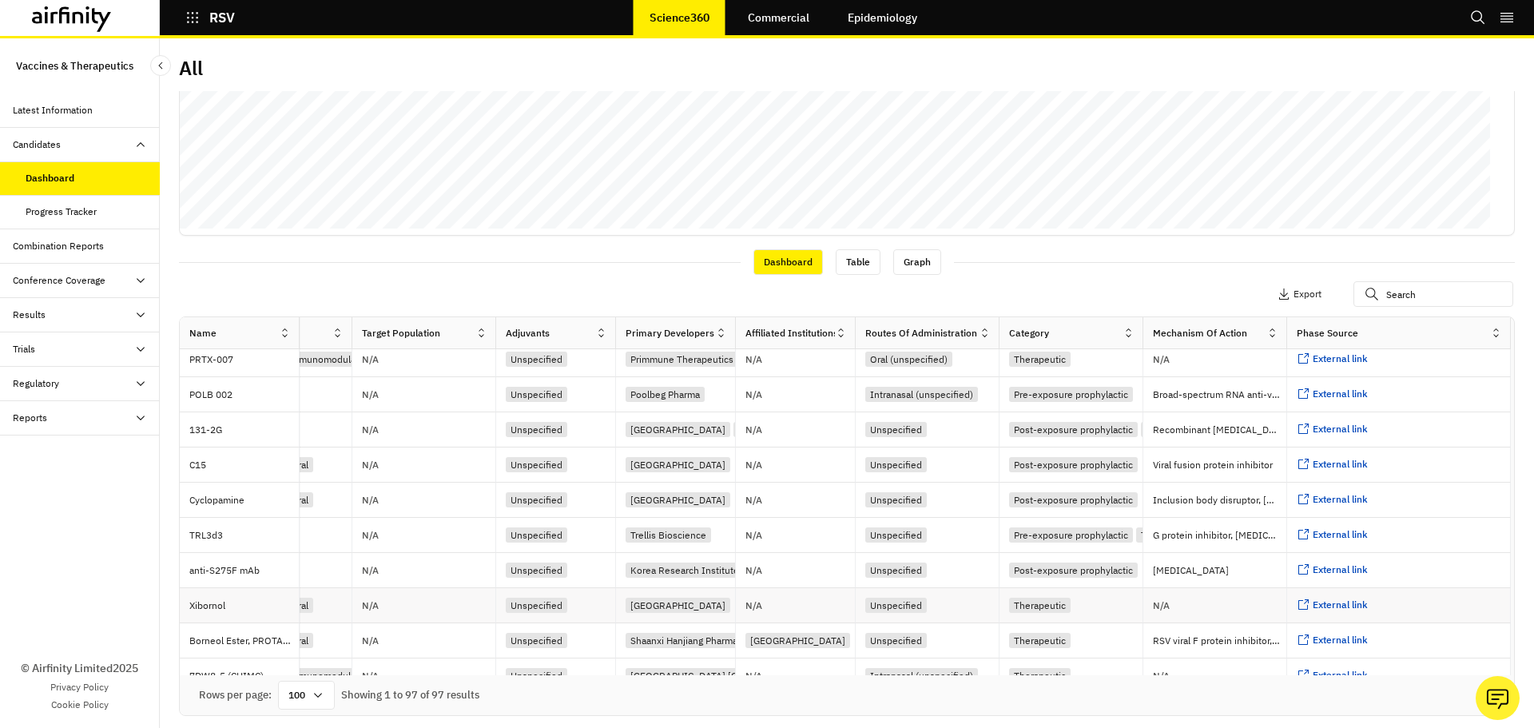
scroll to position [0, 567]
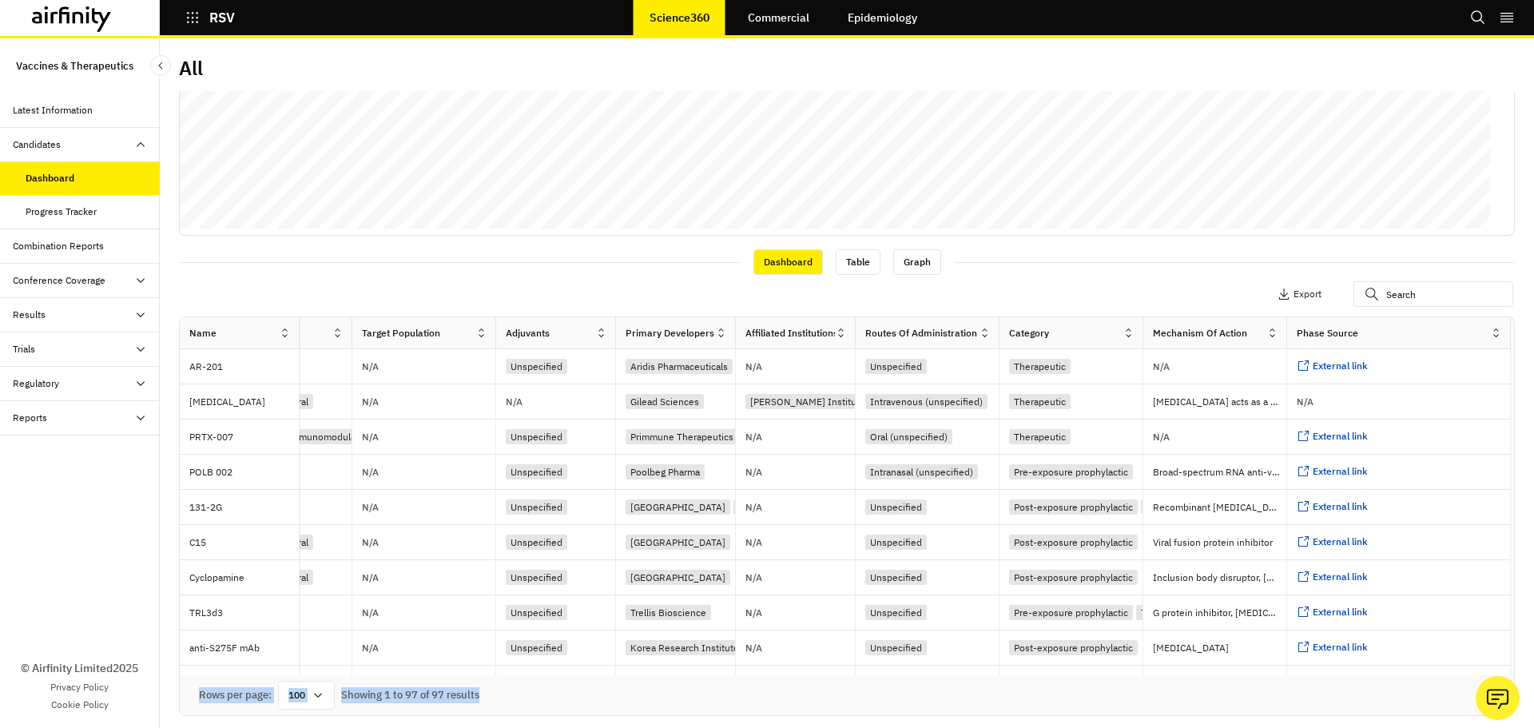
drag, startPoint x: 922, startPoint y: 670, endPoint x: 851, endPoint y: 686, distance: 72.7
click at [851, 686] on div "Name Diseases Alternative Names Phase Technology Type Target Population Adjuvan…" at bounding box center [847, 516] width 1335 height 398
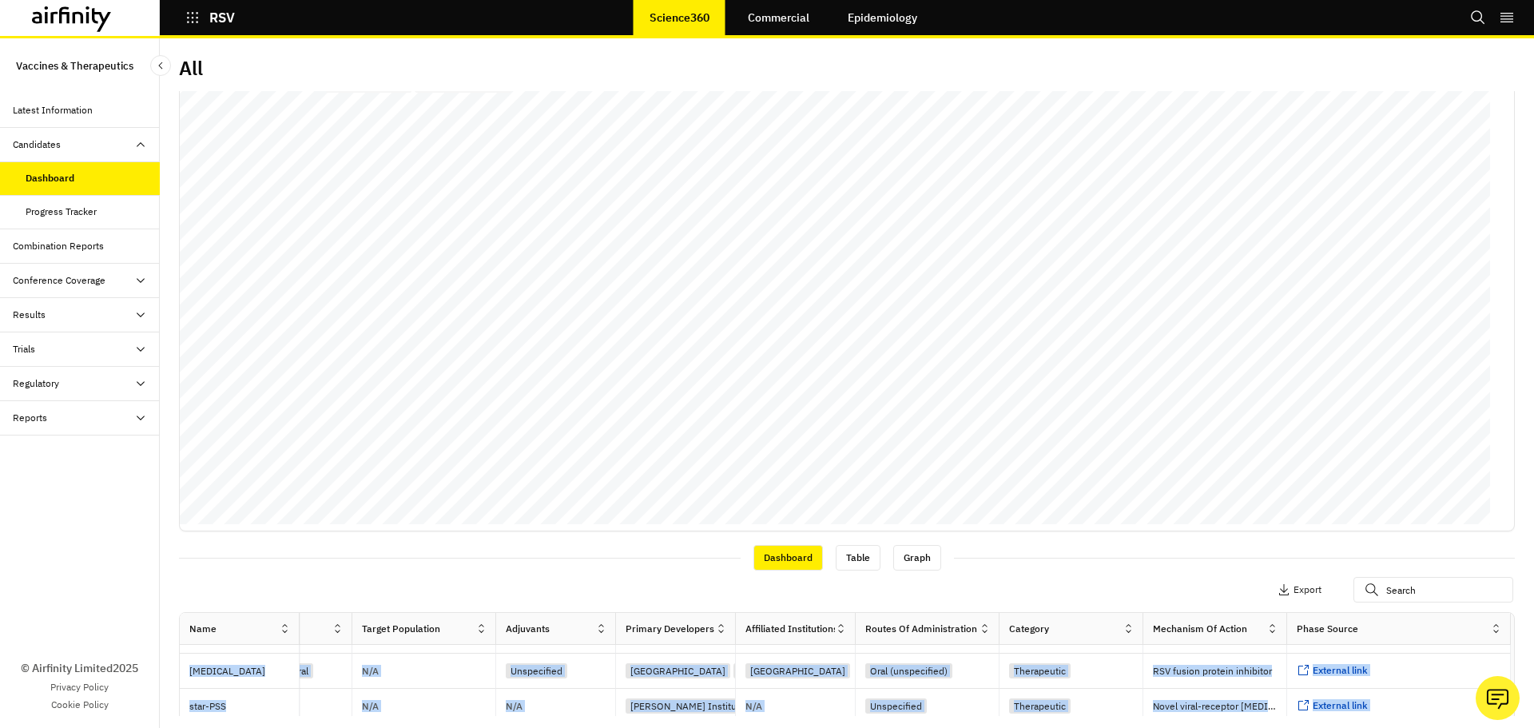
scroll to position [0, 0]
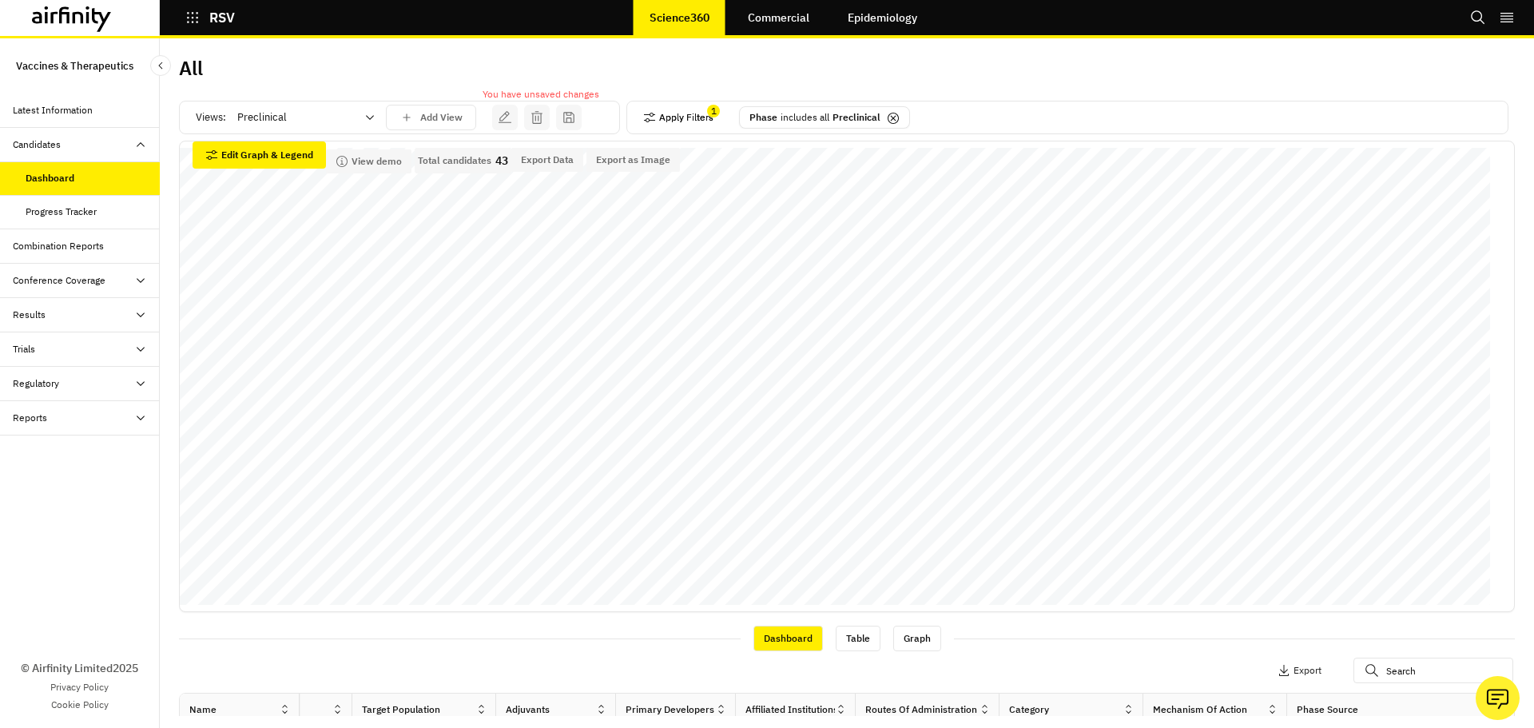
click at [652, 120] on button "Apply Filters" at bounding box center [678, 118] width 70 height 26
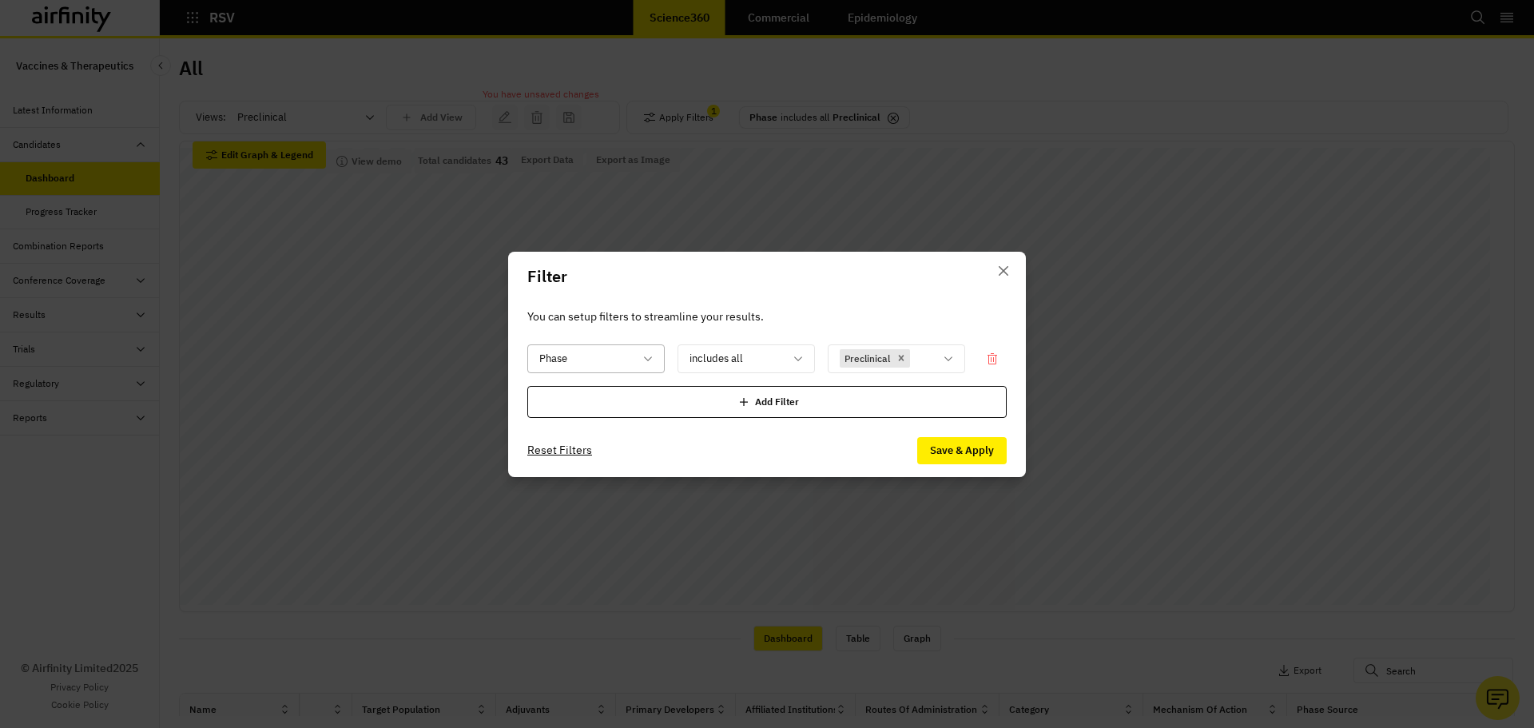
click at [582, 348] on div at bounding box center [586, 358] width 94 height 20
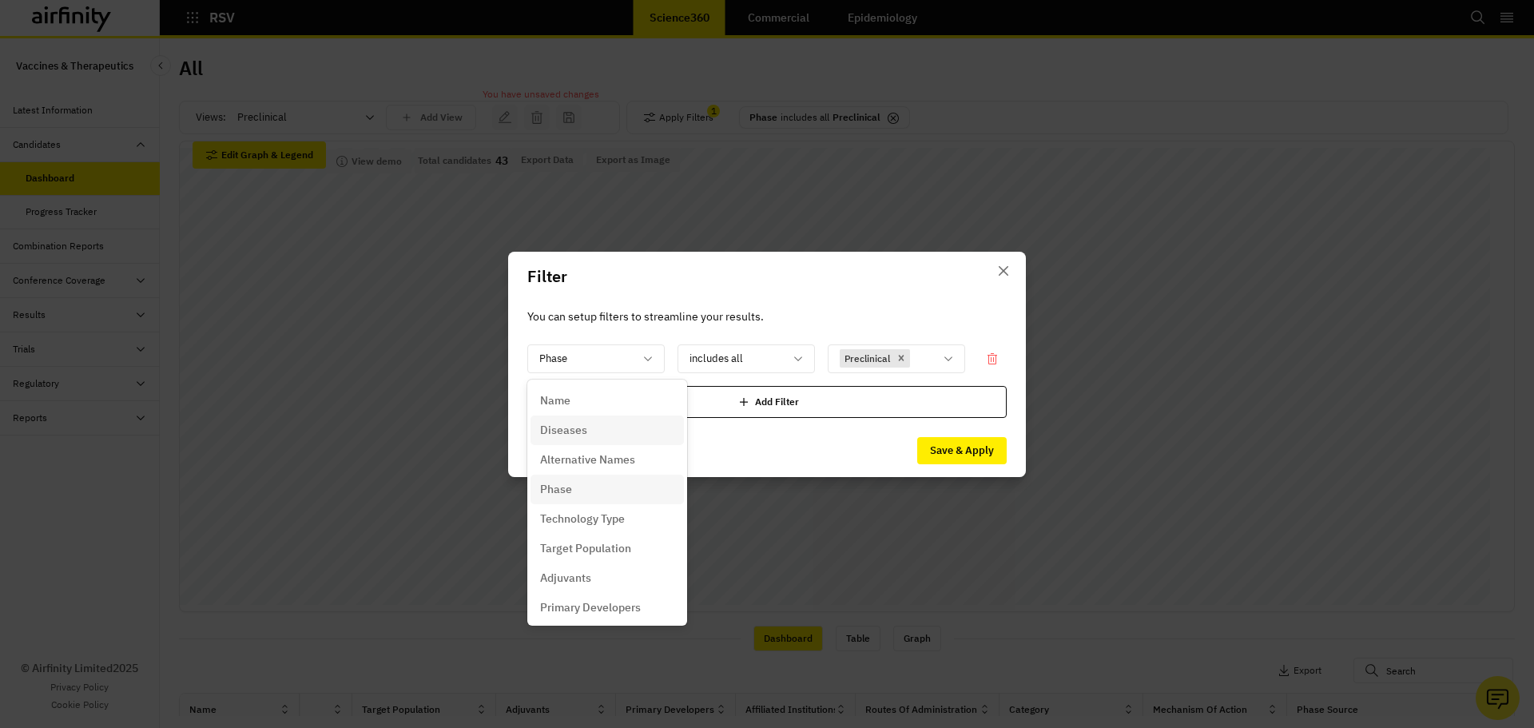
click at [595, 429] on div "Diseases" at bounding box center [607, 430] width 134 height 17
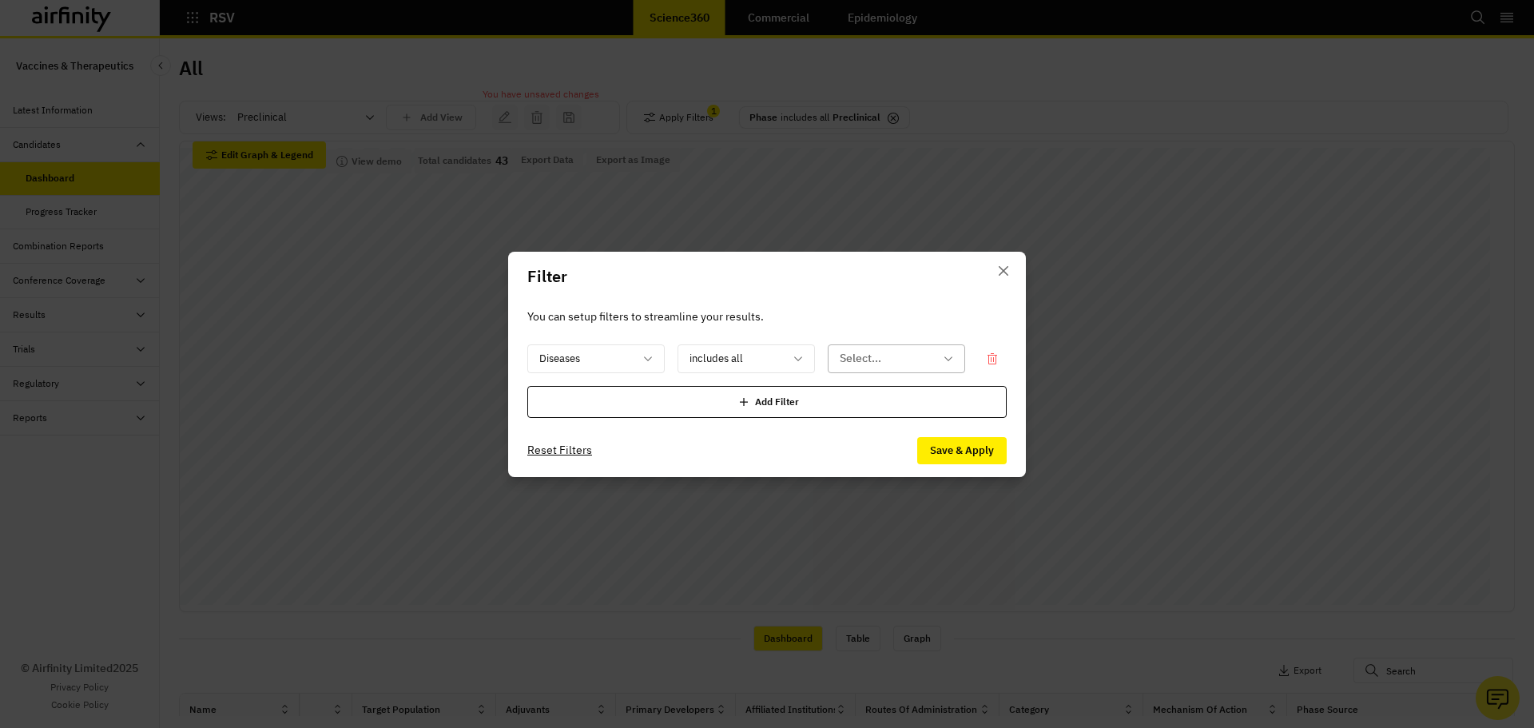
click at [861, 364] on div at bounding box center [887, 358] width 94 height 20
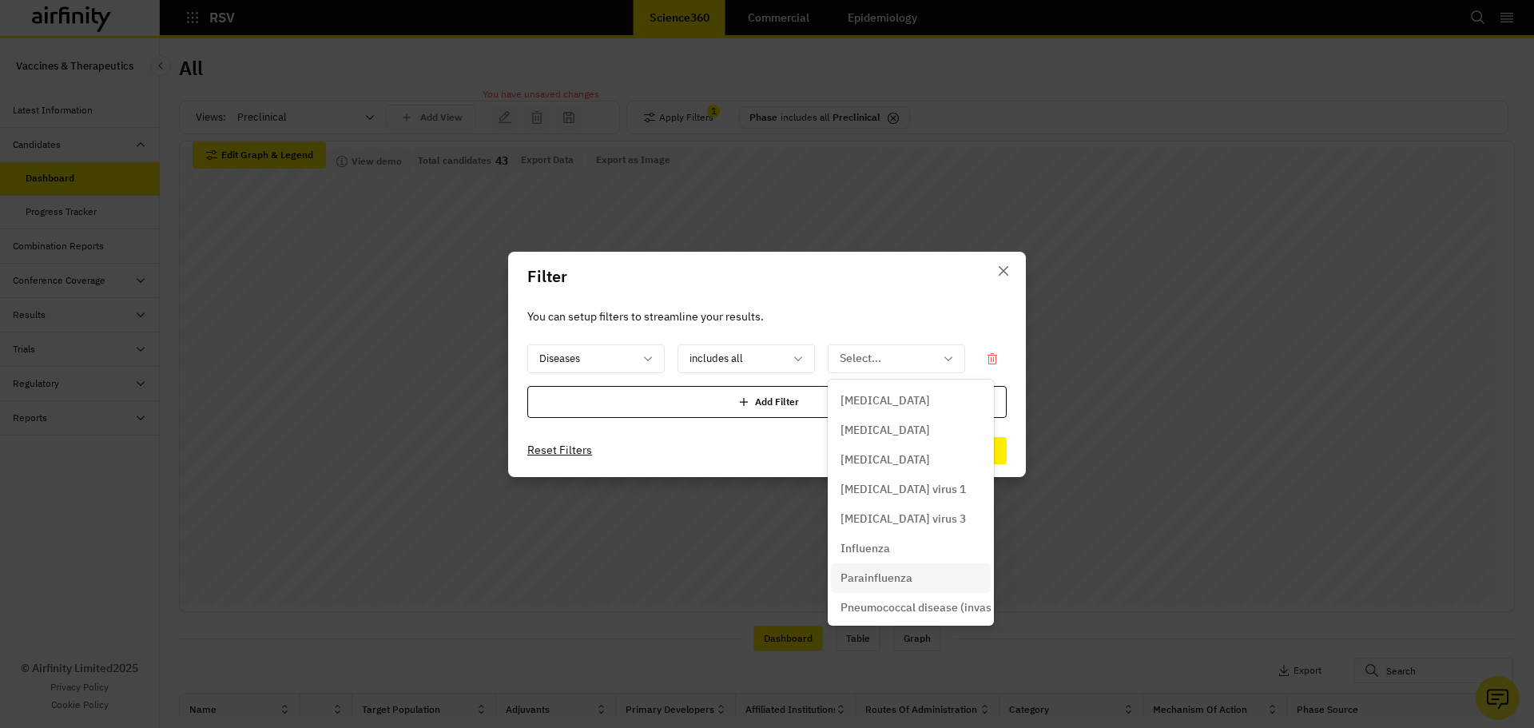
click at [909, 581] on p "Parainfluenza" at bounding box center [877, 578] width 72 height 17
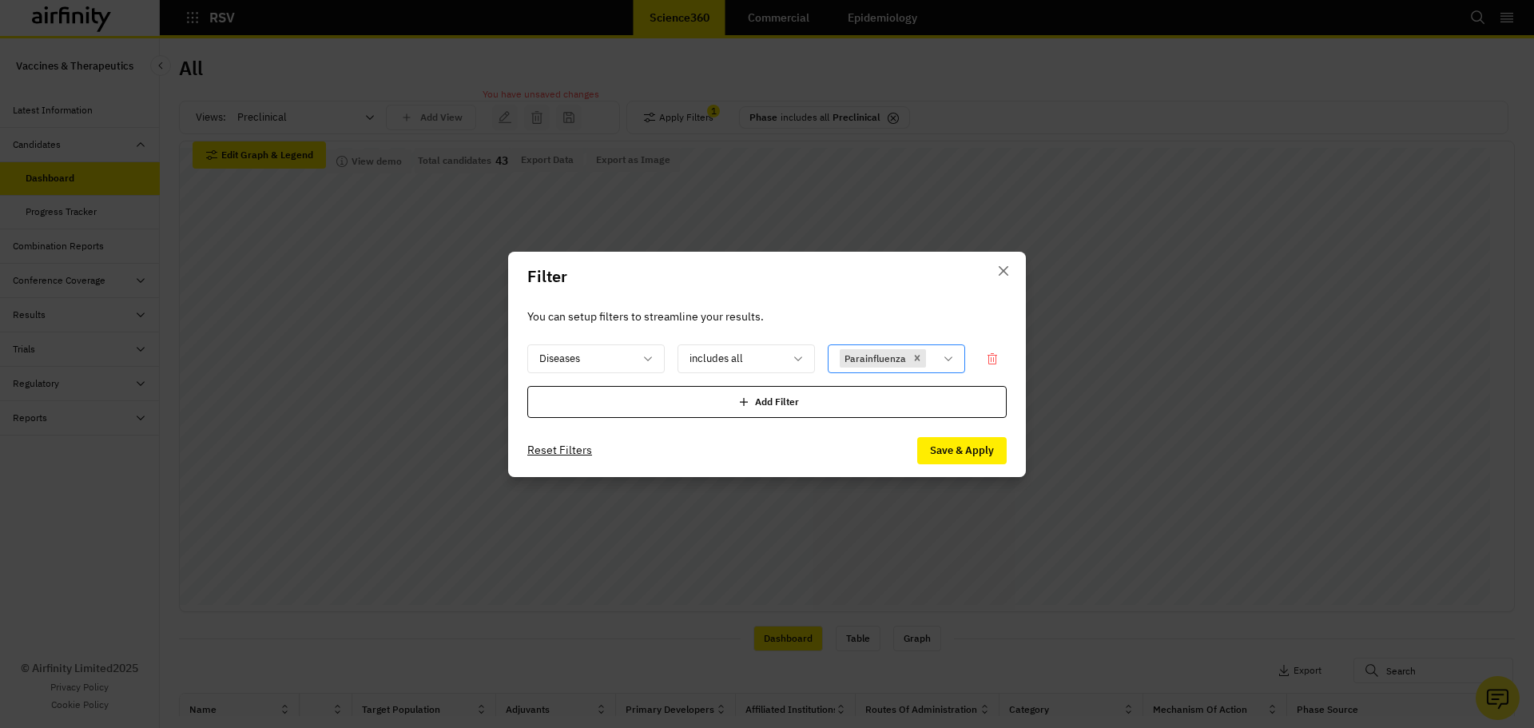
click at [954, 364] on icon at bounding box center [948, 358] width 13 height 13
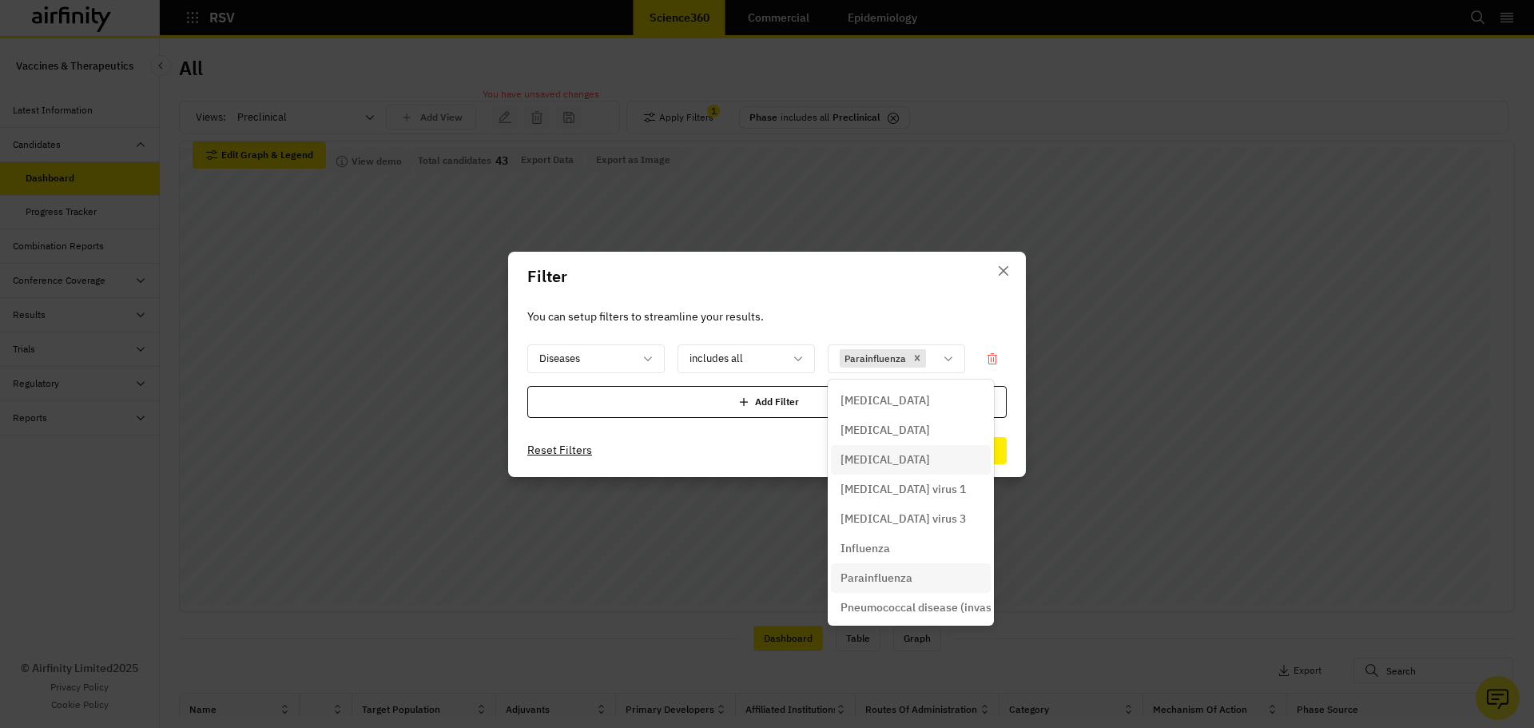
click at [930, 459] on p "[MEDICAL_DATA]" at bounding box center [886, 460] width 90 height 17
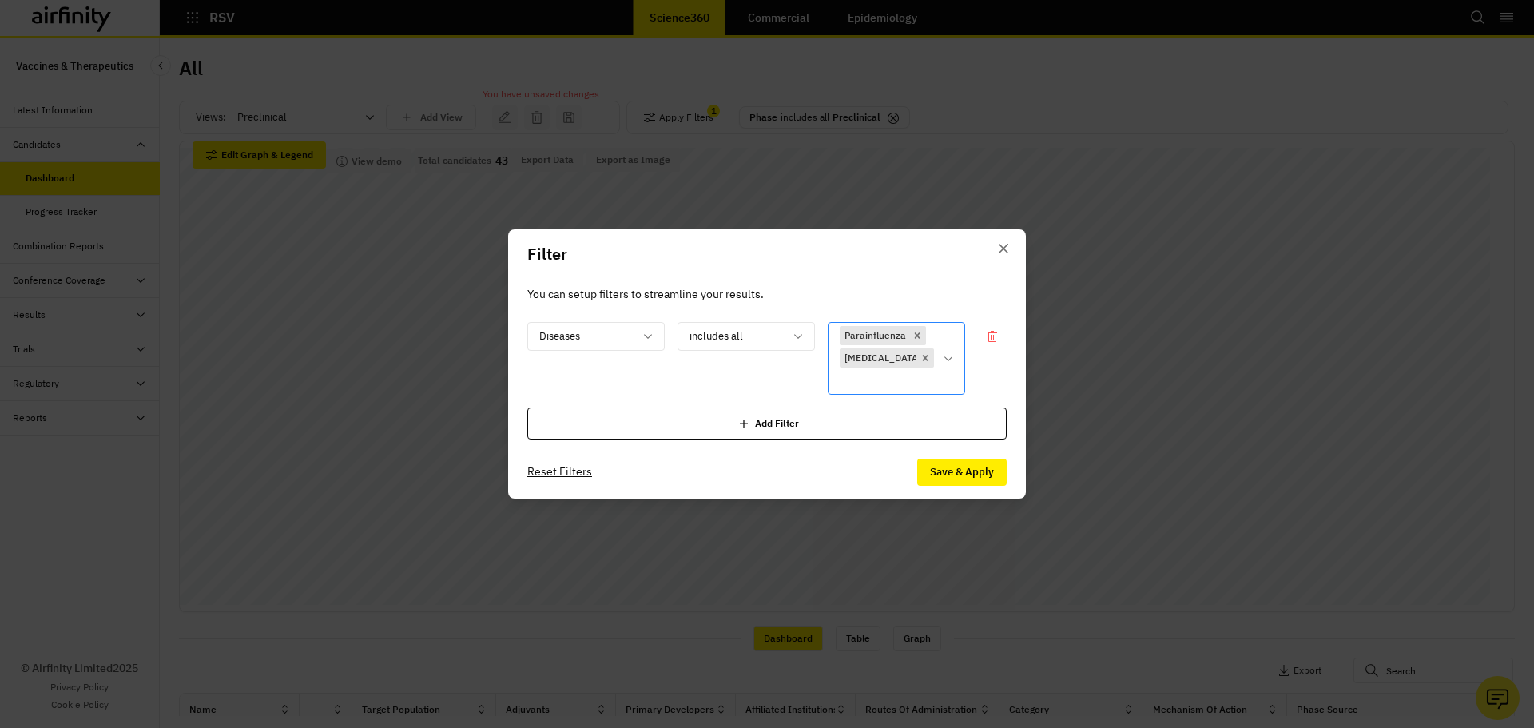
click at [951, 352] on icon at bounding box center [948, 358] width 13 height 13
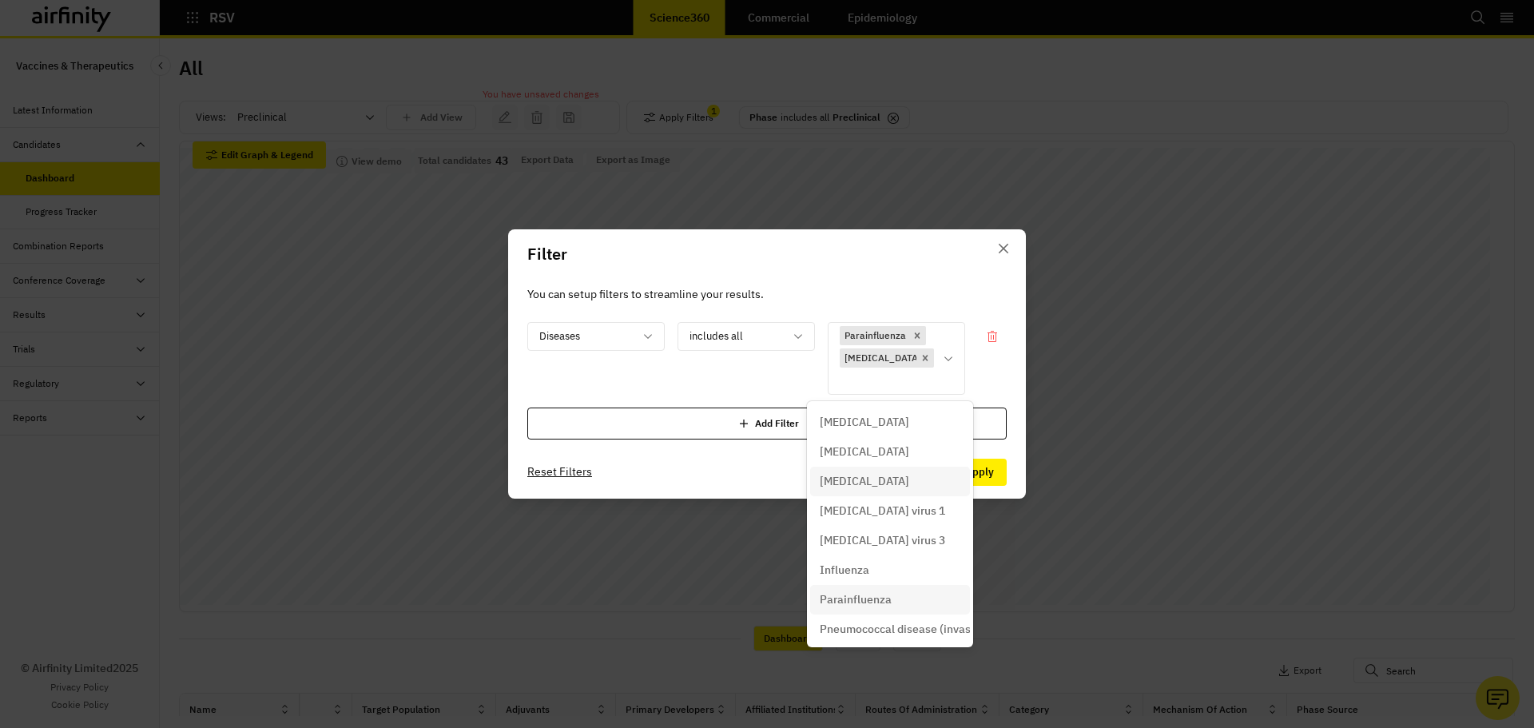
scroll to position [151, 0]
click at [913, 537] on p "[MEDICAL_DATA])" at bounding box center [866, 537] width 93 height 17
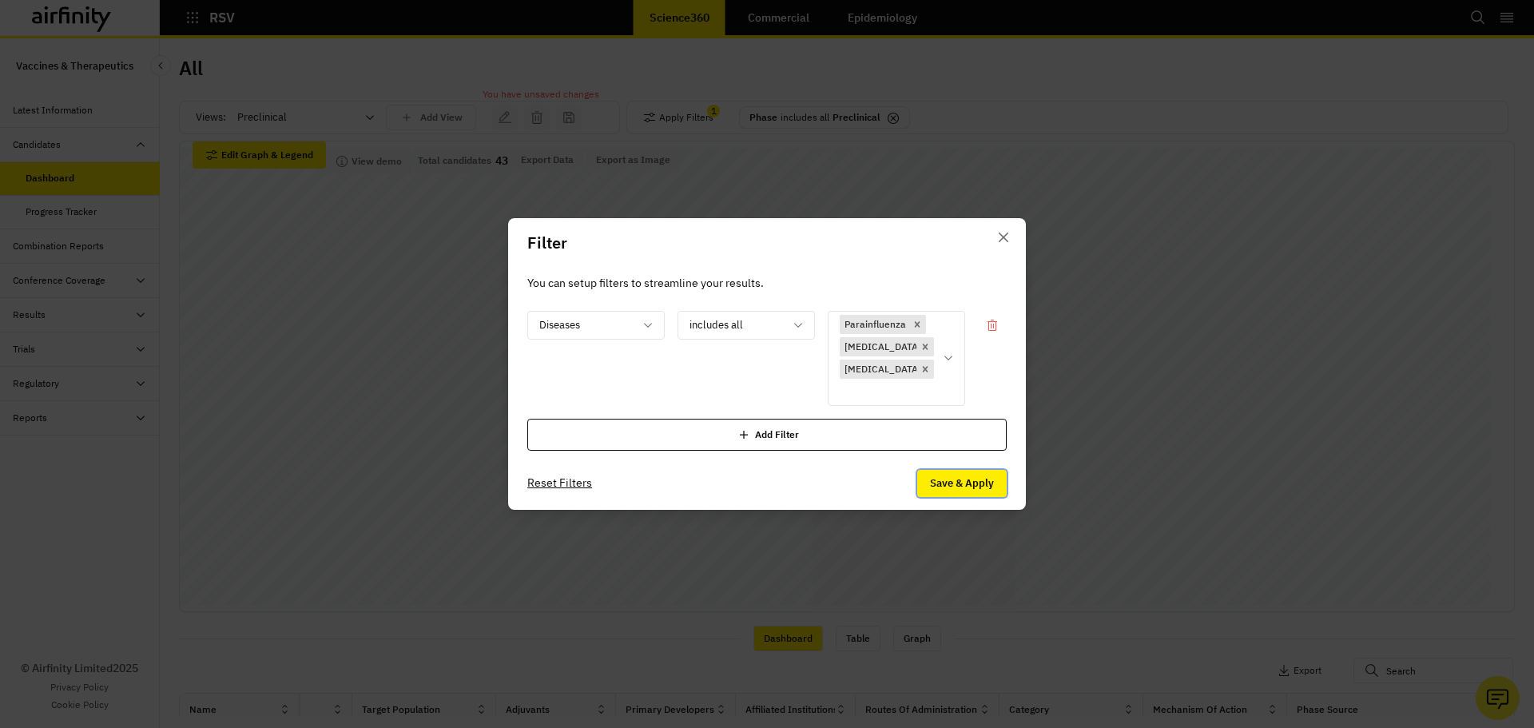
click at [957, 487] on button "Save & Apply" at bounding box center [962, 483] width 90 height 27
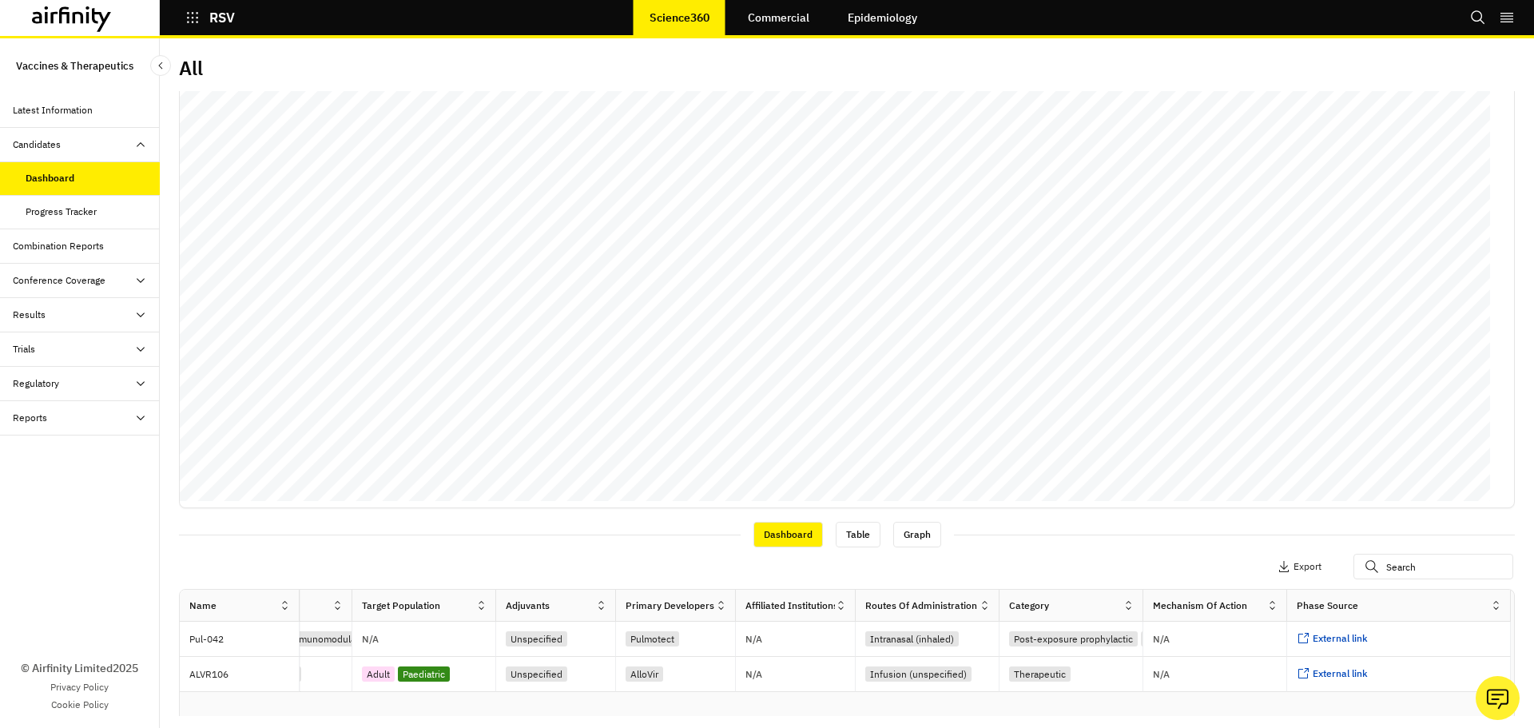
scroll to position [160, 0]
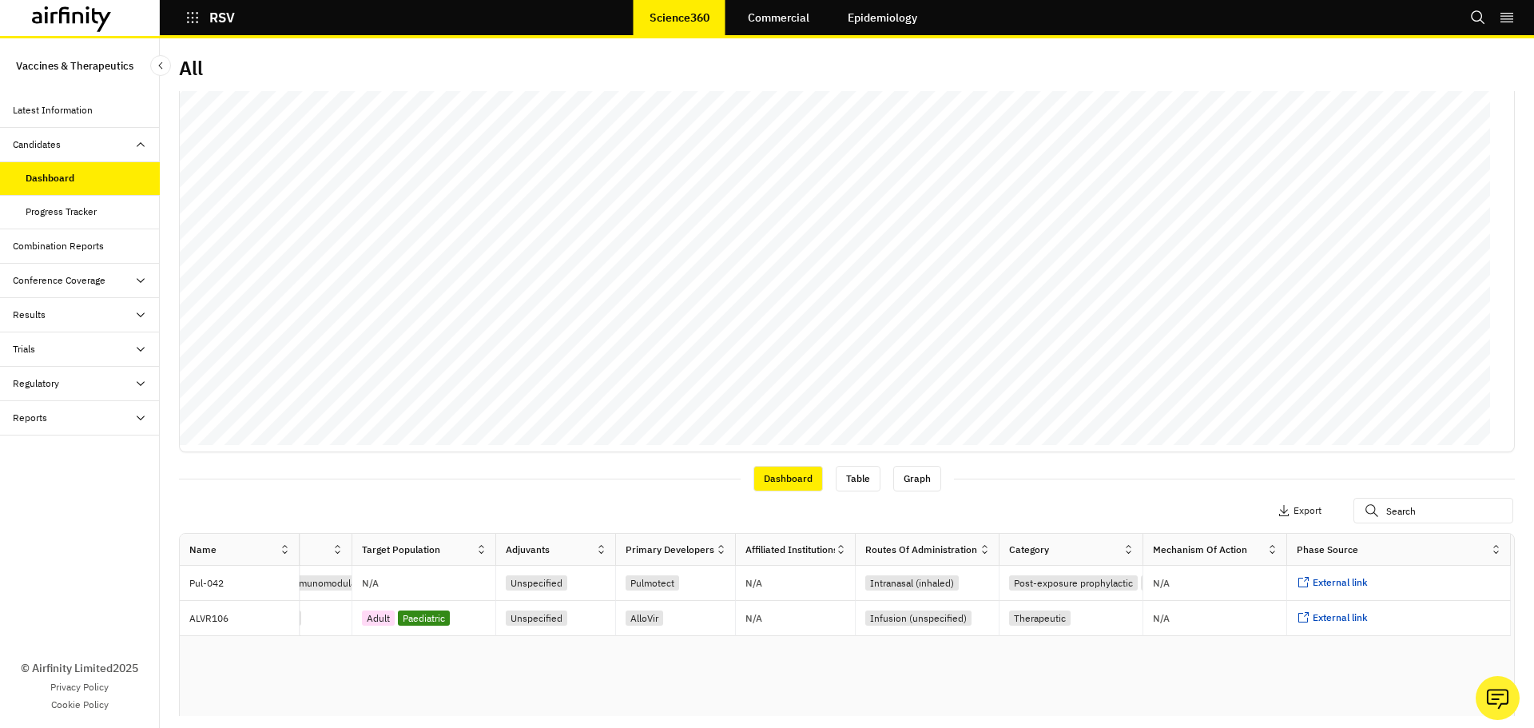
click at [217, 12] on p "RSV" at bounding box center [222, 17] width 26 height 14
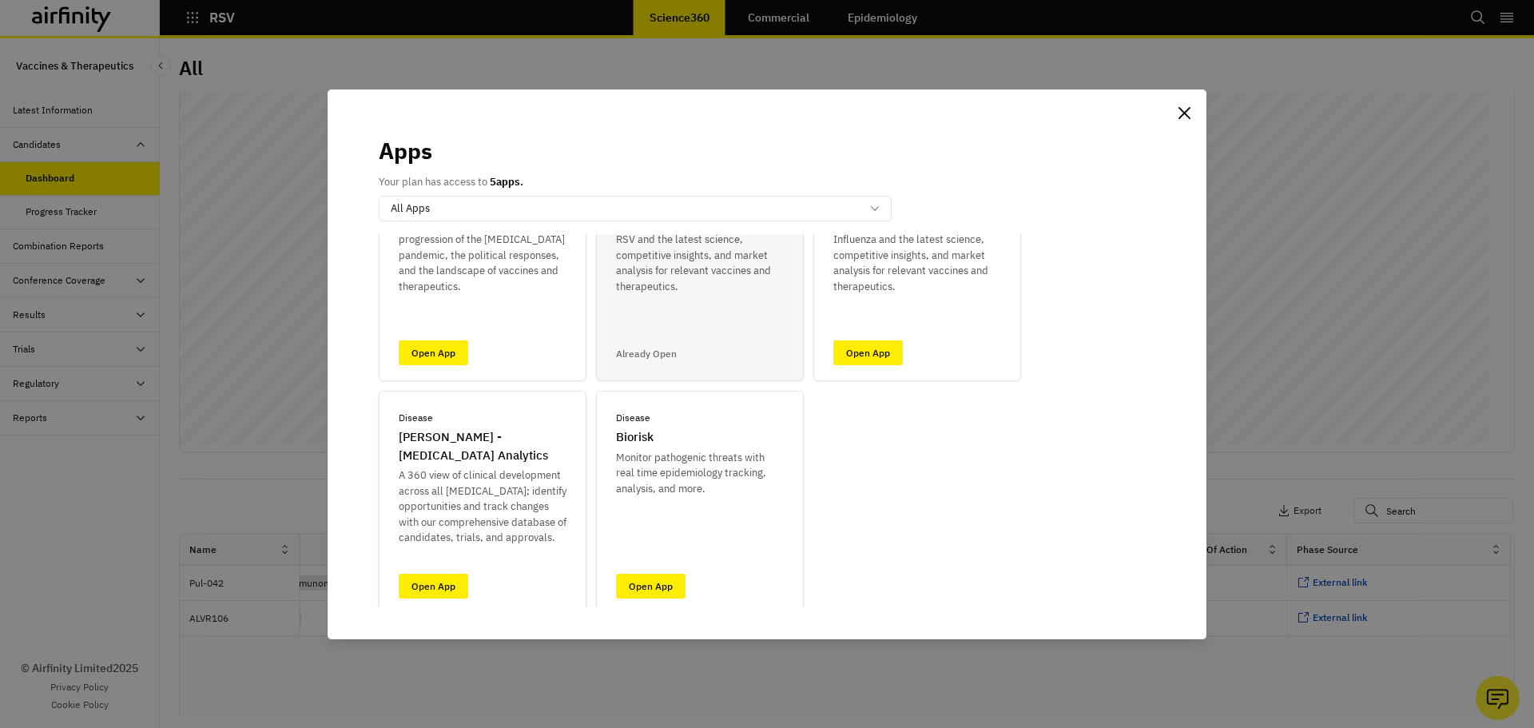
scroll to position [124, 0]
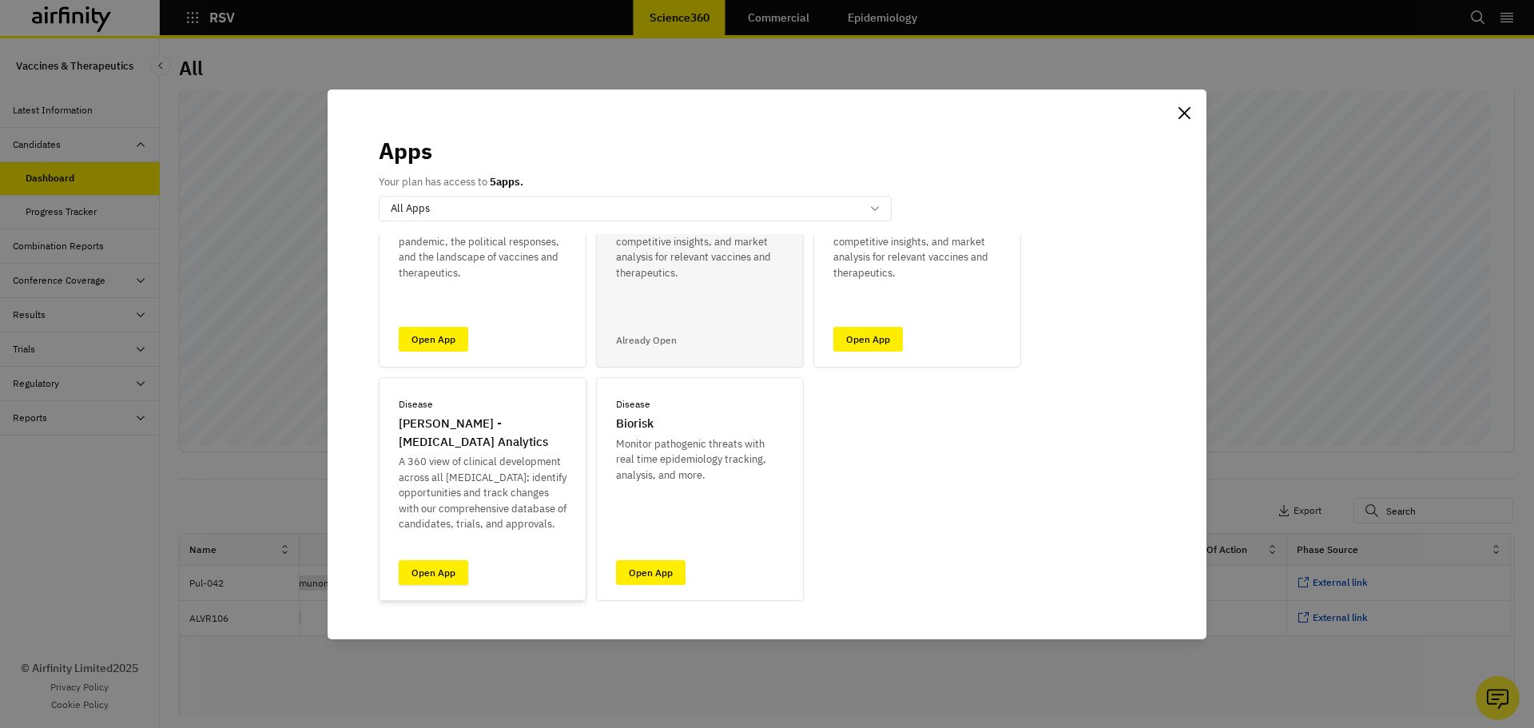
click at [413, 567] on link "Open App" at bounding box center [434, 572] width 70 height 25
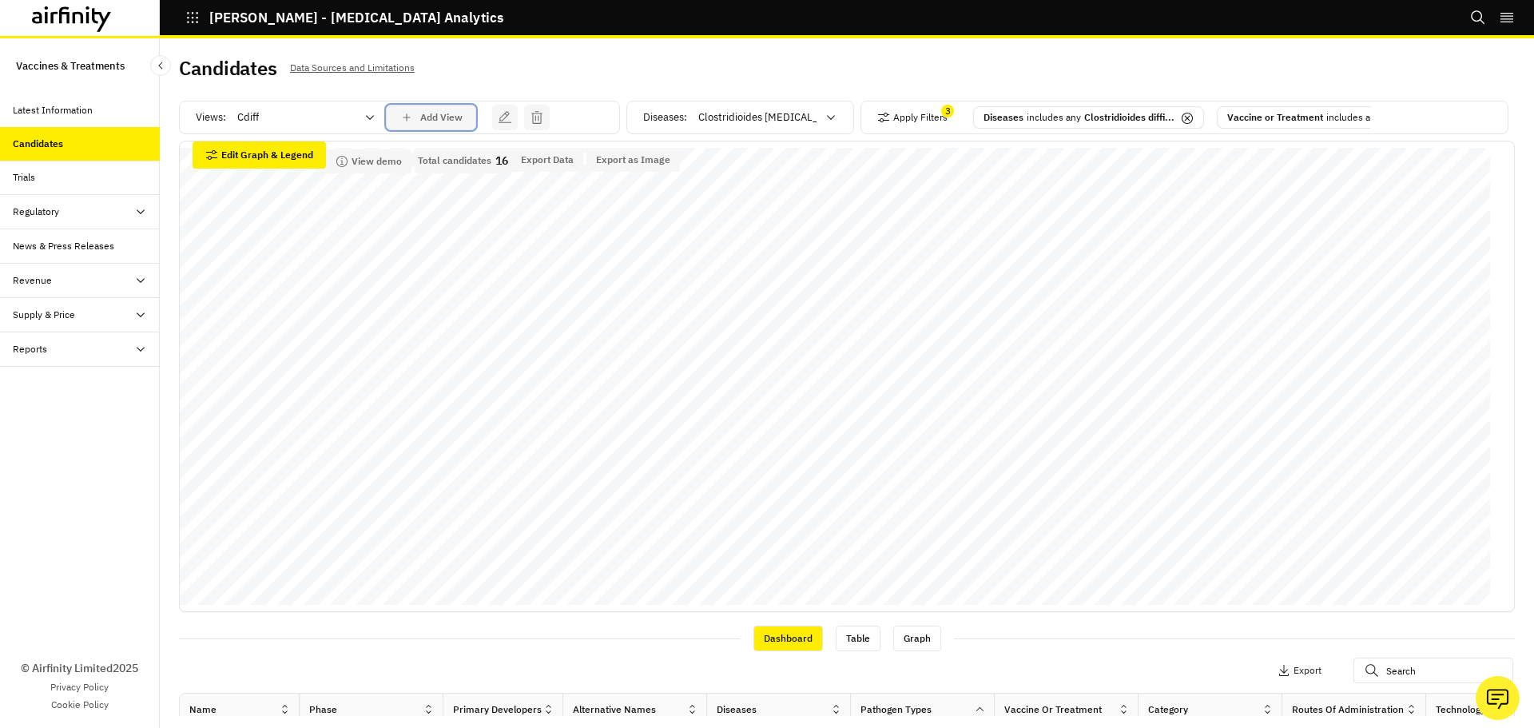
click at [443, 122] on p "Add View" at bounding box center [441, 117] width 42 height 11
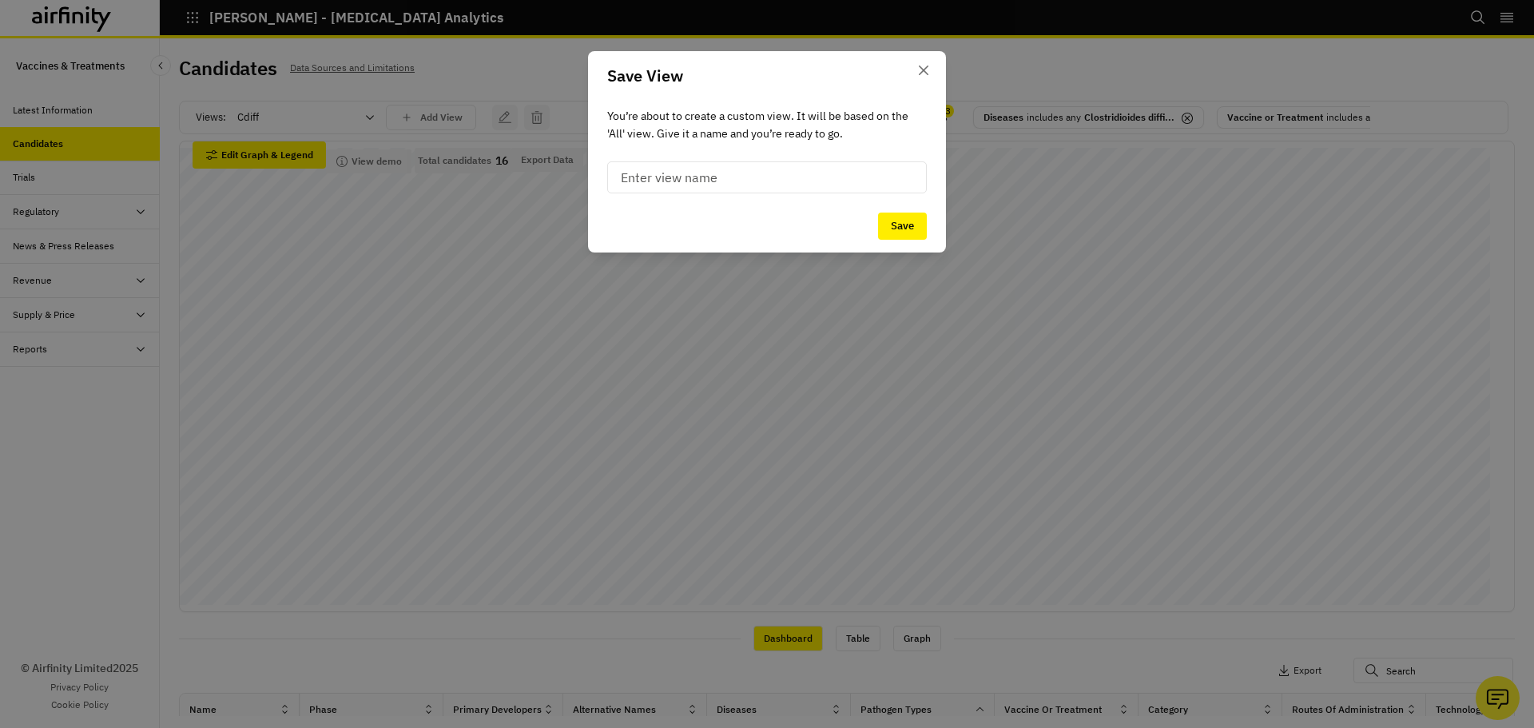
click at [710, 180] on input at bounding box center [767, 177] width 320 height 32
type input "VZV"
click at [922, 227] on button "Save" at bounding box center [902, 226] width 49 height 27
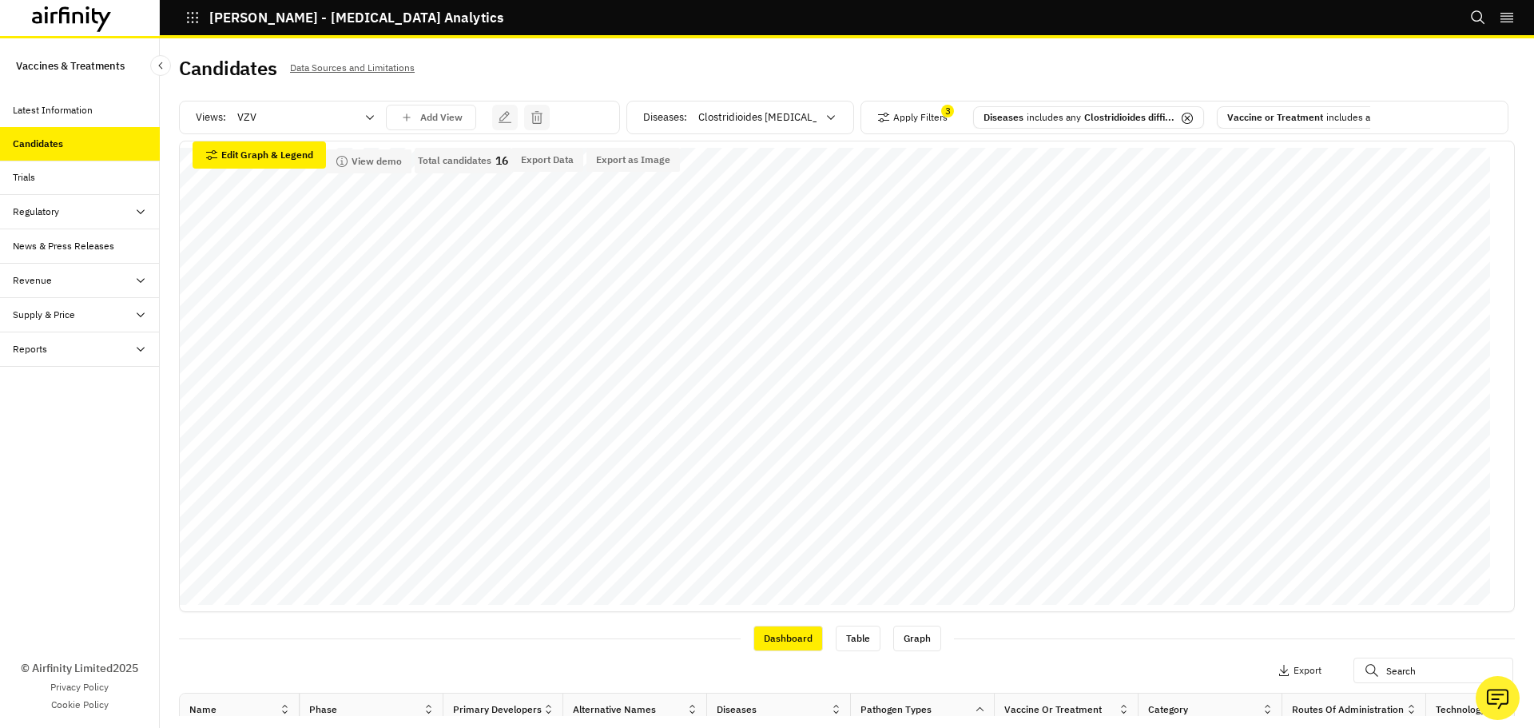
click at [814, 123] on div "Clostridioides [MEDICAL_DATA]" at bounding box center [755, 118] width 137 height 26
click at [382, 21] on p "[PERSON_NAME] - [MEDICAL_DATA] Analytics" at bounding box center [356, 17] width 294 height 14
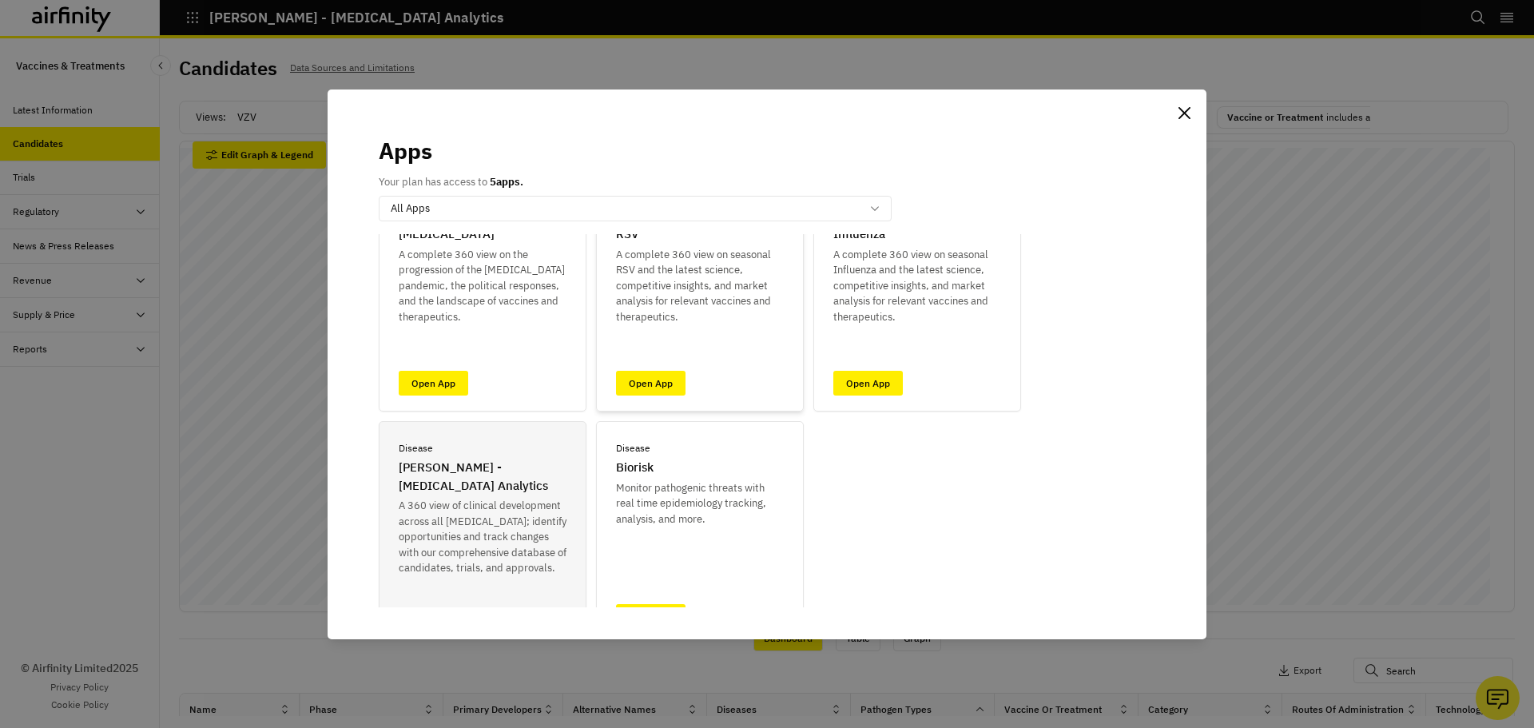
scroll to position [124, 0]
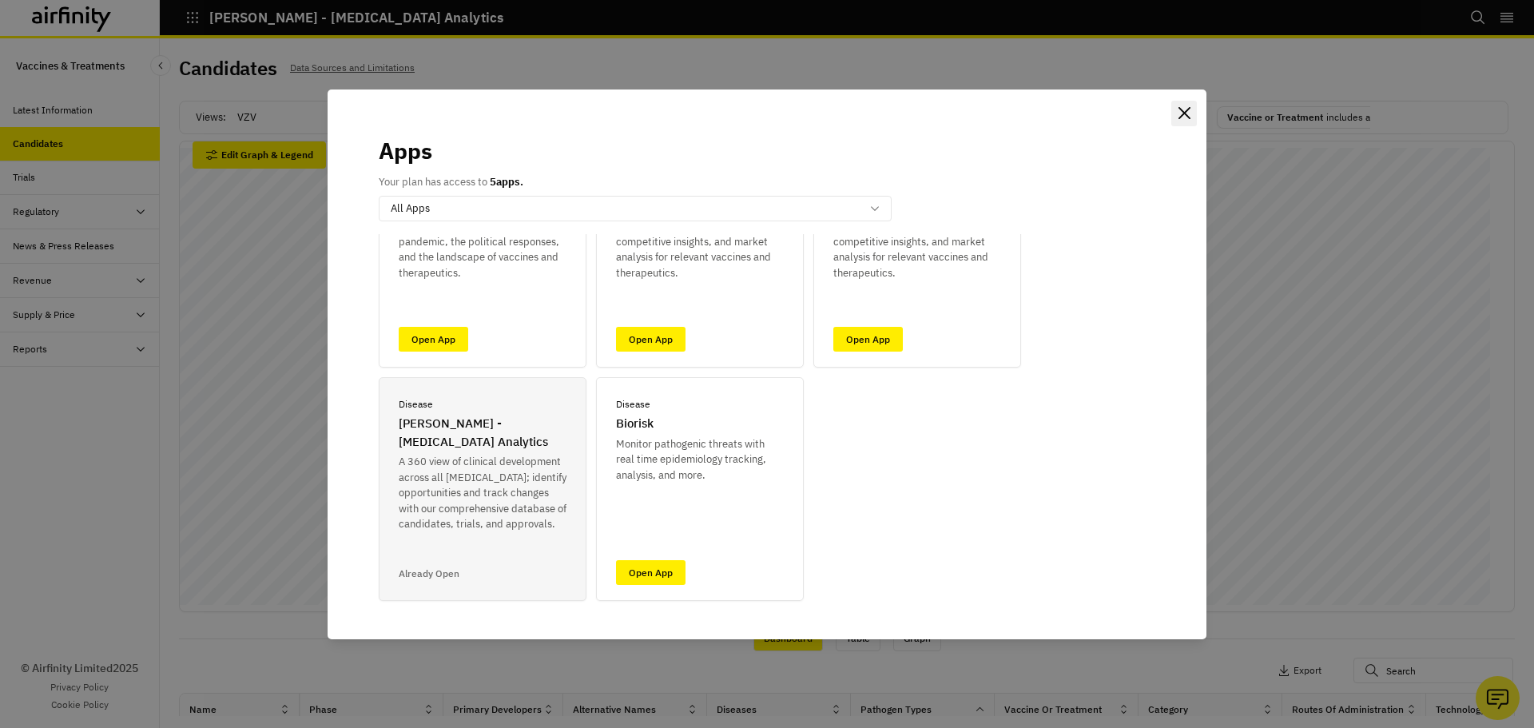
click at [1184, 113] on icon "Close" at bounding box center [1184, 113] width 12 height 12
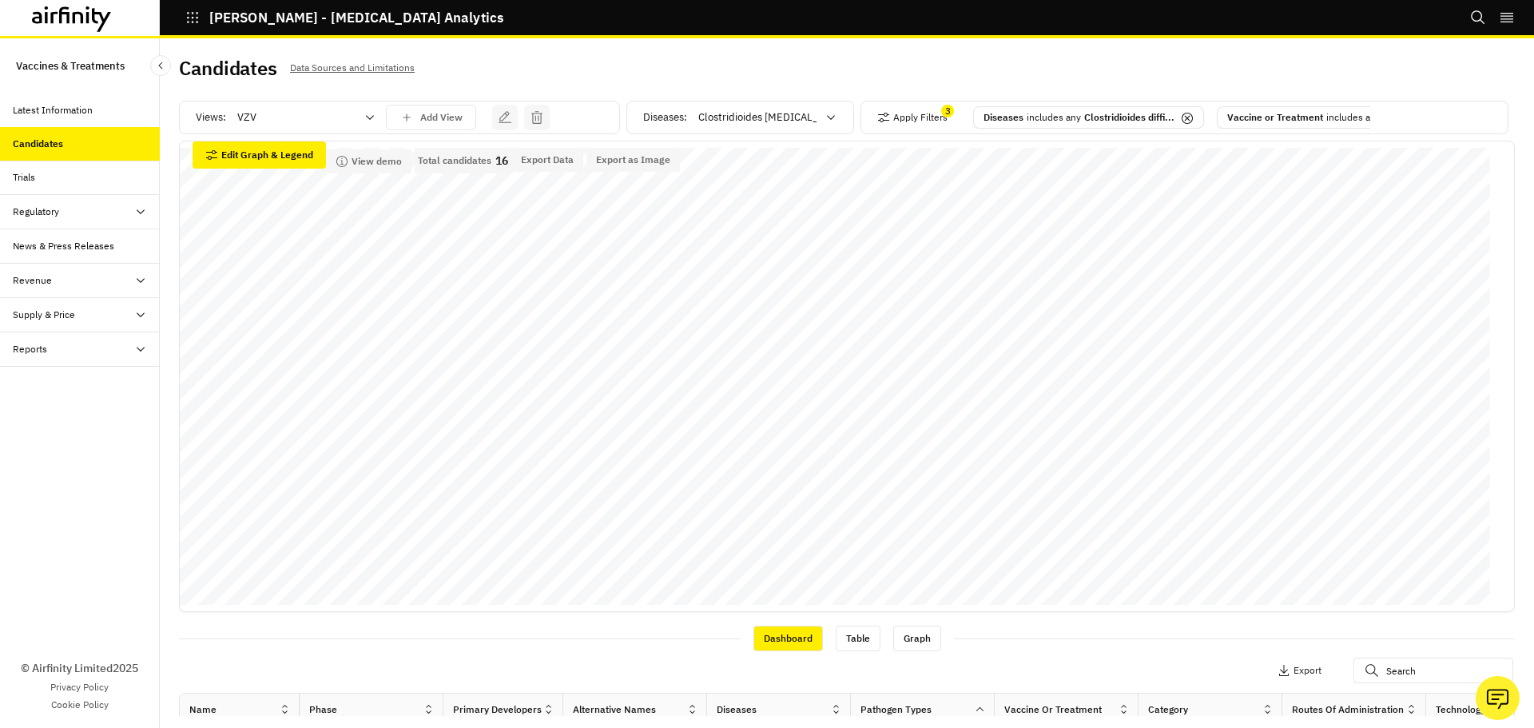
click at [826, 124] on icon at bounding box center [831, 117] width 13 height 13
click at [789, 308] on p "Herpes zoster/shingles" at bounding box center [747, 308] width 108 height 16
click at [832, 130] on div "Clostridioides [MEDICAL_DATA]" at bounding box center [767, 118] width 160 height 26
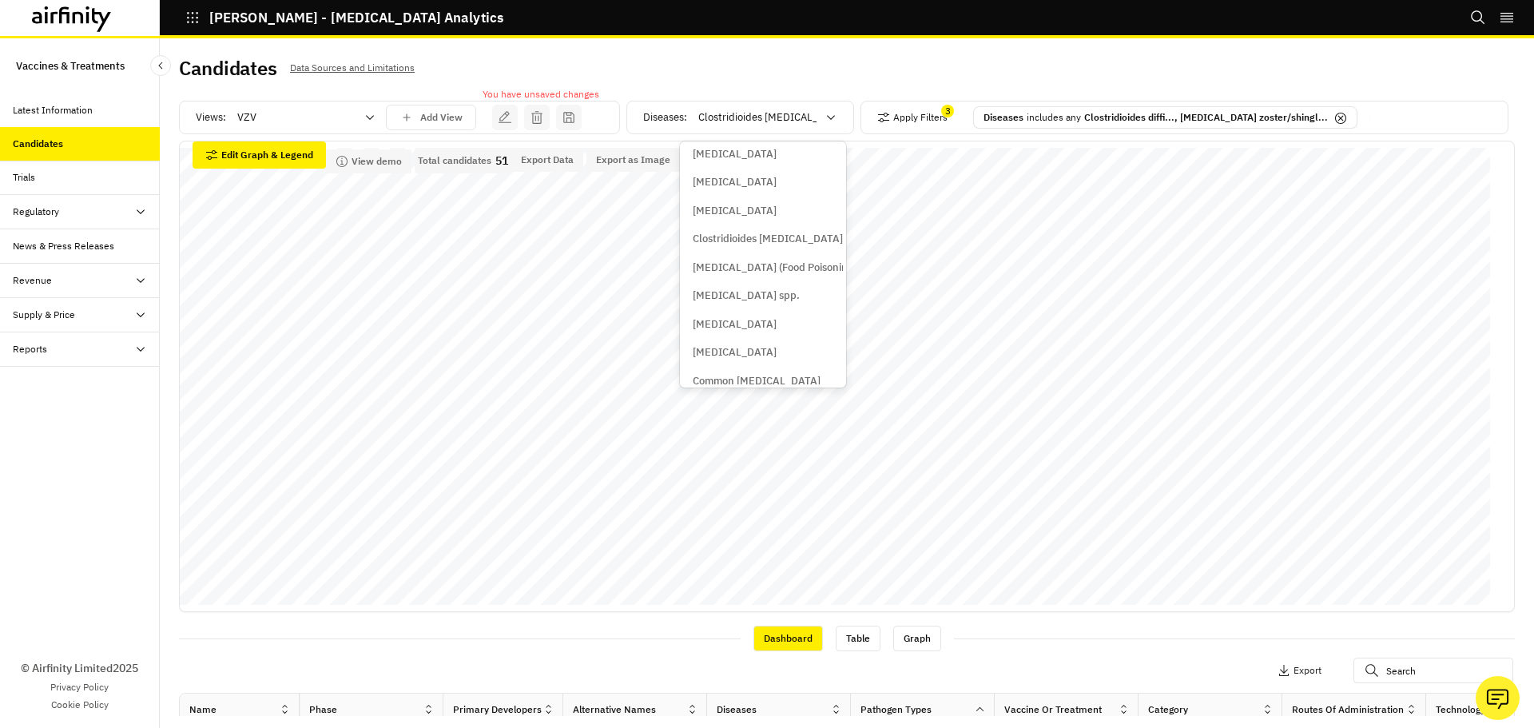
scroll to position [1598, 0]
click at [758, 240] on p "Clostridioides [MEDICAL_DATA]" at bounding box center [768, 237] width 150 height 16
click at [899, 117] on button "Apply Filters" at bounding box center [912, 118] width 70 height 26
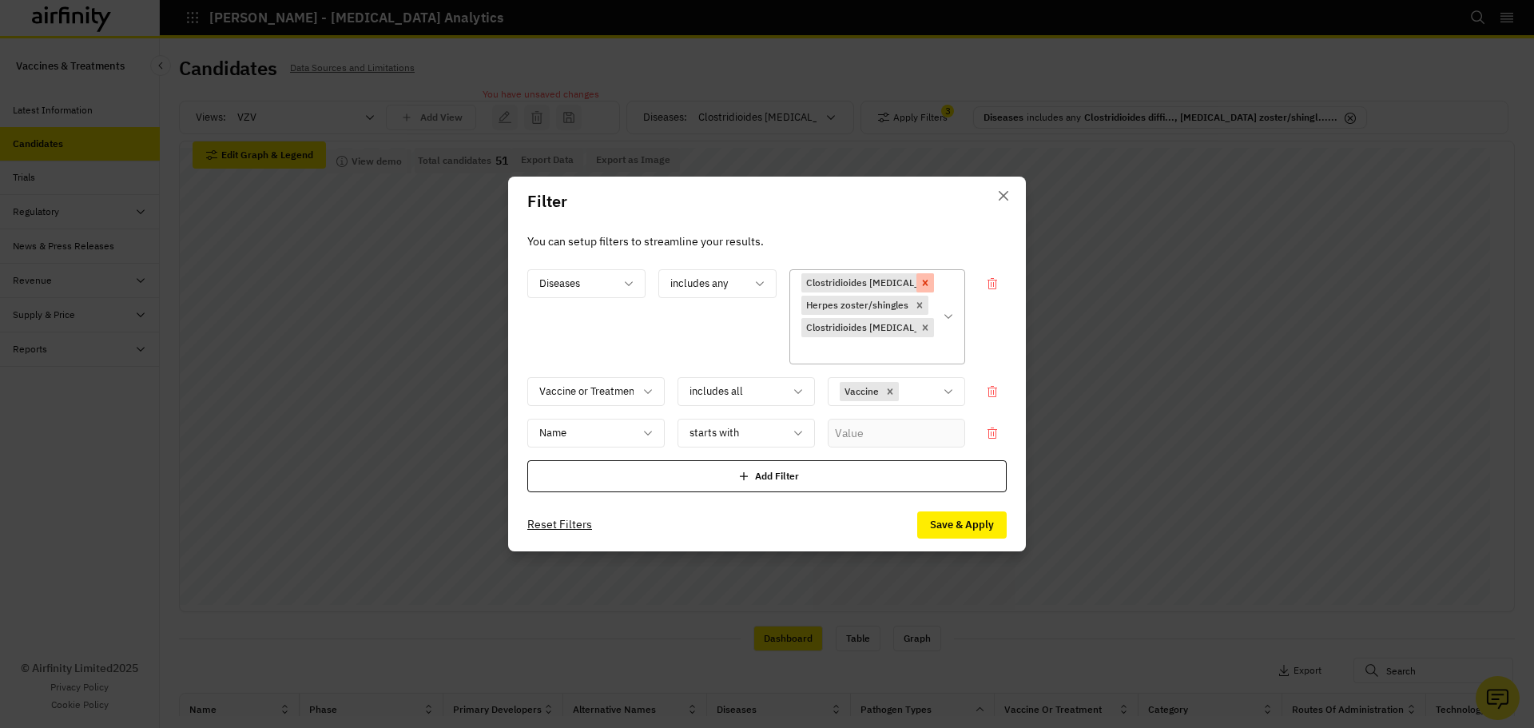
click at [929, 281] on icon "Remove [object Object]" at bounding box center [925, 282] width 11 height 11
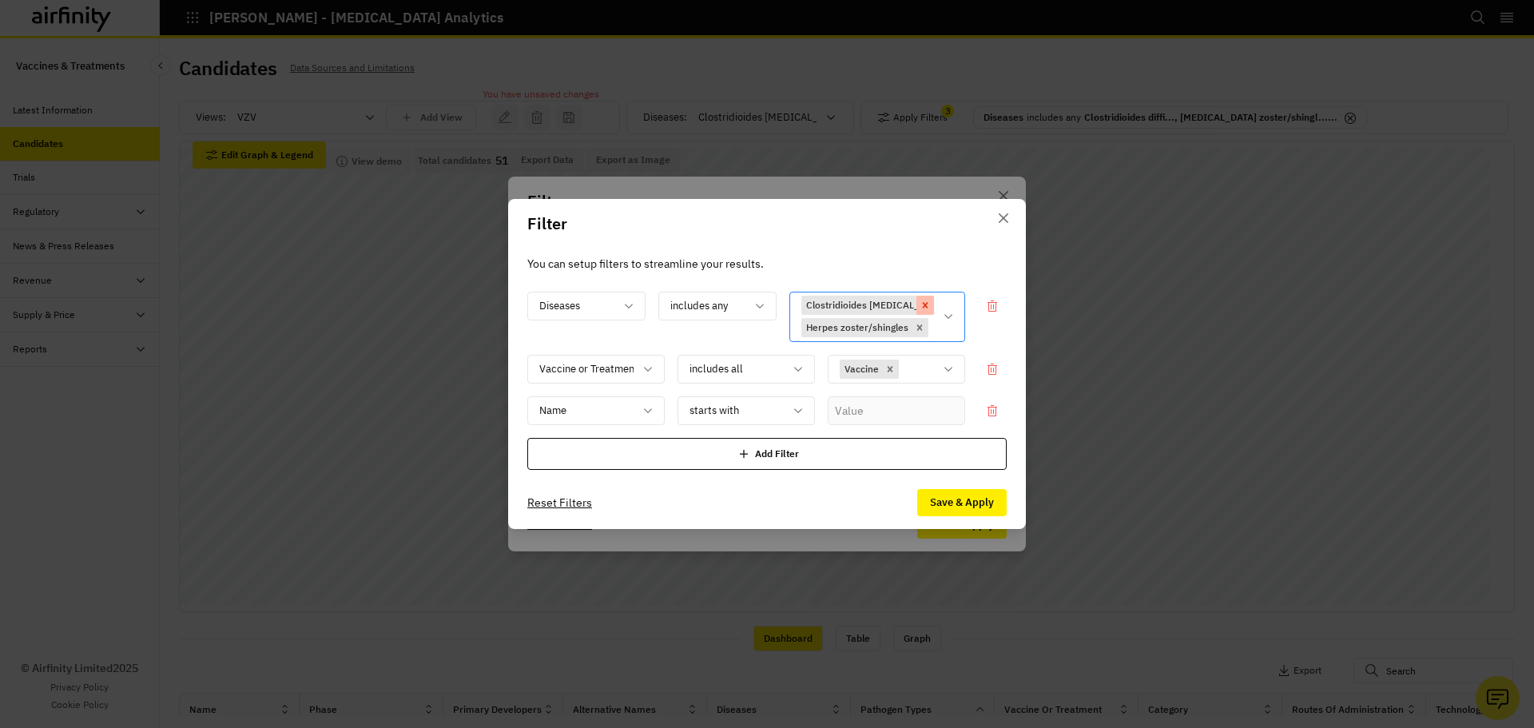
click at [932, 297] on div "Remove [object Object]" at bounding box center [926, 305] width 18 height 19
click at [925, 302] on icon "Remove [object Object]" at bounding box center [926, 305] width 6 height 6
click at [924, 322] on icon "Remove [object Object]" at bounding box center [919, 327] width 11 height 11
click at [904, 328] on icon "Remove [object Object]" at bounding box center [905, 328] width 6 height 6
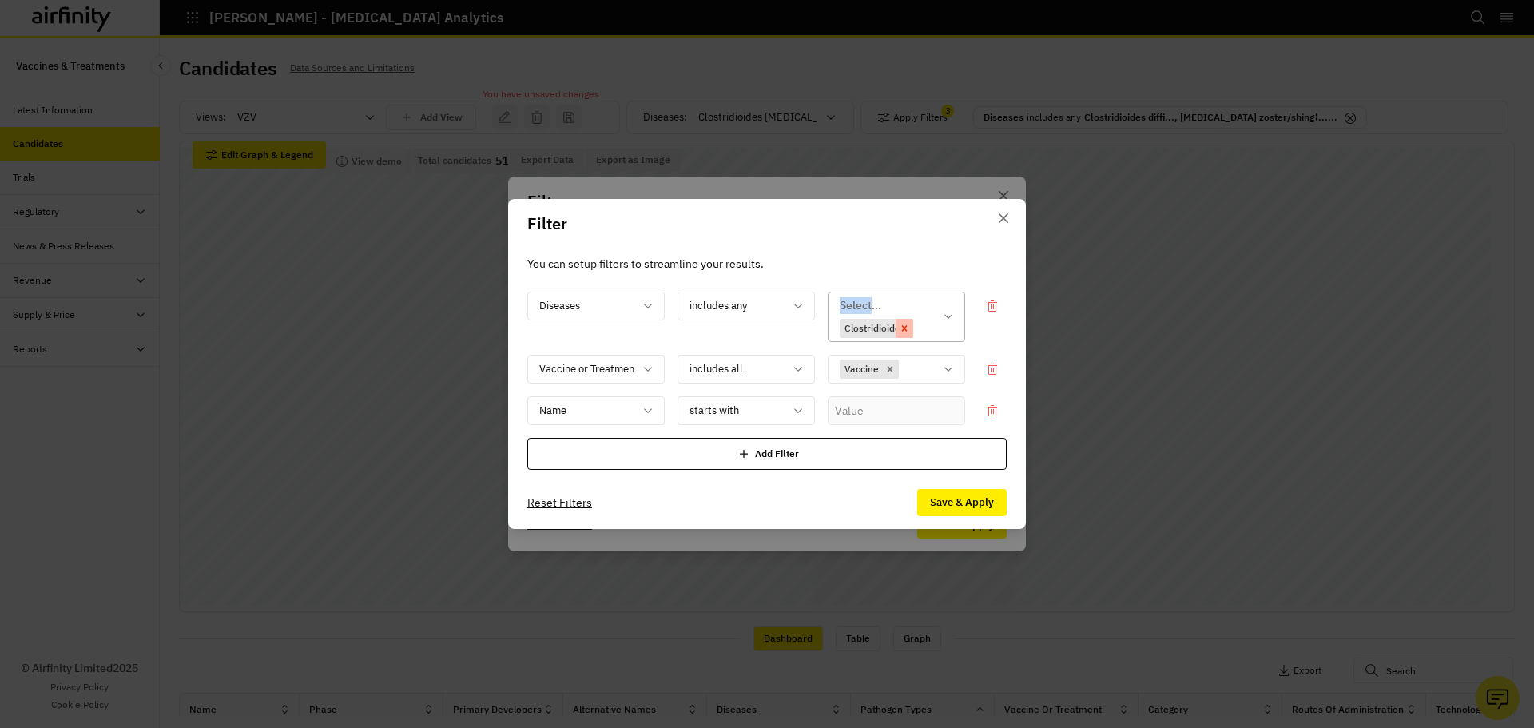
click at [904, 328] on icon "Remove [object Object]" at bounding box center [905, 328] width 6 height 6
click at [571, 503] on button "Reset Filters" at bounding box center [559, 503] width 65 height 26
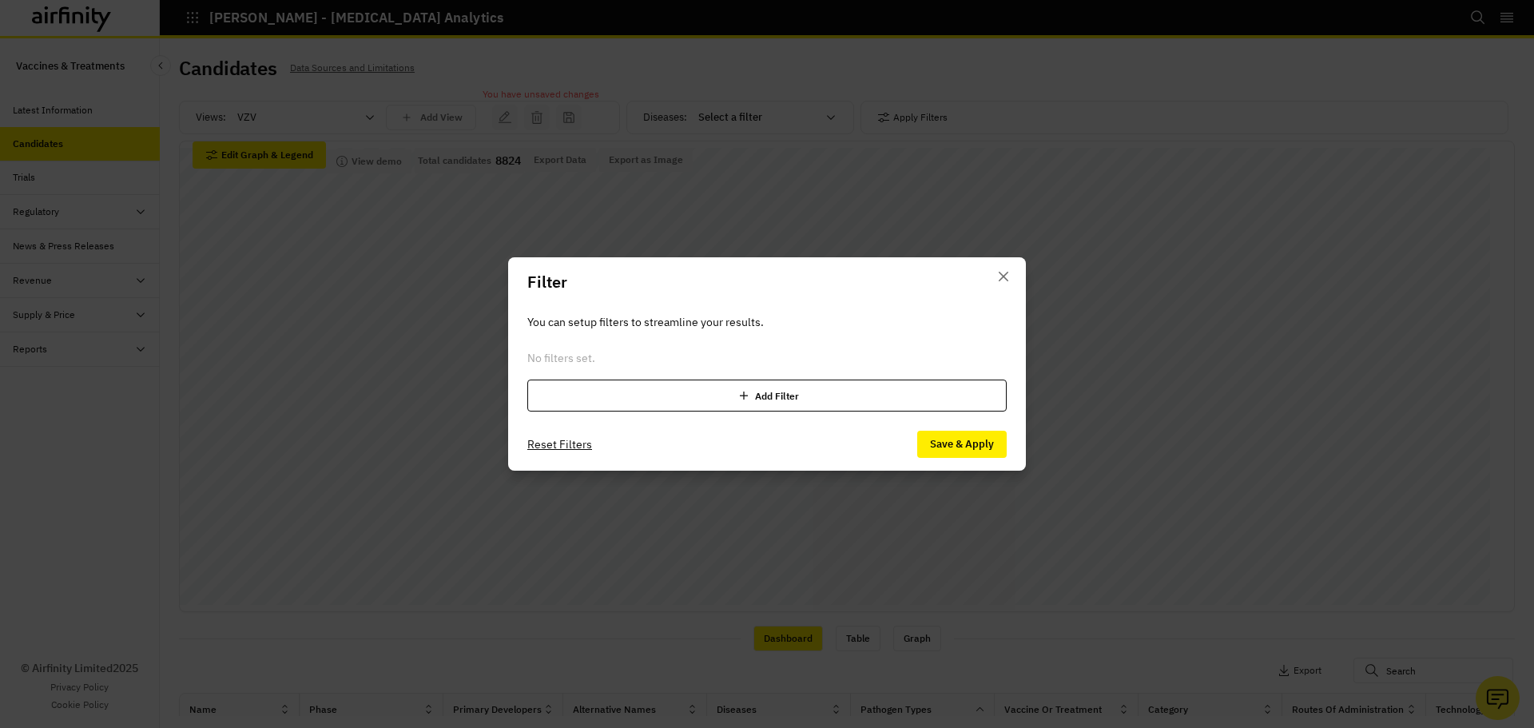
click at [808, 402] on div "Add Filter" at bounding box center [766, 396] width 479 height 32
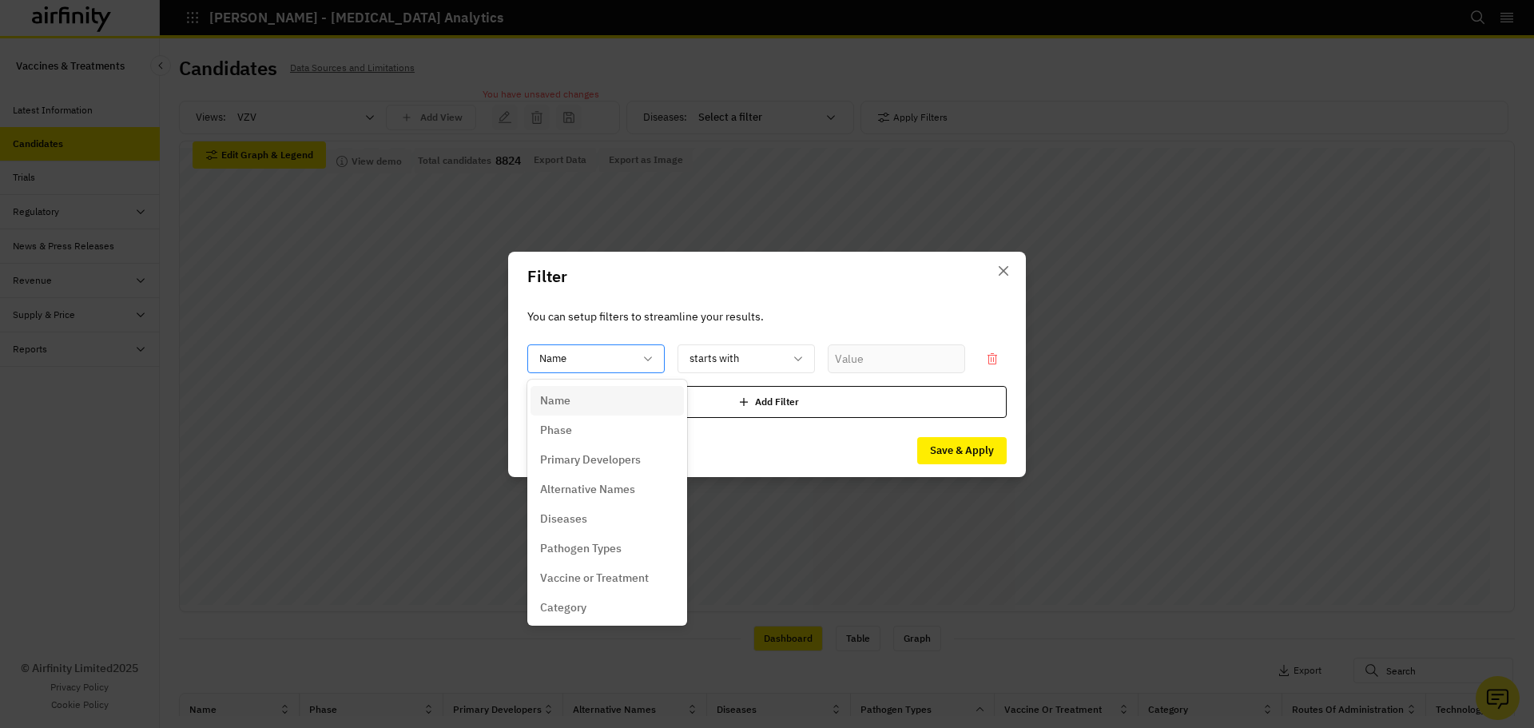
click at [625, 347] on div "Name" at bounding box center [584, 358] width 113 height 26
click at [599, 524] on div "Diseases" at bounding box center [607, 519] width 134 height 17
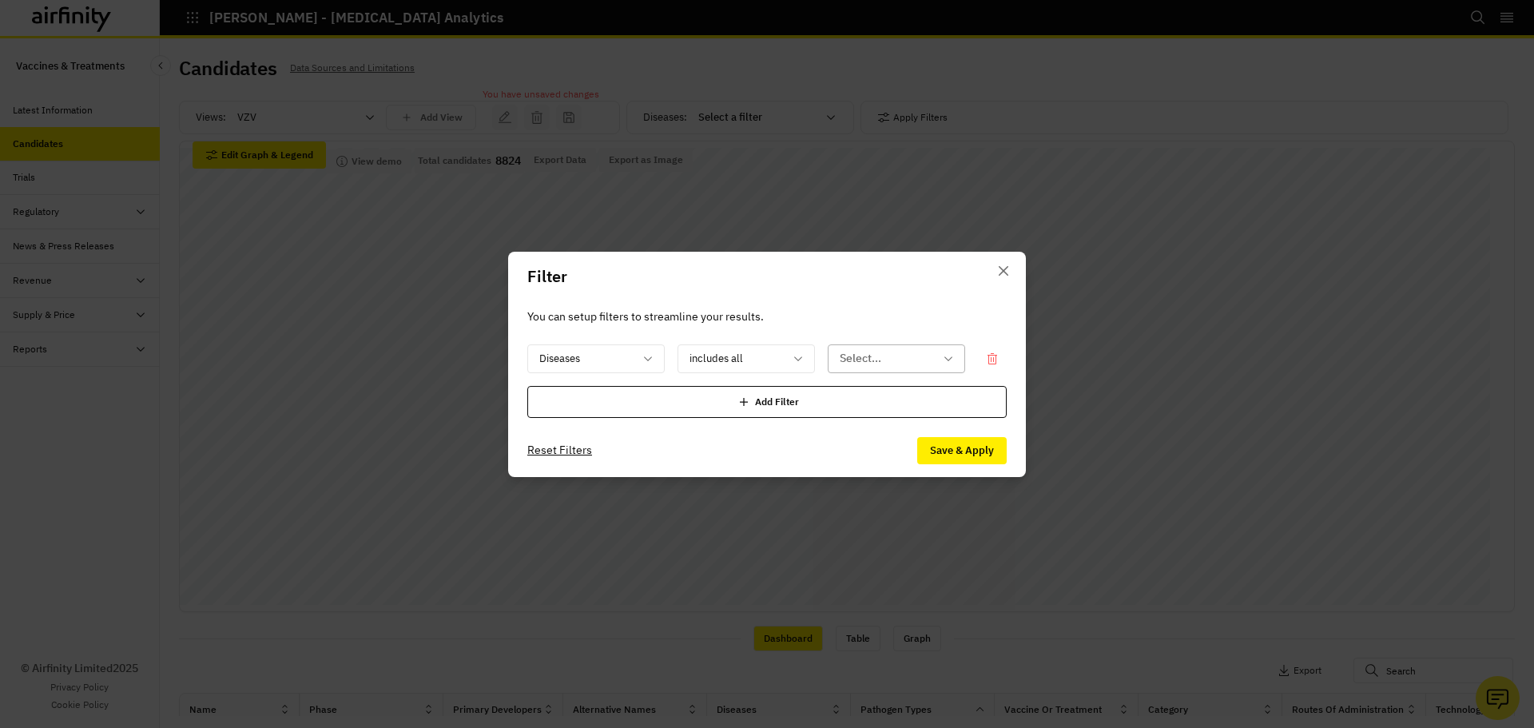
click at [877, 369] on div "Select..." at bounding box center [885, 358] width 113 height 26
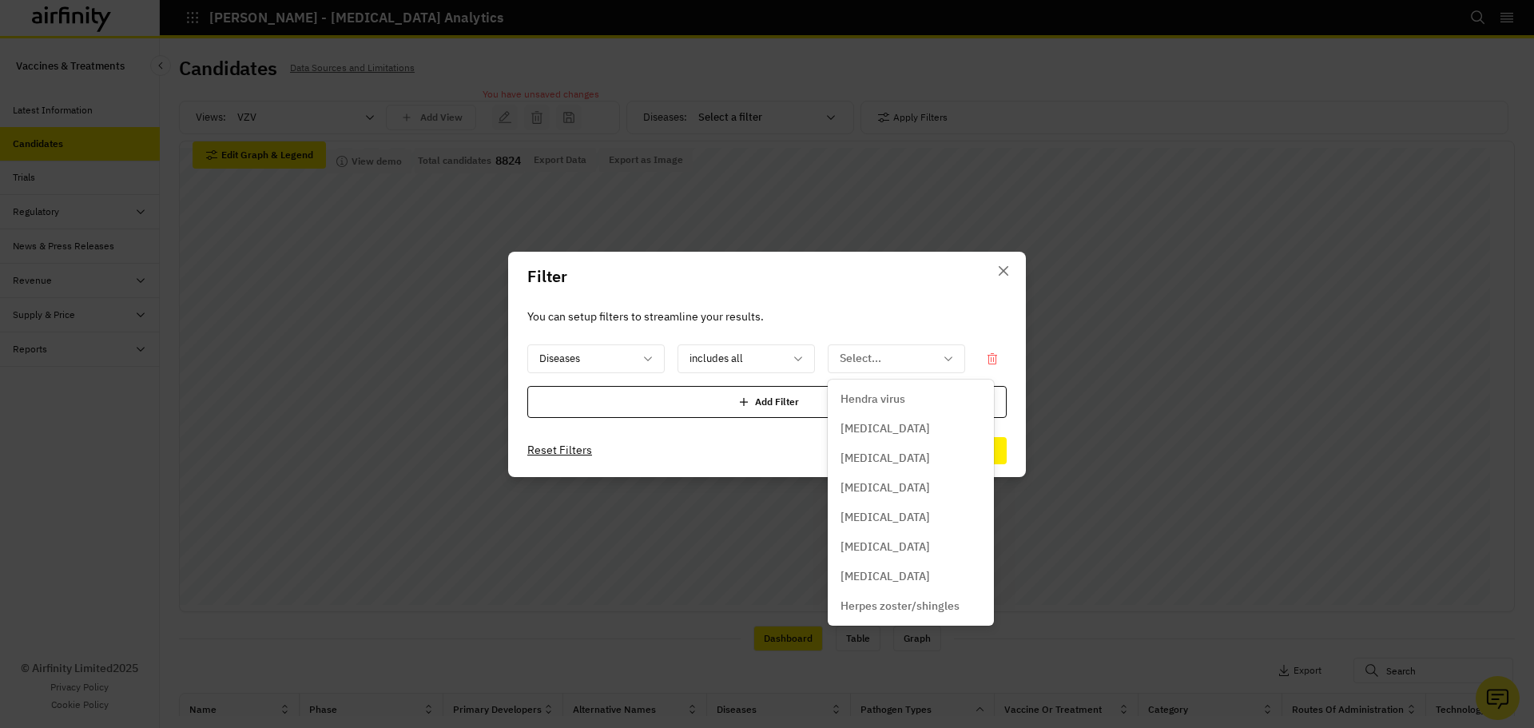
scroll to position [4155, 0]
click at [929, 559] on p "Herpes zoster/shingles" at bounding box center [900, 562] width 119 height 17
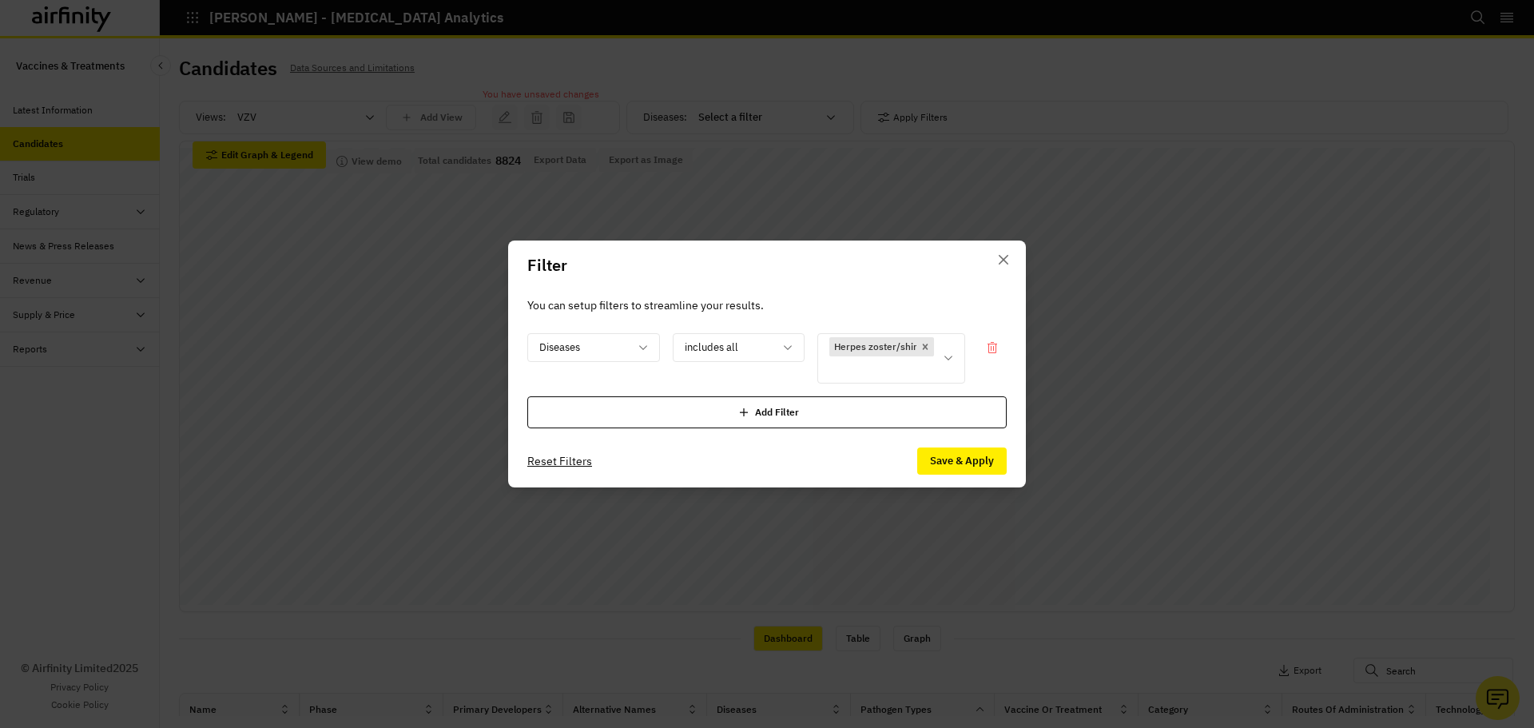
click at [851, 416] on div "Add Filter" at bounding box center [766, 412] width 479 height 32
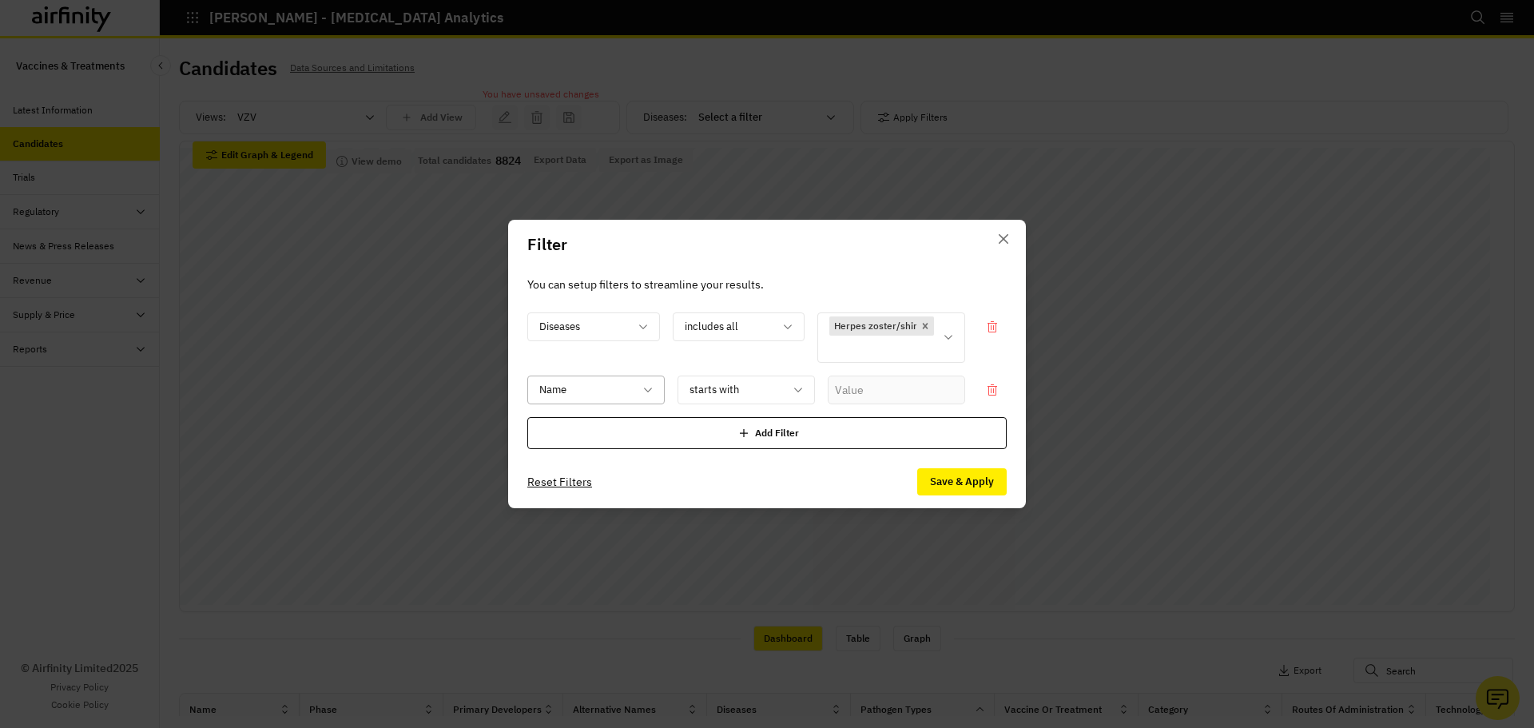
click at [654, 387] on div "Name" at bounding box center [595, 390] width 137 height 29
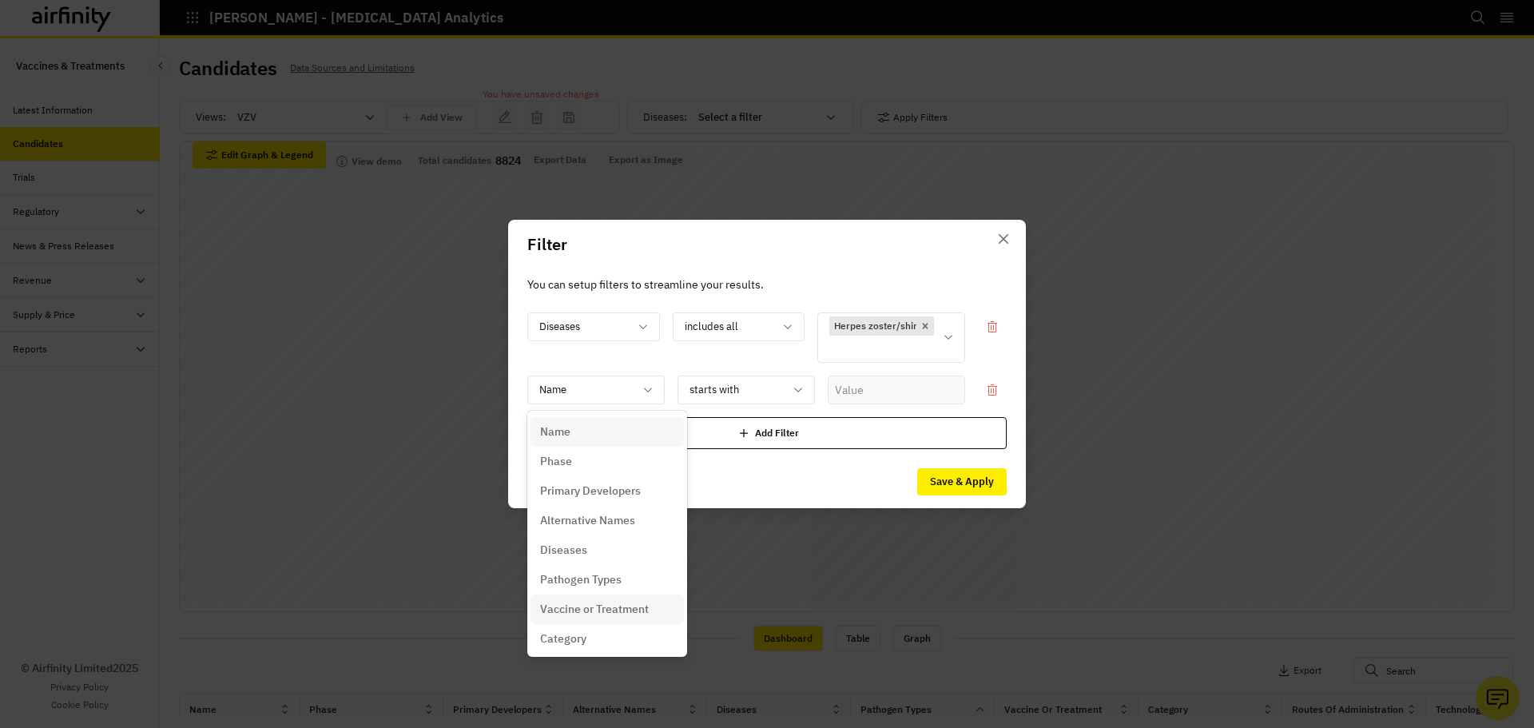
click at [630, 599] on div "Vaccine or Treatment" at bounding box center [607, 610] width 153 height 30
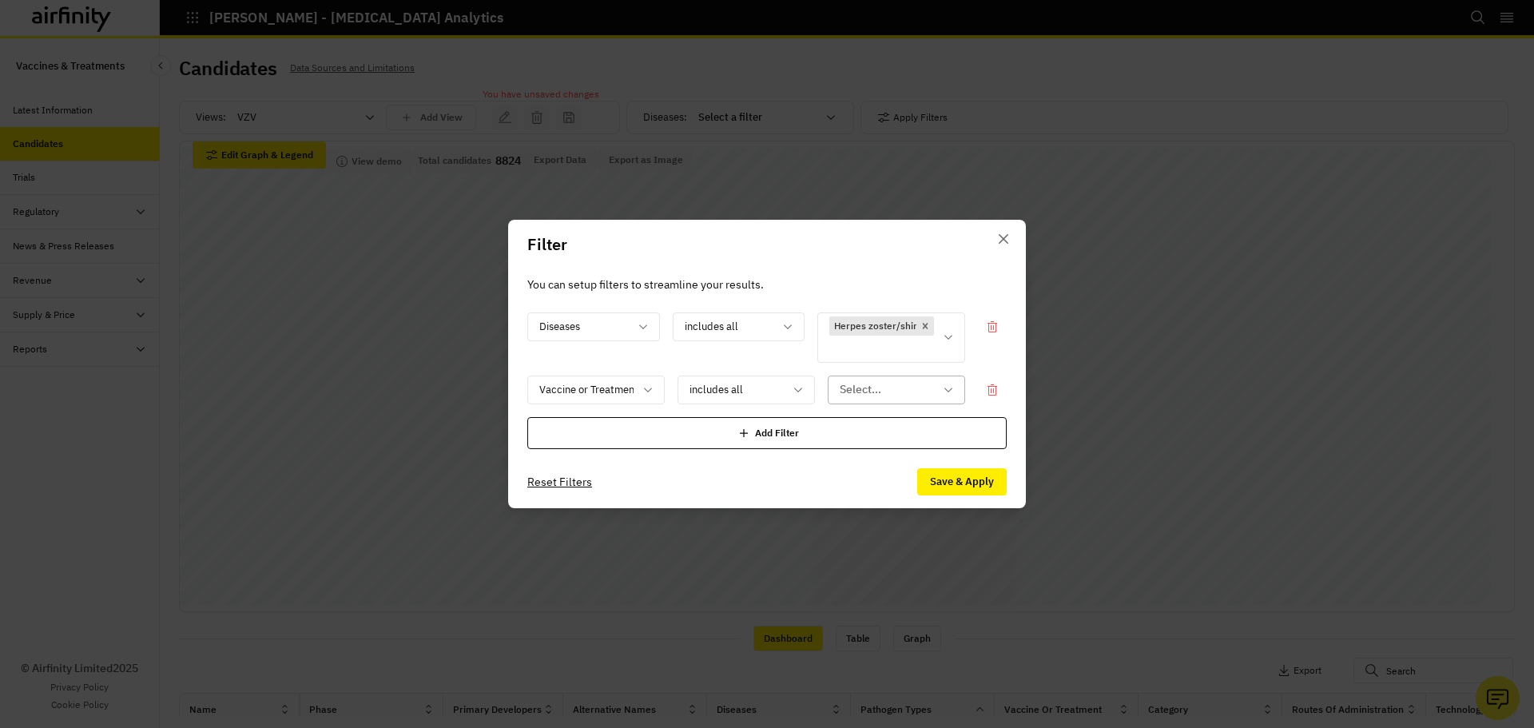
click at [866, 393] on div at bounding box center [887, 390] width 94 height 20
click at [859, 467] on p "Vaccine" at bounding box center [861, 461] width 41 height 17
click at [981, 484] on button "Save & Apply" at bounding box center [962, 481] width 90 height 27
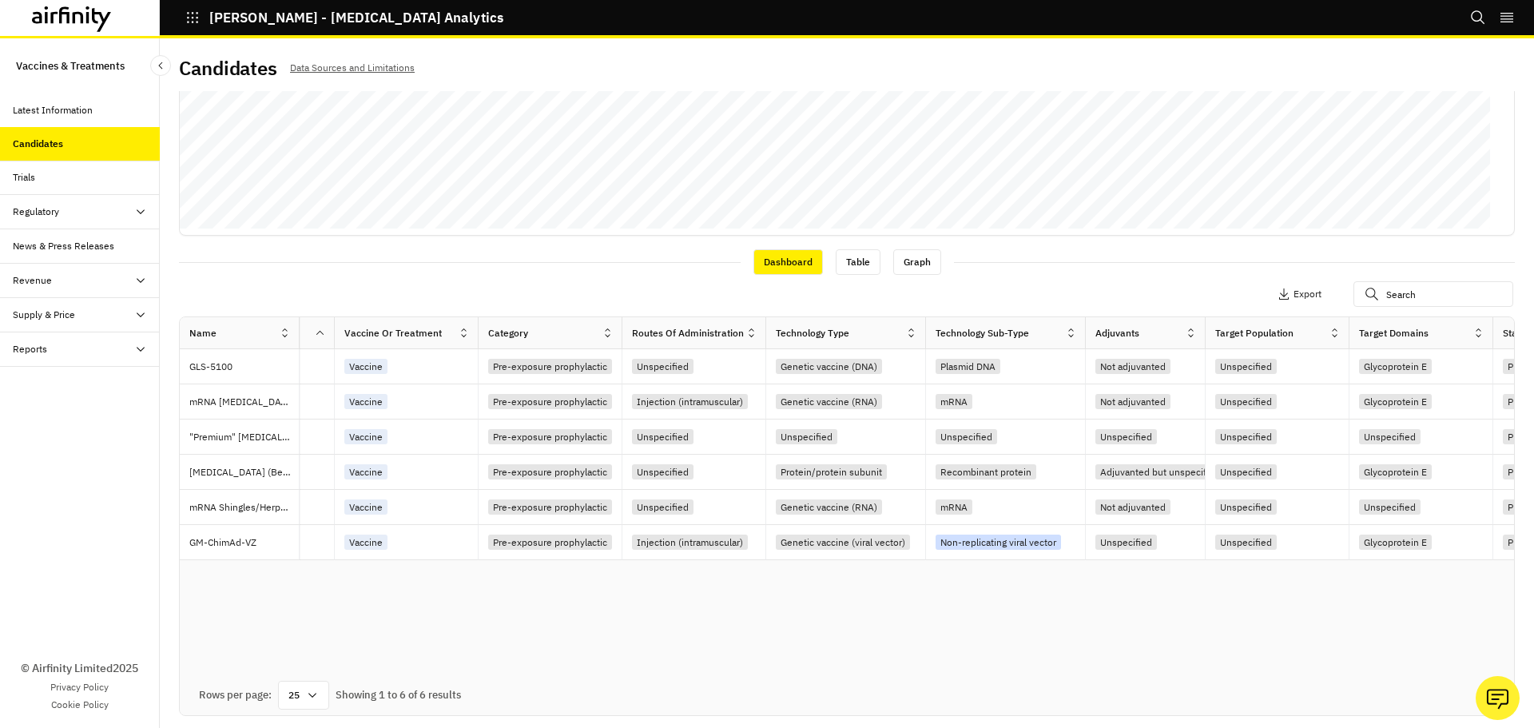
scroll to position [0, 488]
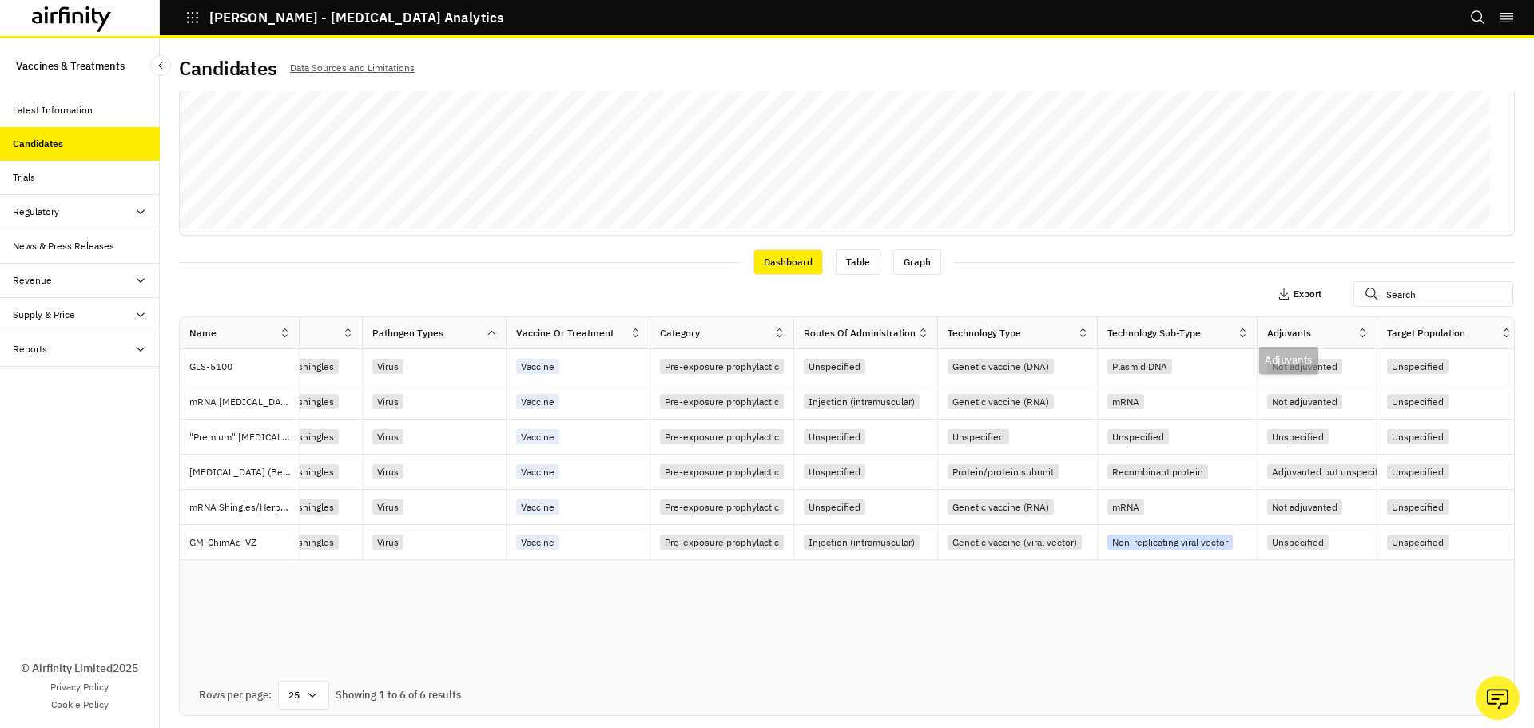
click at [1294, 298] on p "Export" at bounding box center [1308, 293] width 28 height 11
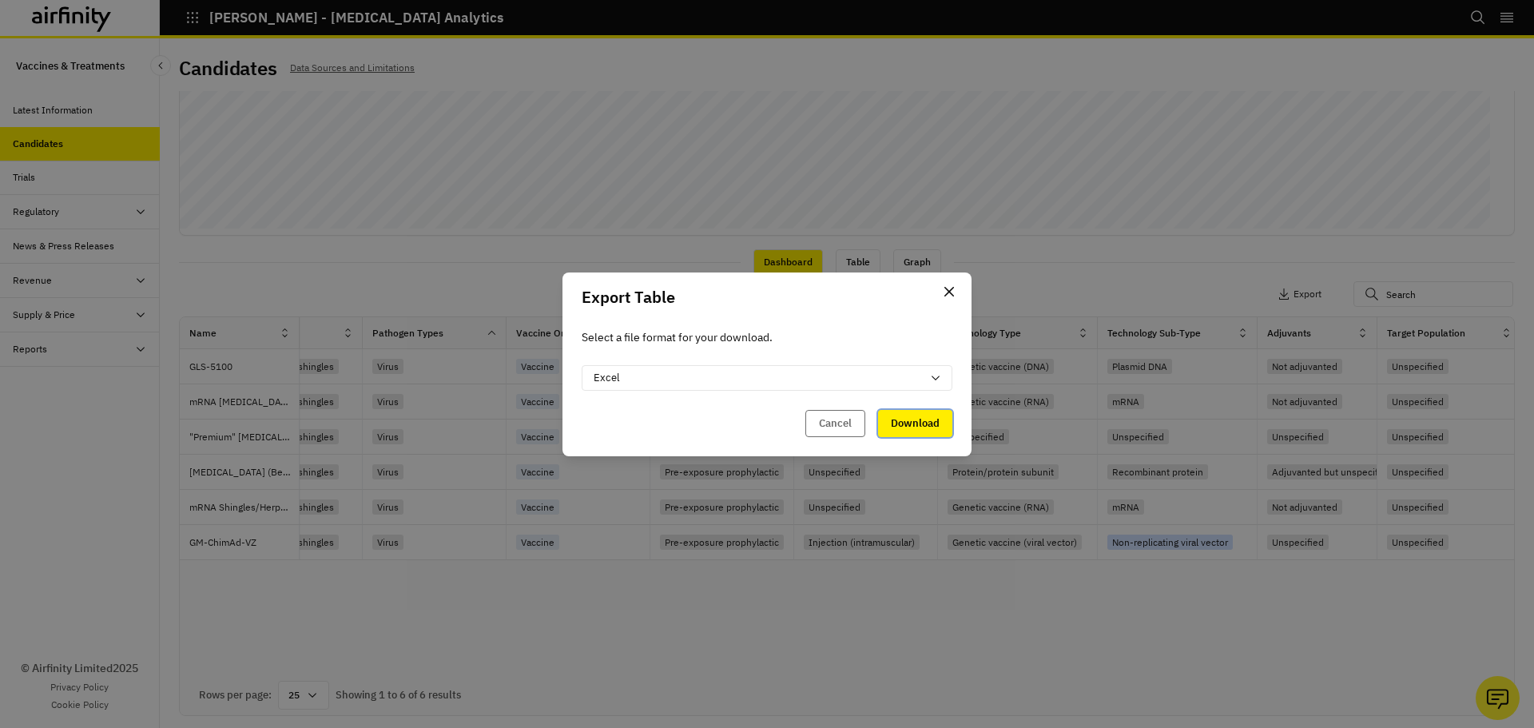
click at [909, 420] on button "Download" at bounding box center [915, 423] width 74 height 27
